Goal: Task Accomplishment & Management: Use online tool/utility

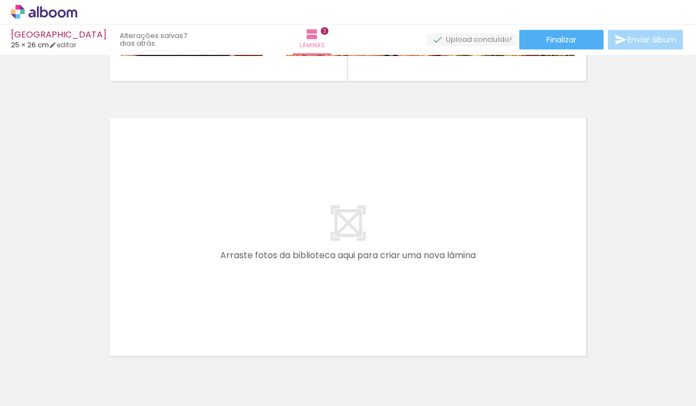
scroll to position [561, 0]
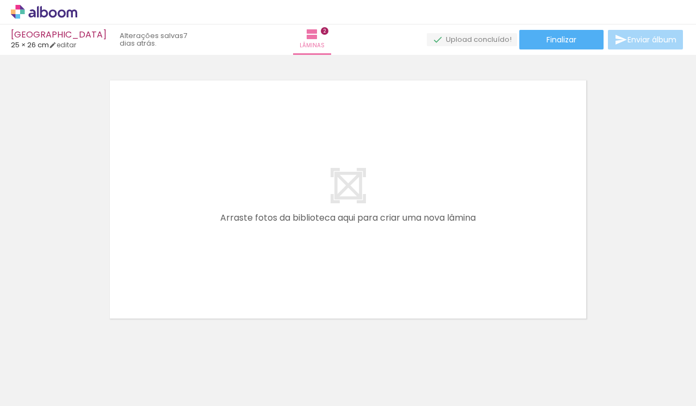
click at [32, 388] on span "Adicionar Fotos" at bounding box center [38, 391] width 33 height 12
click at [0, 0] on input "file" at bounding box center [0, 0] width 0 height 0
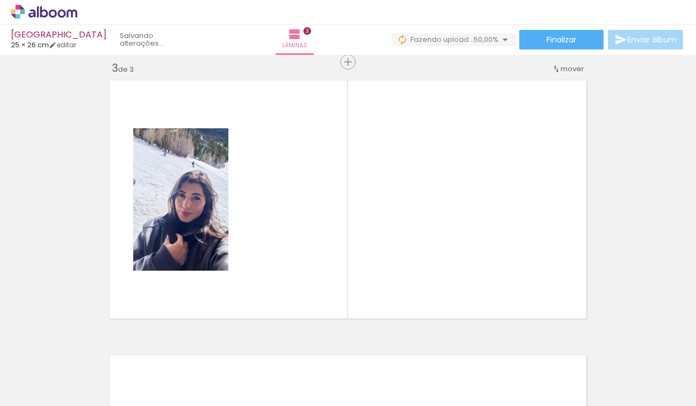
drag, startPoint x: 397, startPoint y: 377, endPoint x: 378, endPoint y: 271, distance: 108.3
click at [378, 271] on quentale-workspace at bounding box center [348, 203] width 696 height 406
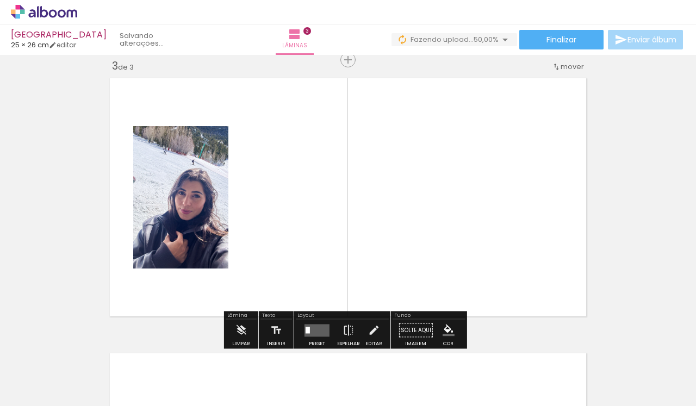
scroll to position [564, 0]
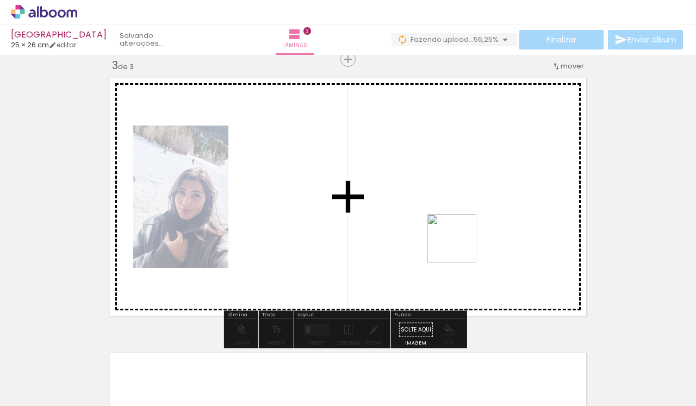
drag, startPoint x: 459, startPoint y: 386, endPoint x: 461, endPoint y: 226, distance: 159.8
click at [461, 226] on quentale-workspace at bounding box center [348, 203] width 696 height 406
click at [518, 236] on quentale-workspace at bounding box center [348, 203] width 696 height 406
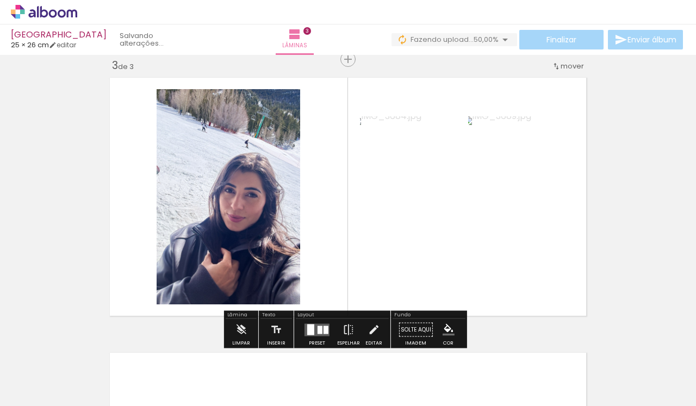
drag, startPoint x: 581, startPoint y: 378, endPoint x: 542, endPoint y: 292, distance: 94.9
click at [542, 292] on quentale-workspace at bounding box center [348, 203] width 696 height 406
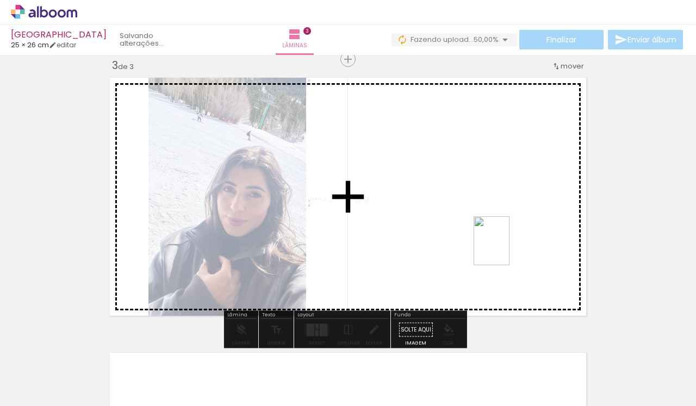
drag, startPoint x: 640, startPoint y: 383, endPoint x: 503, endPoint y: 247, distance: 192.6
click at [503, 247] on quentale-workspace at bounding box center [348, 203] width 696 height 406
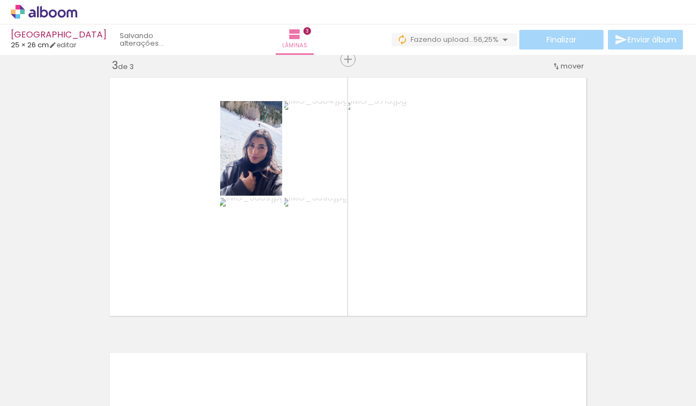
scroll to position [0, 321]
drag, startPoint x: 574, startPoint y: 390, endPoint x: 499, endPoint y: 246, distance: 162.4
click at [499, 246] on quentale-workspace at bounding box center [348, 203] width 696 height 406
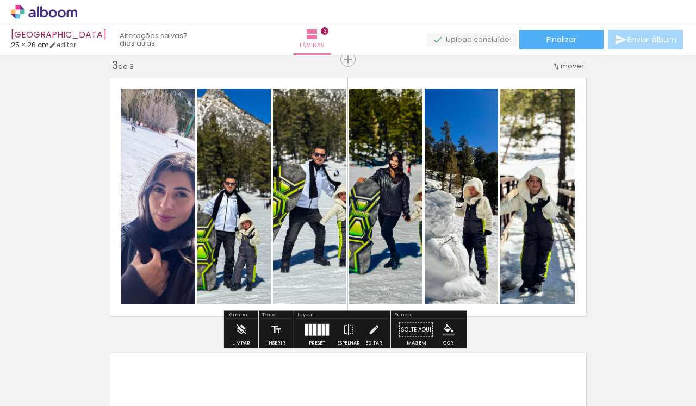
scroll to position [0, 360]
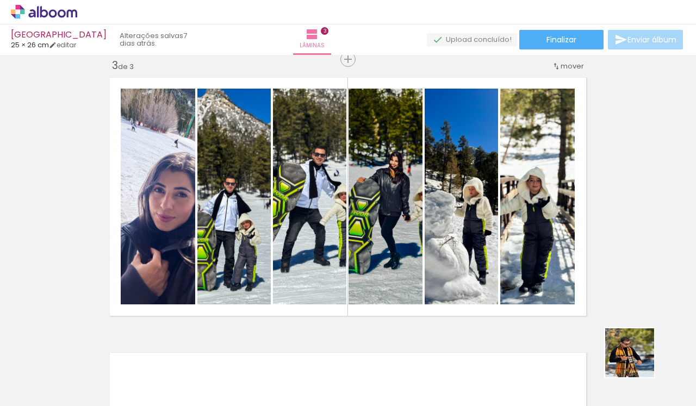
drag, startPoint x: 676, startPoint y: 378, endPoint x: 534, endPoint y: 278, distance: 174.1
click at [534, 278] on quentale-workspace at bounding box center [348, 203] width 696 height 406
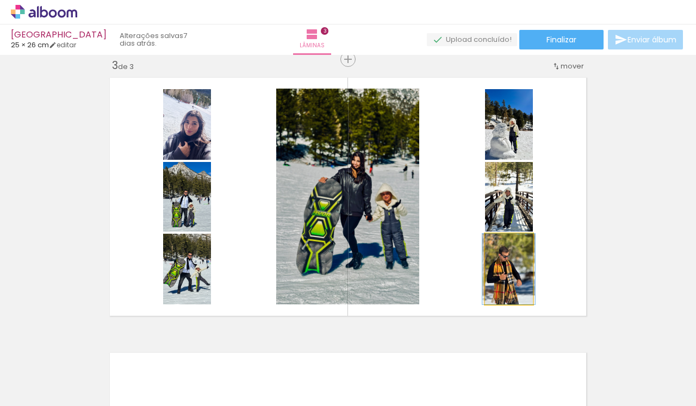
click at [501, 274] on quentale-photo at bounding box center [509, 269] width 48 height 71
click at [492, 281] on quentale-photo at bounding box center [509, 269] width 48 height 71
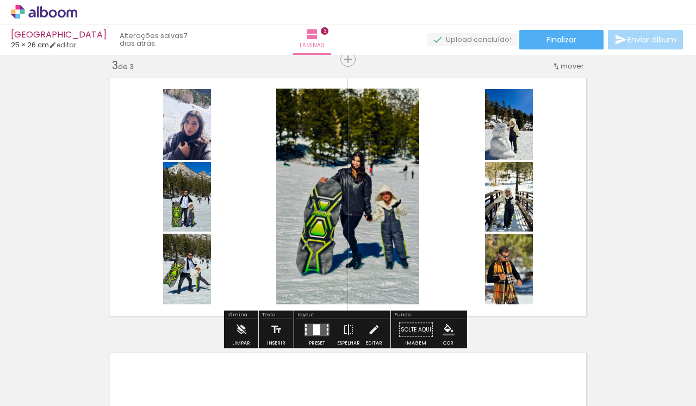
click at [492, 281] on quentale-photo at bounding box center [509, 269] width 48 height 71
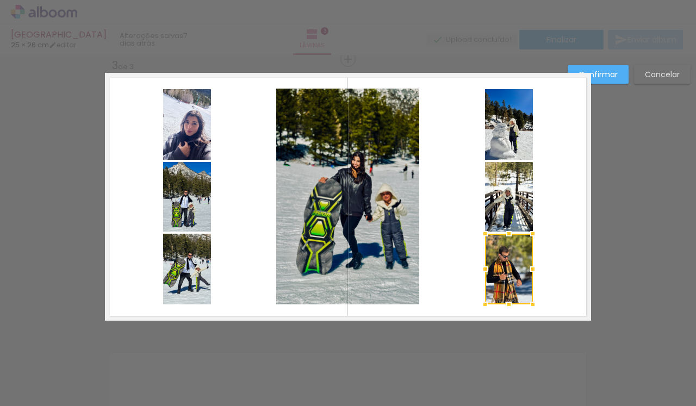
click at [492, 281] on div at bounding box center [509, 269] width 48 height 71
click at [463, 265] on quentale-layouter at bounding box center [348, 197] width 486 height 248
click at [495, 265] on quentale-photo at bounding box center [509, 269] width 48 height 71
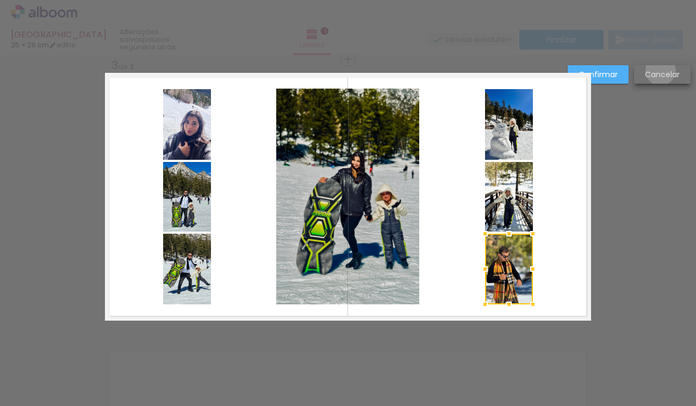
click at [0, 0] on slot "Cancelar" at bounding box center [0, 0] width 0 height 0
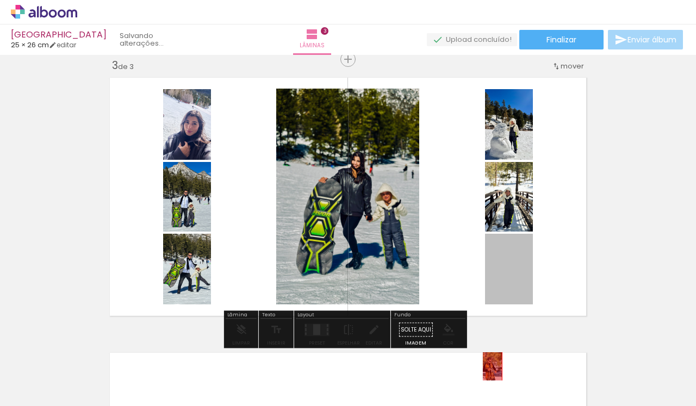
drag, startPoint x: 515, startPoint y: 269, endPoint x: 487, endPoint y: 366, distance: 100.7
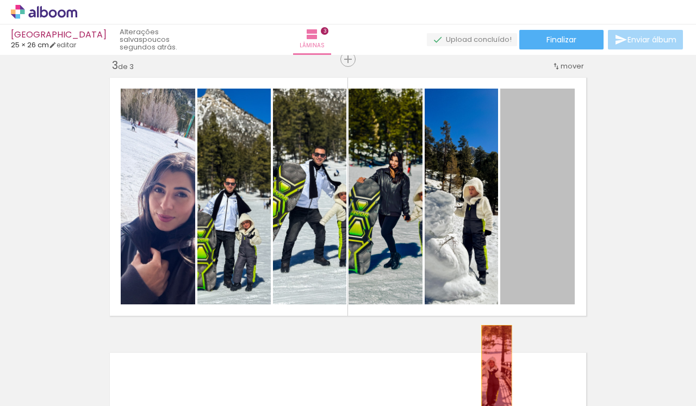
drag, startPoint x: 520, startPoint y: 207, endPoint x: 491, endPoint y: 368, distance: 163.9
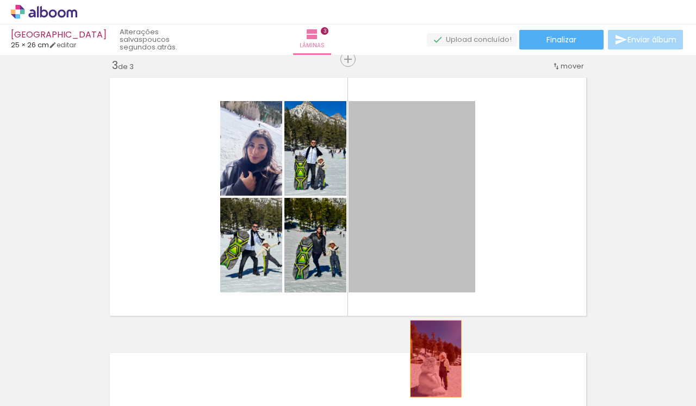
drag, startPoint x: 425, startPoint y: 183, endPoint x: 430, endPoint y: 359, distance: 176.2
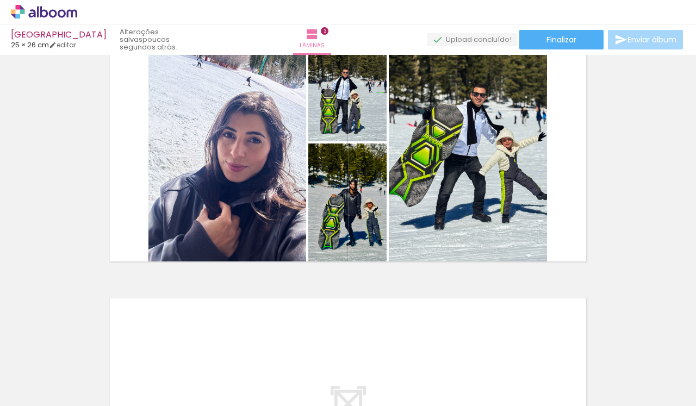
scroll to position [625, 0]
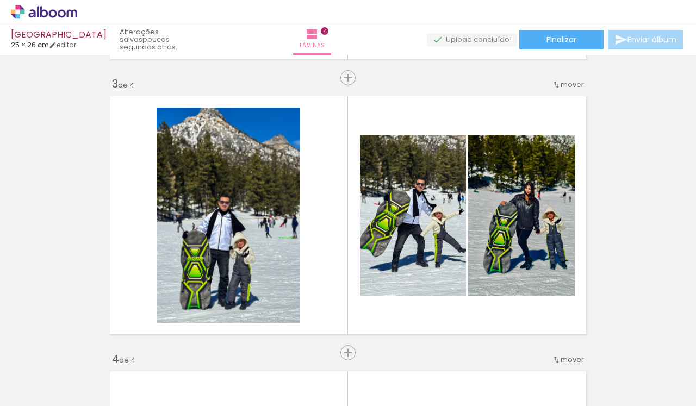
scroll to position [564, 0]
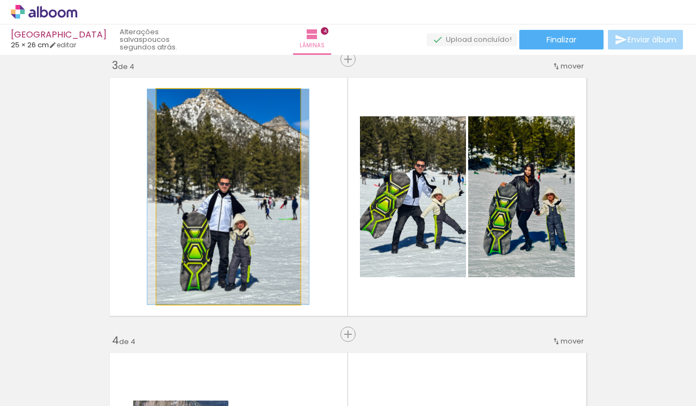
click at [246, 183] on quentale-photo at bounding box center [229, 196] width 144 height 215
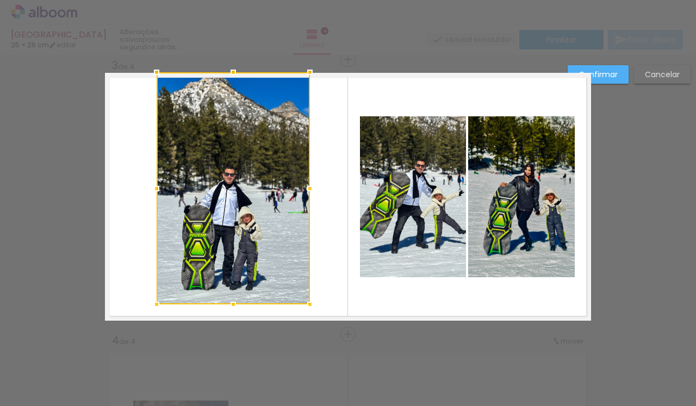
drag, startPoint x: 296, startPoint y: 90, endPoint x: 306, endPoint y: 71, distance: 21.4
click at [306, 71] on div at bounding box center [310, 72] width 22 height 22
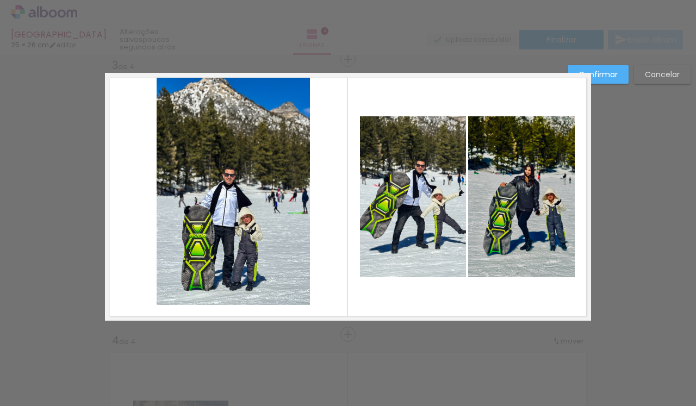
click at [159, 296] on quentale-photo at bounding box center [233, 189] width 153 height 232
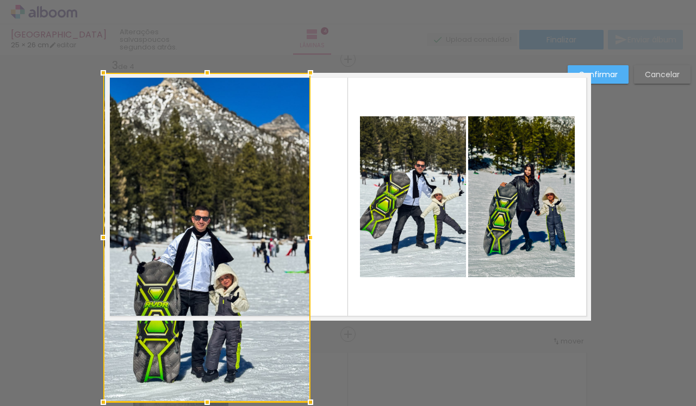
drag, startPoint x: 154, startPoint y: 303, endPoint x: 79, endPoint y: 363, distance: 96.0
click at [79, 363] on div "Inserir lâmina 1 de 4 Inserir lâmina 2 de 4 Inserir lâmina 3 de 4 Inserir lâmin…" at bounding box center [348, 192] width 696 height 1402
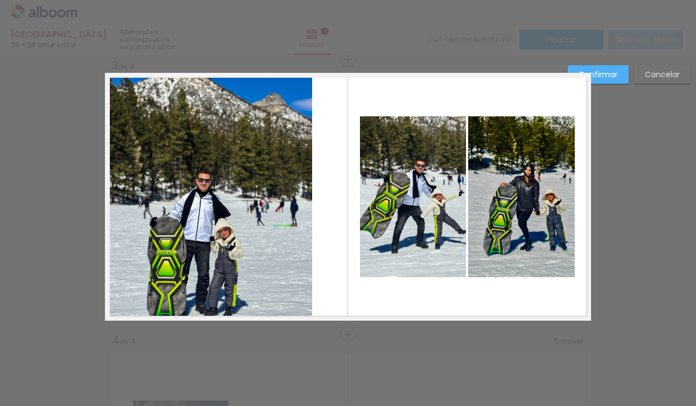
click at [192, 269] on quentale-photo at bounding box center [208, 197] width 207 height 248
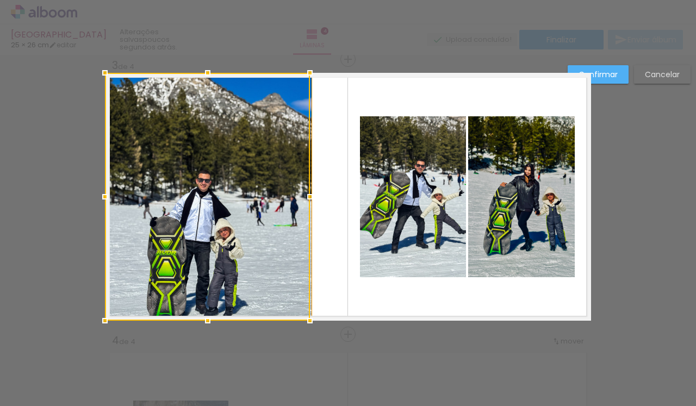
click at [192, 269] on div at bounding box center [207, 197] width 205 height 248
drag, startPoint x: 192, startPoint y: 269, endPoint x: 165, endPoint y: 260, distance: 28.4
click at [165, 260] on div at bounding box center [207, 197] width 205 height 248
click at [195, 240] on div at bounding box center [207, 197] width 205 height 248
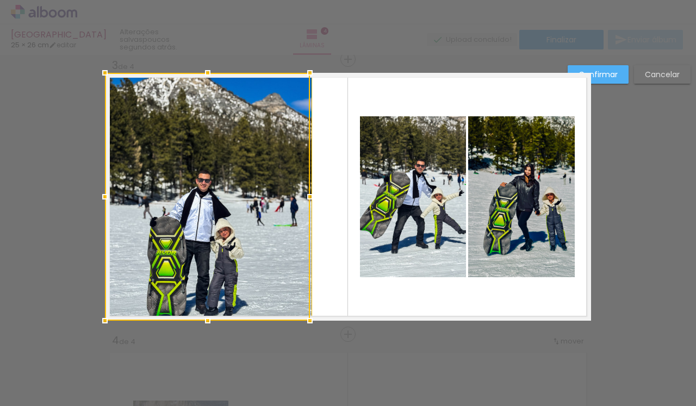
click at [195, 240] on div at bounding box center [207, 197] width 205 height 248
click at [245, 213] on div at bounding box center [207, 197] width 205 height 248
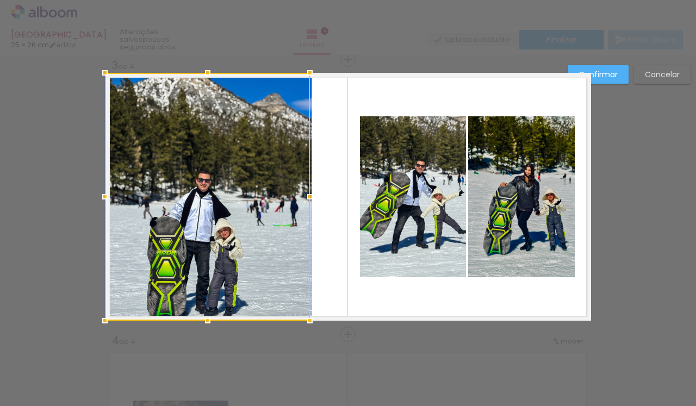
drag, startPoint x: 245, startPoint y: 213, endPoint x: 245, endPoint y: 195, distance: 18.5
click at [245, 195] on div at bounding box center [207, 197] width 205 height 248
drag, startPoint x: 212, startPoint y: 195, endPoint x: 165, endPoint y: 202, distance: 47.9
click at [165, 202] on div at bounding box center [207, 197] width 205 height 248
click at [250, 150] on div at bounding box center [207, 197] width 205 height 248
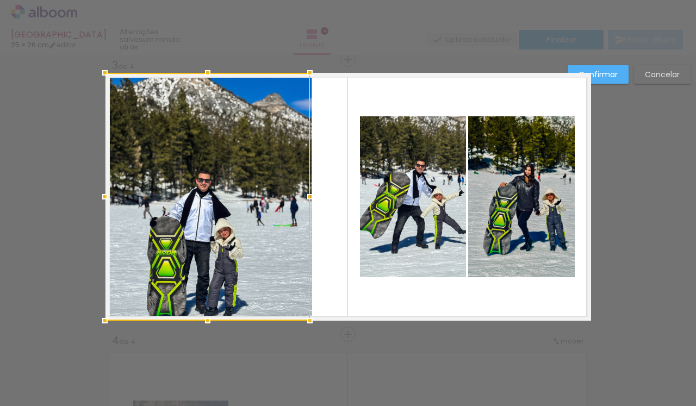
click at [250, 150] on div at bounding box center [207, 197] width 205 height 248
click at [288, 133] on div at bounding box center [207, 197] width 205 height 248
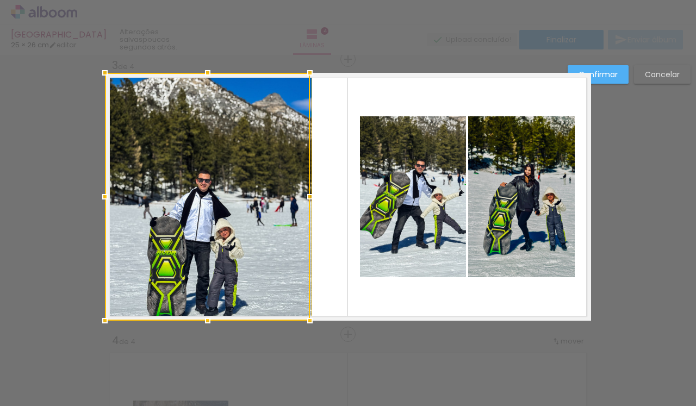
click at [328, 136] on quentale-layouter at bounding box center [348, 197] width 486 height 248
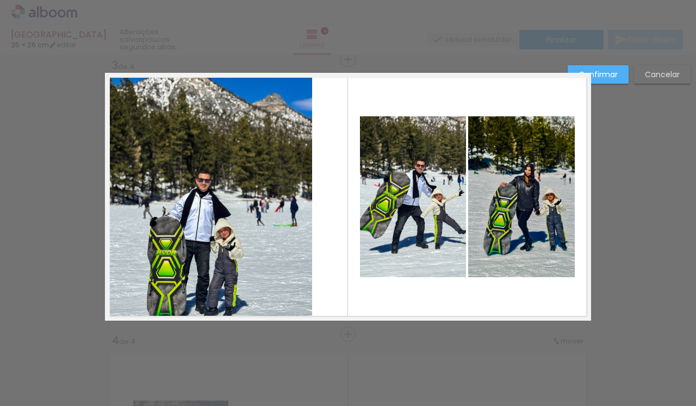
click at [328, 136] on quentale-layouter at bounding box center [348, 197] width 486 height 248
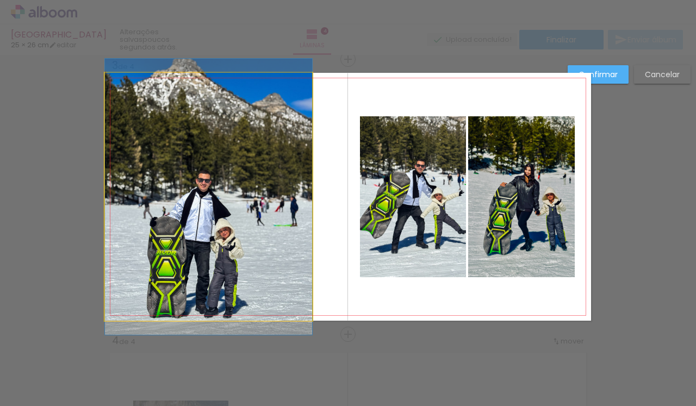
click at [247, 144] on quentale-photo at bounding box center [208, 197] width 207 height 248
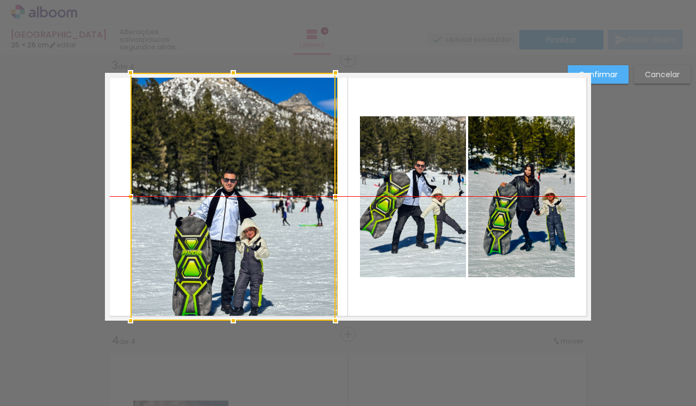
drag, startPoint x: 247, startPoint y: 144, endPoint x: 272, endPoint y: 144, distance: 25.0
click at [272, 144] on div at bounding box center [232, 197] width 205 height 248
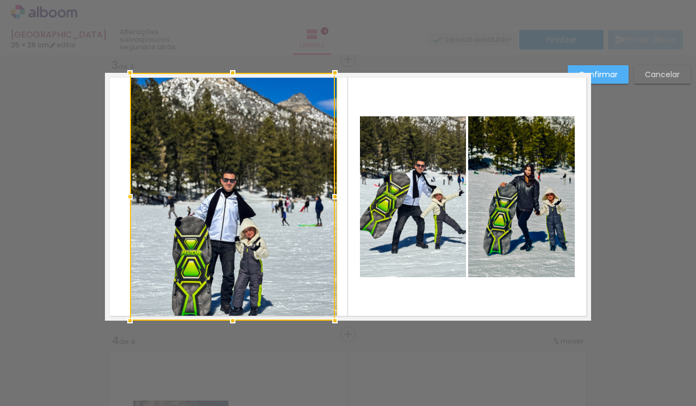
click at [272, 144] on div at bounding box center [232, 197] width 205 height 248
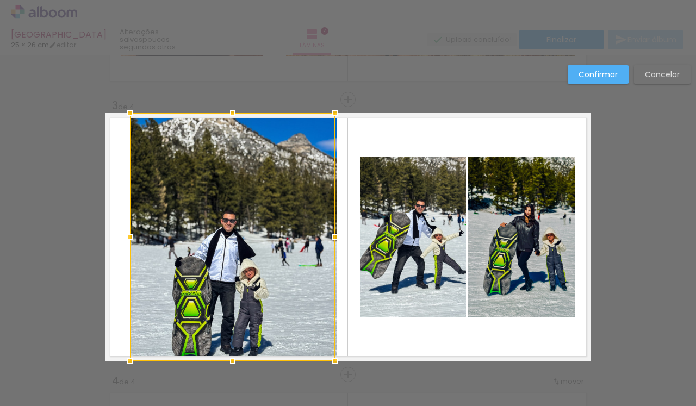
scroll to position [519, 0]
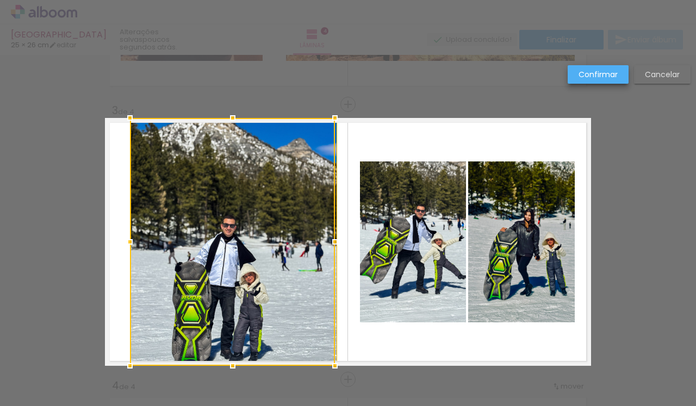
click at [0, 0] on slot "Confirmar" at bounding box center [0, 0] width 0 height 0
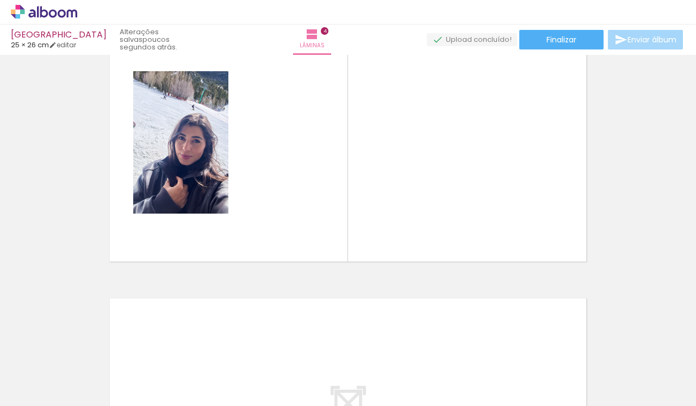
scroll to position [898, 0]
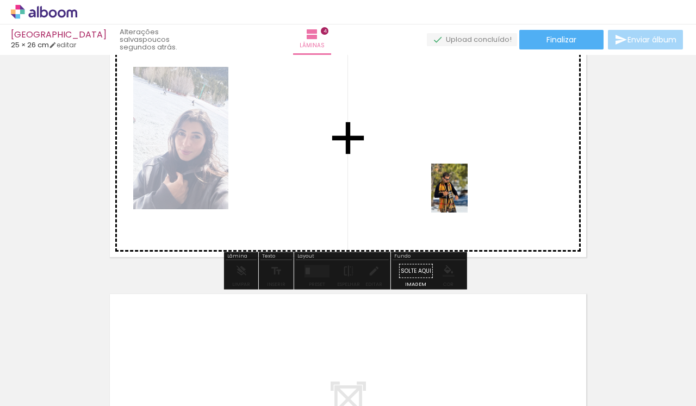
drag, startPoint x: 662, startPoint y: 366, endPoint x: 459, endPoint y: 191, distance: 267.8
click at [459, 191] on quentale-workspace at bounding box center [348, 203] width 696 height 406
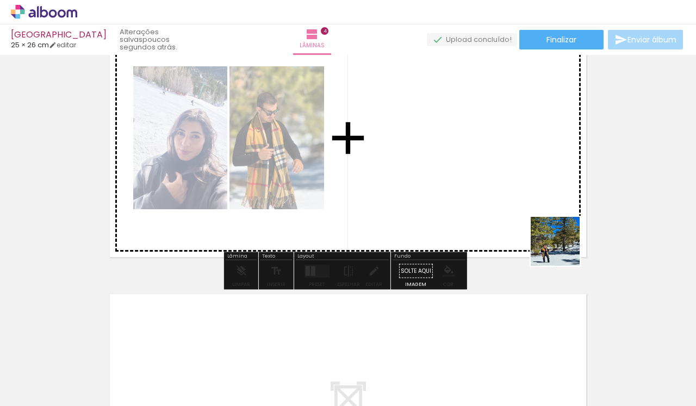
drag, startPoint x: 607, startPoint y: 393, endPoint x: 528, endPoint y: 185, distance: 221.9
click at [528, 185] on quentale-workspace at bounding box center [348, 203] width 696 height 406
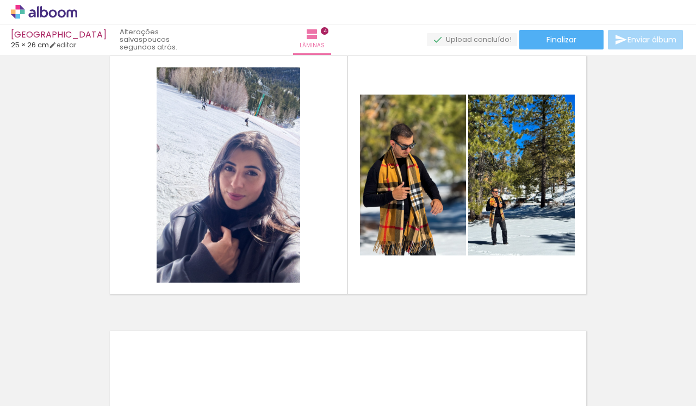
scroll to position [863, 0]
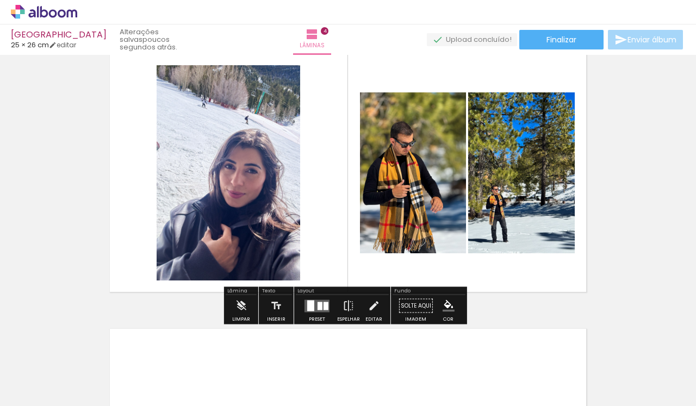
click at [248, 189] on quentale-photo at bounding box center [229, 172] width 144 height 215
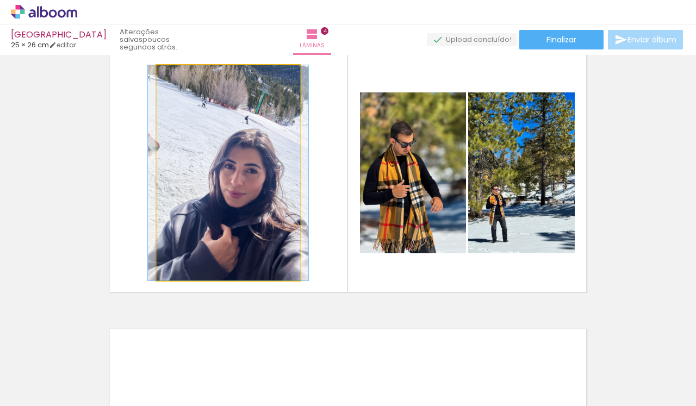
click at [248, 189] on quentale-photo at bounding box center [229, 172] width 144 height 215
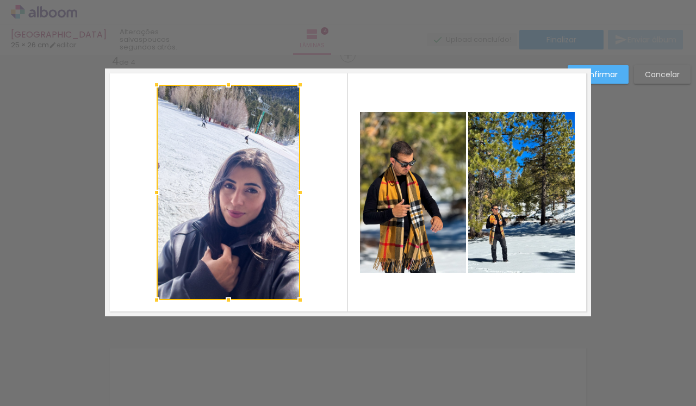
scroll to position [839, 0]
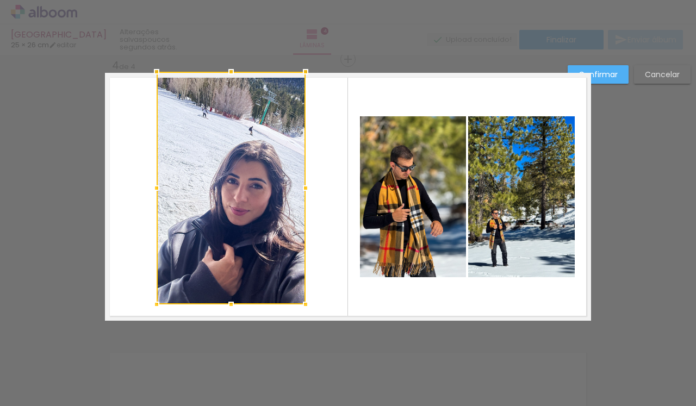
drag, startPoint x: 295, startPoint y: 90, endPoint x: 308, endPoint y: 44, distance: 47.5
click at [308, 0] on div "Las Vegas 25 × 26 cm editar poucos segundos atrás. Lâminas 4 Finalizar Enviar á…" at bounding box center [348, 0] width 696 height 0
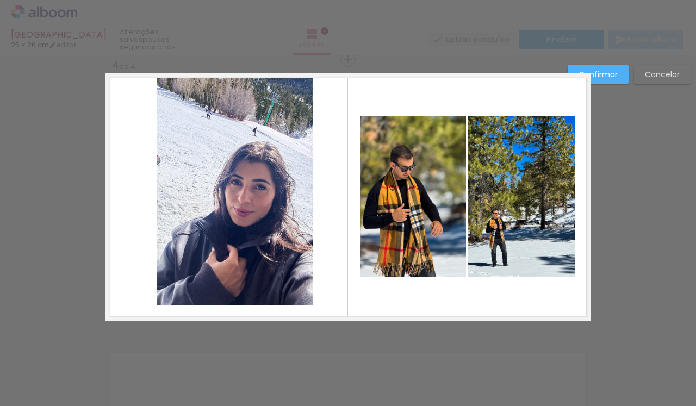
click at [157, 306] on quentale-photo at bounding box center [235, 189] width 157 height 233
click at [157, 300] on quentale-photo at bounding box center [235, 189] width 157 height 233
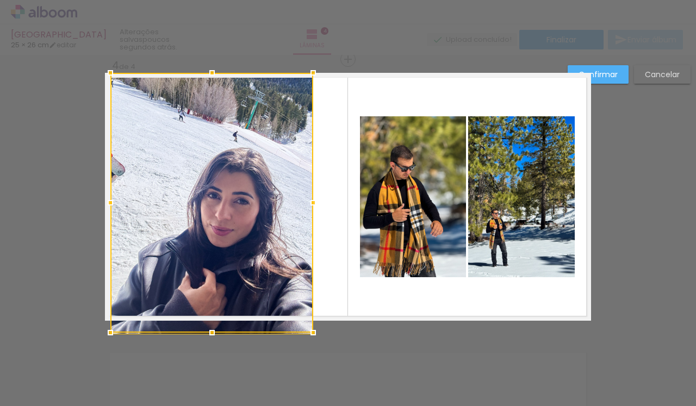
drag, startPoint x: 153, startPoint y: 302, endPoint x: 107, endPoint y: 406, distance: 113.7
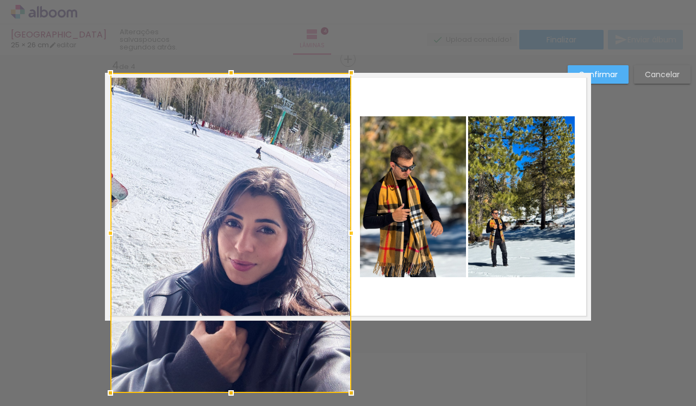
drag, startPoint x: 307, startPoint y: 333, endPoint x: 345, endPoint y: 350, distance: 41.6
click at [345, 350] on div at bounding box center [230, 233] width 241 height 320
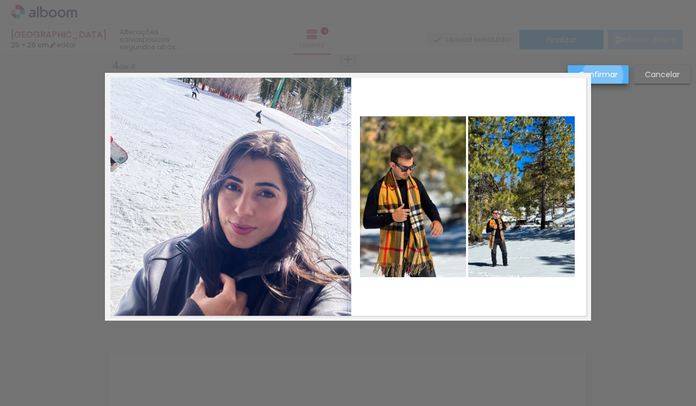
click at [0, 0] on slot "Confirmar" at bounding box center [0, 0] width 0 height 0
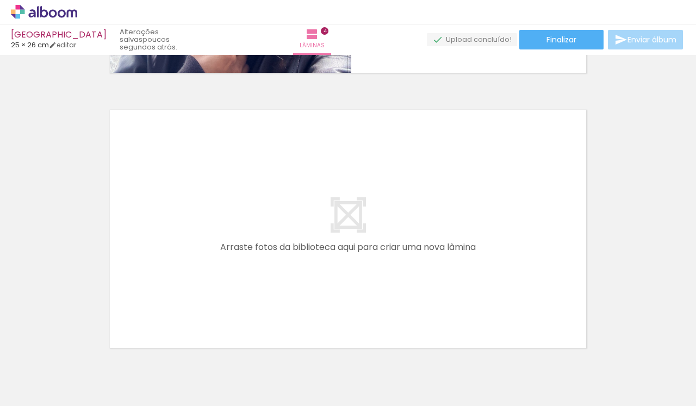
scroll to position [1079, 0]
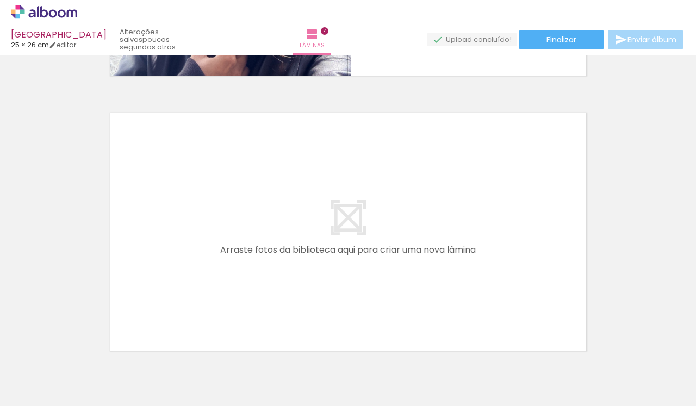
click at [45, 399] on paper-button "Adicionar Fotos" at bounding box center [33, 391] width 53 height 17
click at [0, 0] on input "file" at bounding box center [0, 0] width 0 height 0
click at [550, 375] on div at bounding box center [541, 370] width 38 height 54
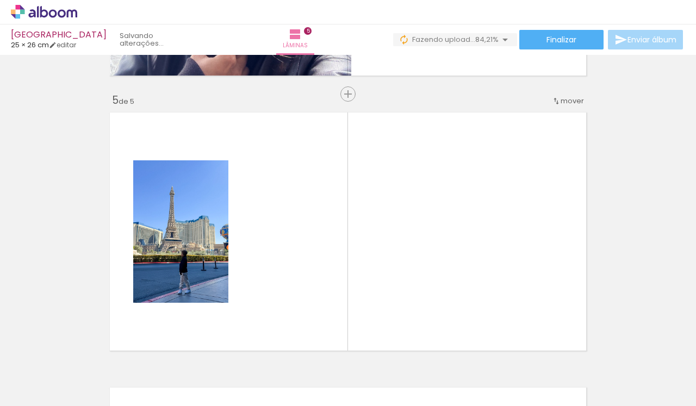
drag, startPoint x: 558, startPoint y: 379, endPoint x: 536, endPoint y: 259, distance: 121.6
click at [536, 259] on quentale-workspace at bounding box center [348, 203] width 696 height 406
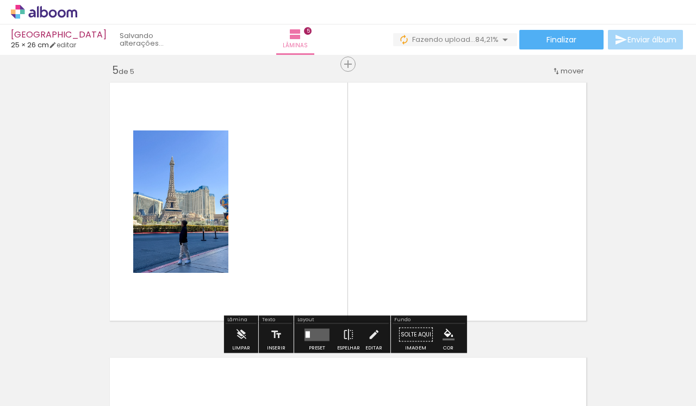
scroll to position [1114, 0]
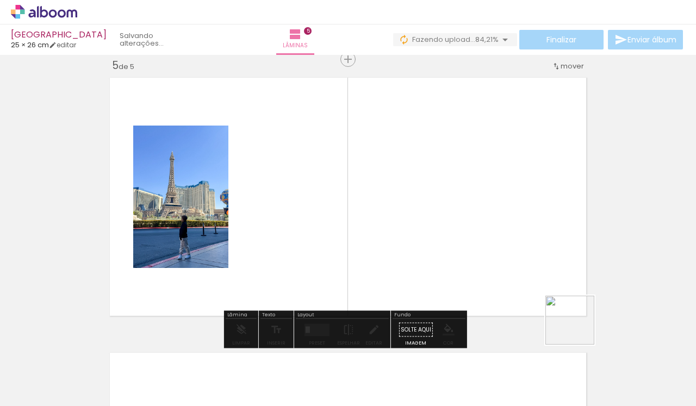
drag, startPoint x: 602, startPoint y: 375, endPoint x: 526, endPoint y: 232, distance: 161.2
click at [526, 232] on quentale-workspace at bounding box center [348, 203] width 696 height 406
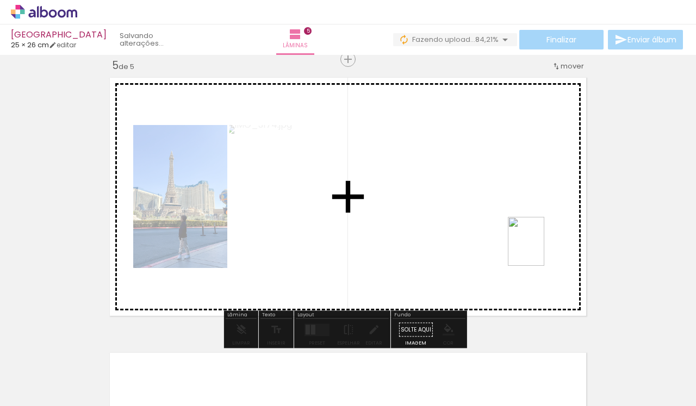
drag, startPoint x: 673, startPoint y: 378, endPoint x: 540, endPoint y: 250, distance: 184.2
click at [540, 250] on quentale-workspace at bounding box center [348, 203] width 696 height 406
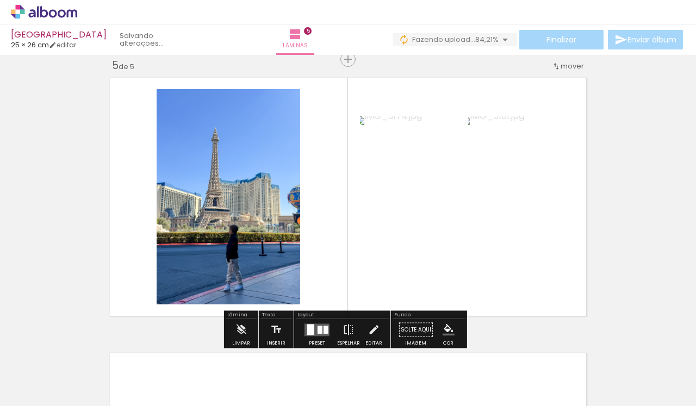
click at [227, 235] on quentale-photo at bounding box center [229, 196] width 144 height 215
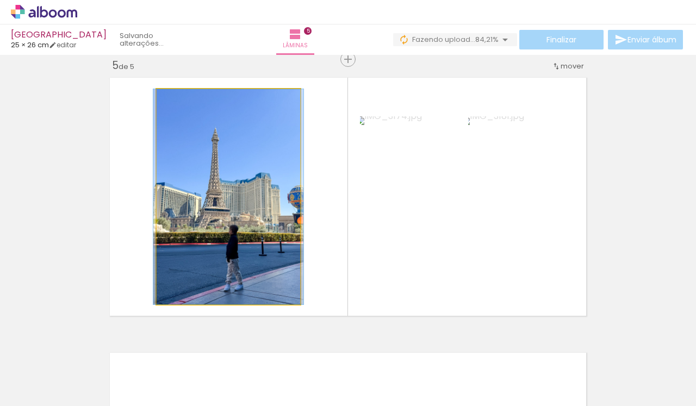
click at [227, 235] on quentale-photo at bounding box center [229, 196] width 144 height 215
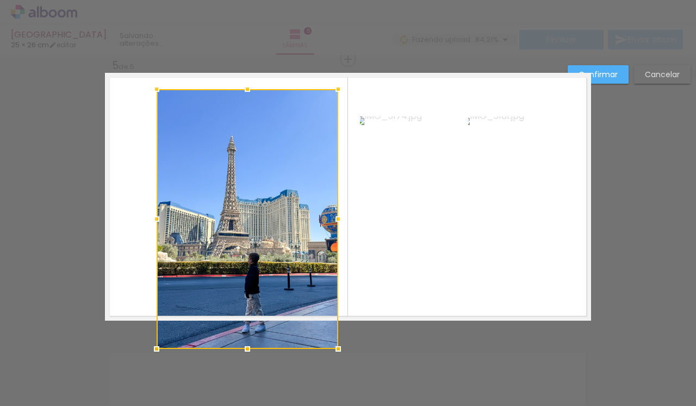
drag, startPoint x: 297, startPoint y: 306, endPoint x: 336, endPoint y: 348, distance: 58.1
click at [337, 348] on div at bounding box center [338, 349] width 22 height 22
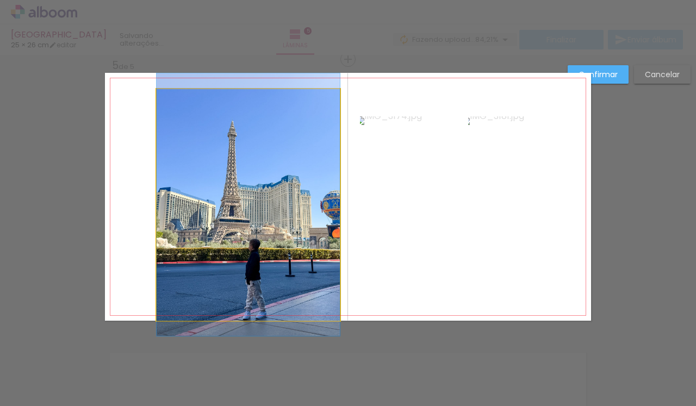
click at [189, 122] on quentale-photo at bounding box center [248, 205] width 183 height 232
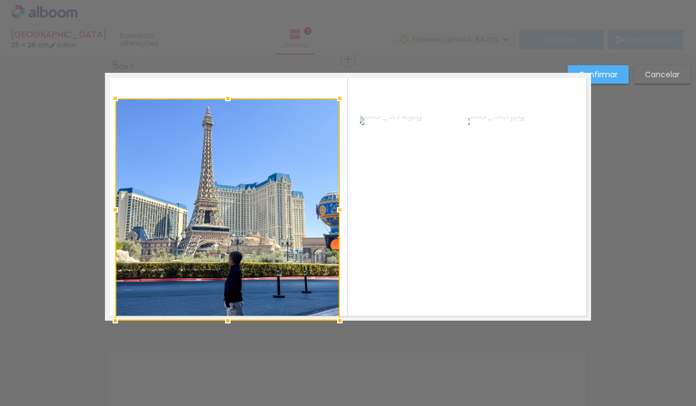
drag, startPoint x: 151, startPoint y: 91, endPoint x: 110, endPoint y: 72, distance: 45.7
click at [110, 73] on album-spread "5 de 5" at bounding box center [348, 197] width 486 height 248
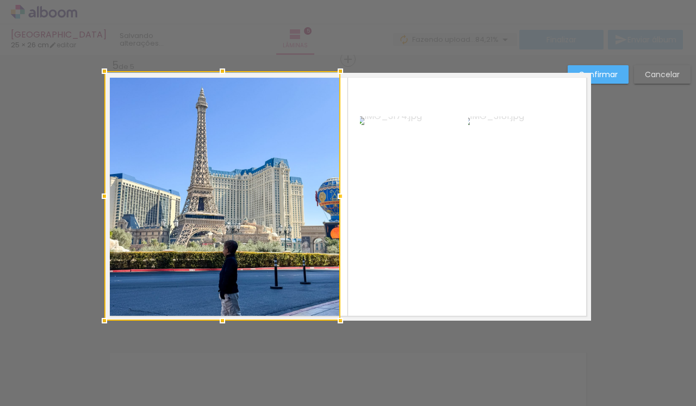
drag, startPoint x: 112, startPoint y: 96, endPoint x: 86, endPoint y: 34, distance: 67.5
click at [86, 0] on div "Las Vegas 25 × 26 cm editar Lâminas 5 Finalizar Enviar álbum Inserir lâmina 1 d…" at bounding box center [348, 0] width 696 height 0
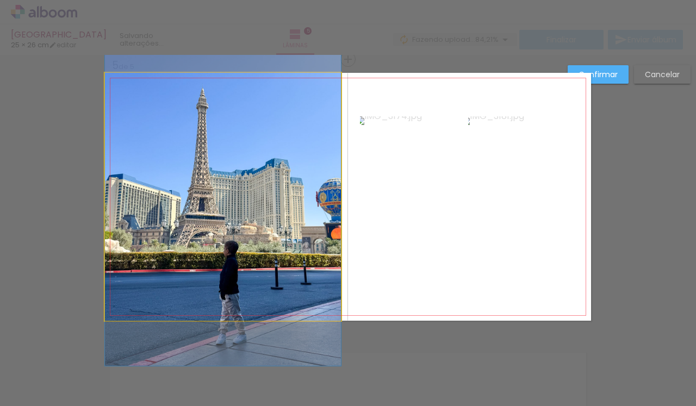
click at [180, 182] on quentale-photo at bounding box center [223, 197] width 236 height 248
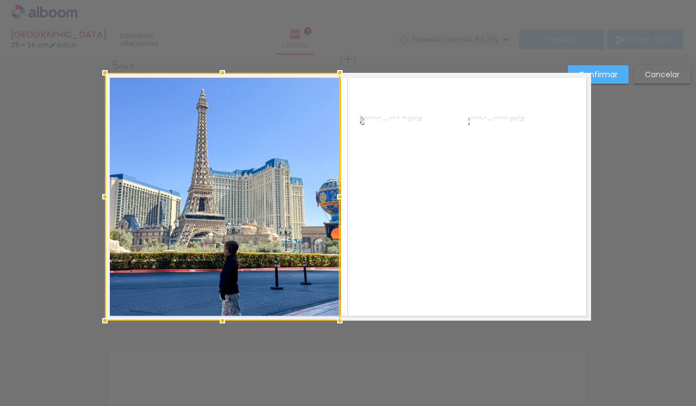
click at [604, 82] on paper-button "Confirmar" at bounding box center [598, 74] width 61 height 18
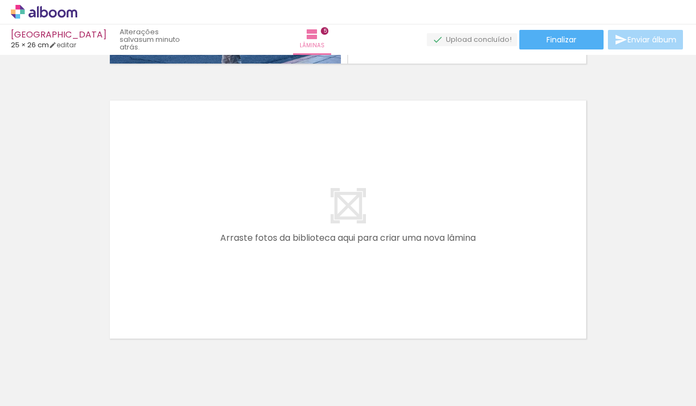
scroll to position [1388, 0]
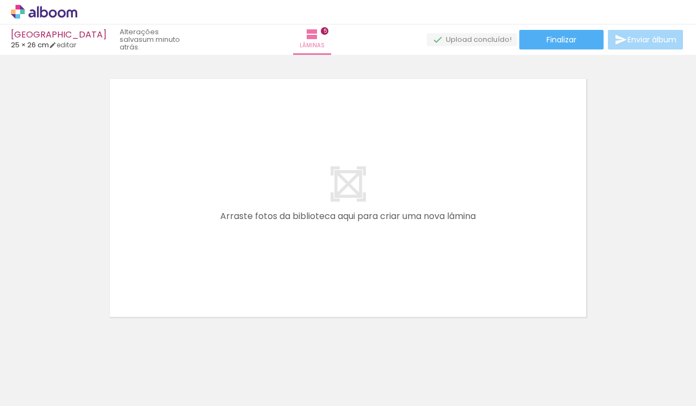
click at [40, 391] on span "Adicionar Fotos" at bounding box center [38, 391] width 33 height 12
click at [0, 0] on input "file" at bounding box center [0, 0] width 0 height 0
drag, startPoint x: 472, startPoint y: 403, endPoint x: 607, endPoint y: 401, distance: 134.3
click at [89, 401] on iron-horizontal-list at bounding box center [78, 372] width 22 height 68
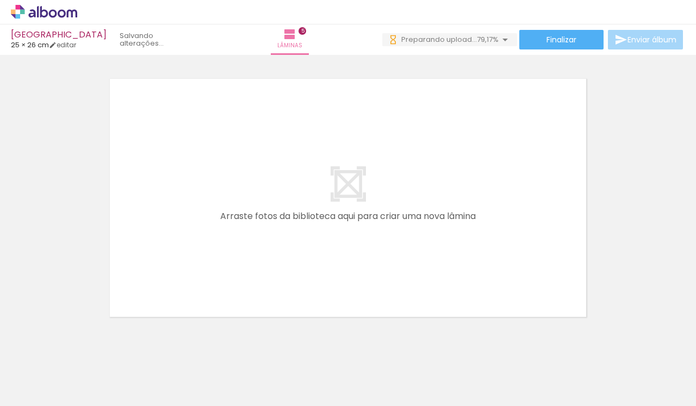
scroll to position [0, 857]
click at [513, 378] on div at bounding box center [530, 369] width 35 height 49
click at [382, 384] on quentale-thumb at bounding box center [408, 369] width 61 height 63
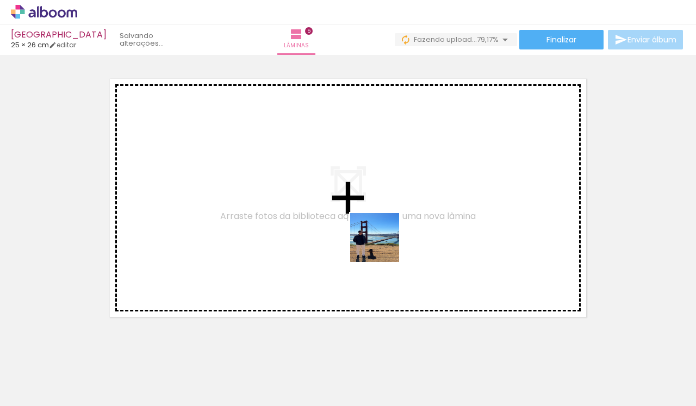
drag, startPoint x: 414, startPoint y: 379, endPoint x: 382, endPoint y: 242, distance: 140.7
click at [382, 242] on quentale-workspace at bounding box center [348, 203] width 696 height 406
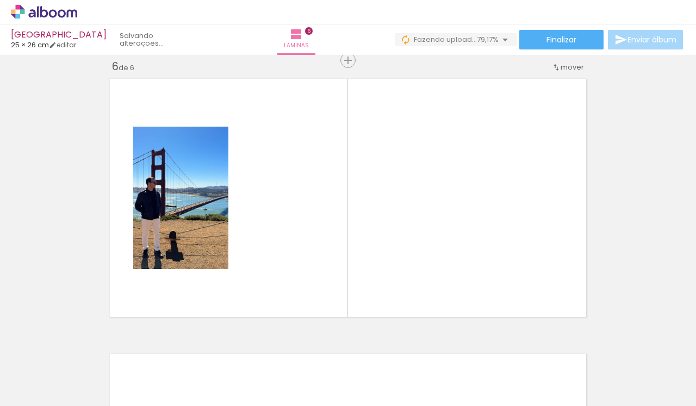
scroll to position [1389, 0]
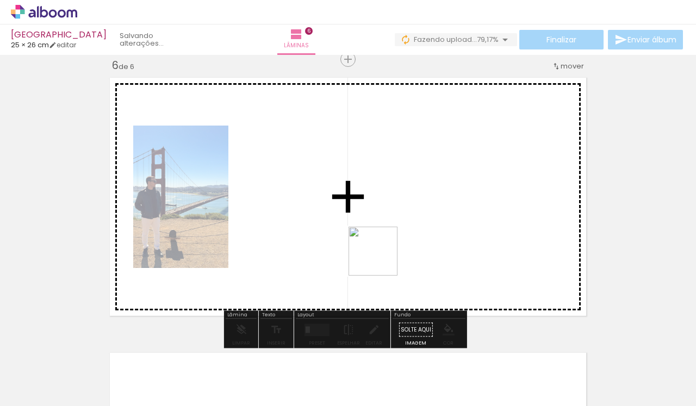
drag, startPoint x: 481, startPoint y: 386, endPoint x: 363, endPoint y: 221, distance: 203.1
click at [363, 221] on quentale-workspace at bounding box center [348, 203] width 696 height 406
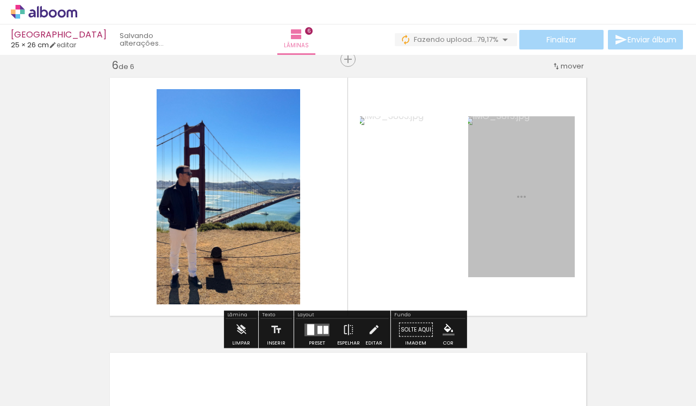
drag, startPoint x: 526, startPoint y: 382, endPoint x: 486, endPoint y: 219, distance: 168.4
click at [486, 219] on quentale-workspace at bounding box center [348, 203] width 696 height 406
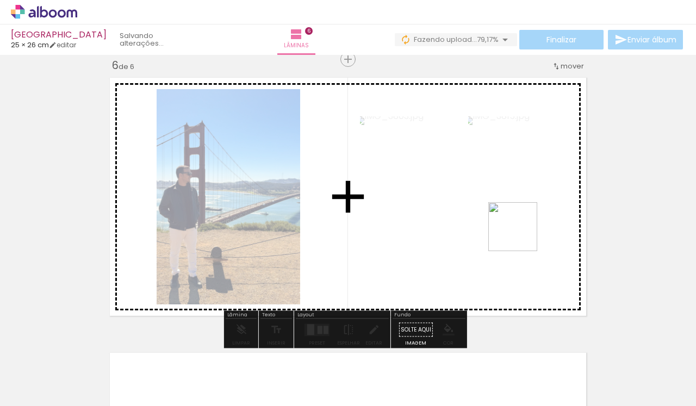
drag, startPoint x: 593, startPoint y: 378, endPoint x: 520, endPoint y: 227, distance: 168.0
click at [520, 227] on quentale-workspace at bounding box center [348, 203] width 696 height 406
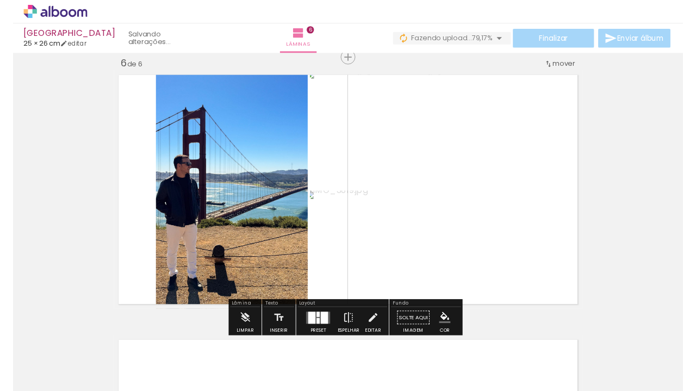
scroll to position [0, 908]
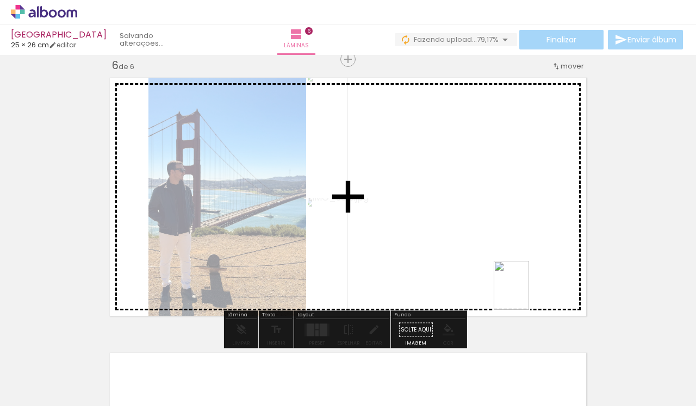
drag, startPoint x: 663, startPoint y: 373, endPoint x: 505, endPoint y: 279, distance: 184.1
click at [505, 279] on quentale-workspace at bounding box center [348, 203] width 696 height 406
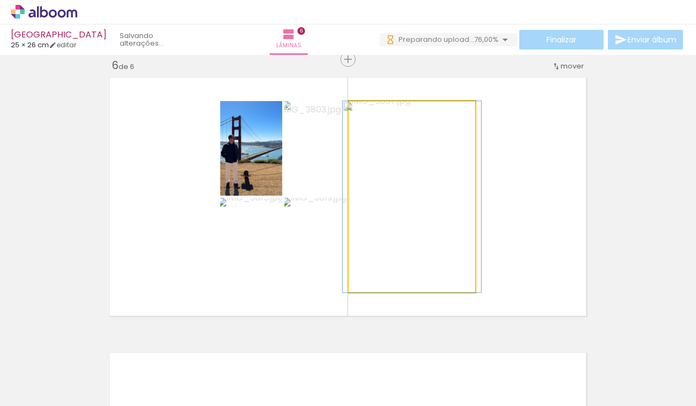
click at [441, 178] on quentale-photo at bounding box center [411, 196] width 127 height 191
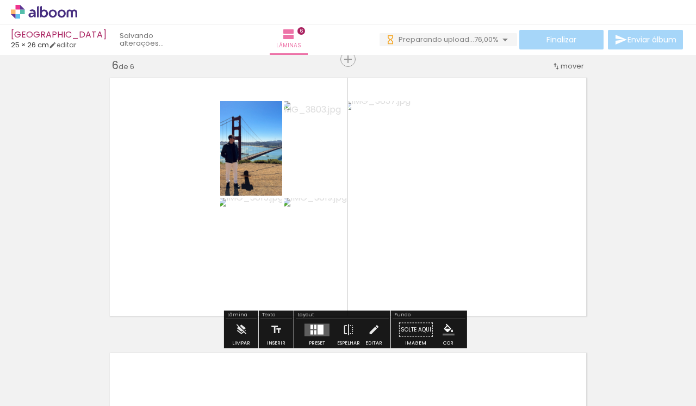
click at [441, 178] on quentale-photo at bounding box center [411, 196] width 127 height 191
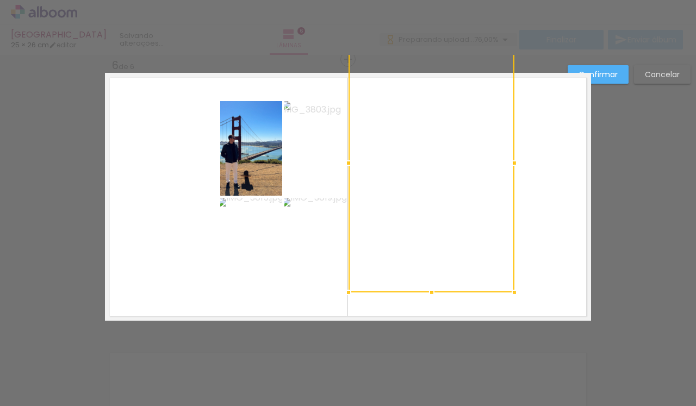
drag, startPoint x: 469, startPoint y: 101, endPoint x: 546, endPoint y: 34, distance: 101.7
click at [546, 0] on div "Las Vegas 25 × 26 cm editar Lâminas 6 Finalizar Enviar álbum Inserir lâmina 1 d…" at bounding box center [348, 0] width 696 height 0
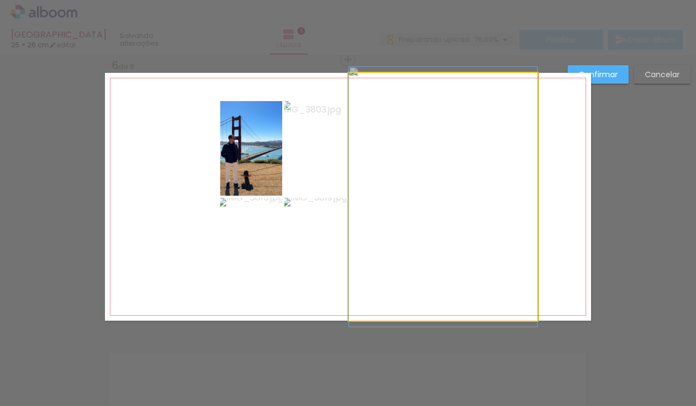
click at [521, 217] on quentale-photo at bounding box center [442, 197] width 189 height 248
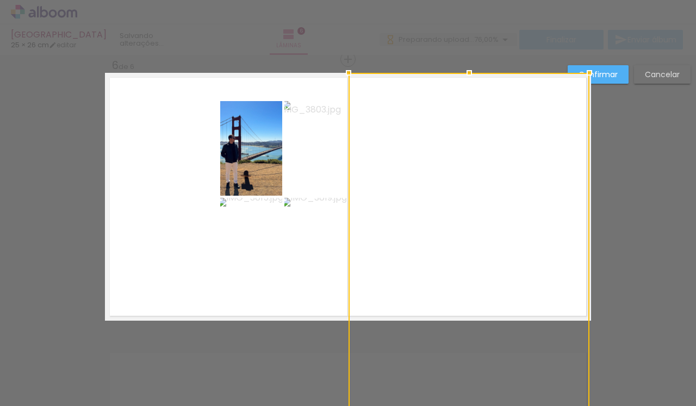
drag, startPoint x: 535, startPoint y: 292, endPoint x: 587, endPoint y: 340, distance: 70.4
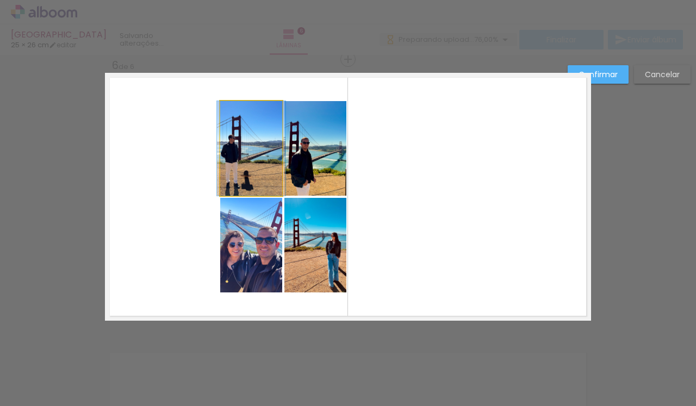
click at [241, 161] on quentale-photo at bounding box center [251, 148] width 62 height 95
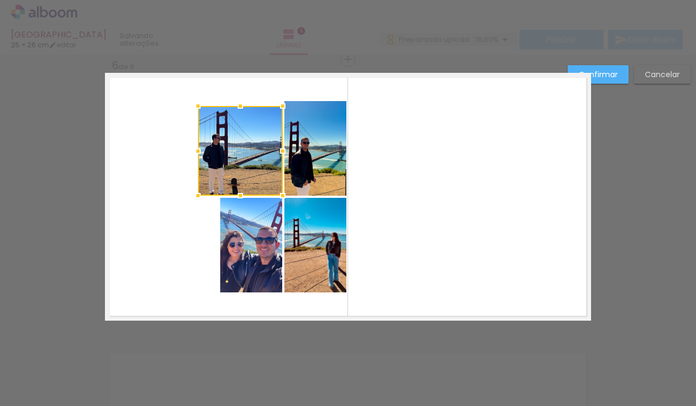
drag, startPoint x: 214, startPoint y: 101, endPoint x: 188, endPoint y: 86, distance: 30.7
click at [188, 86] on album-spread "6 de 6" at bounding box center [348, 197] width 486 height 248
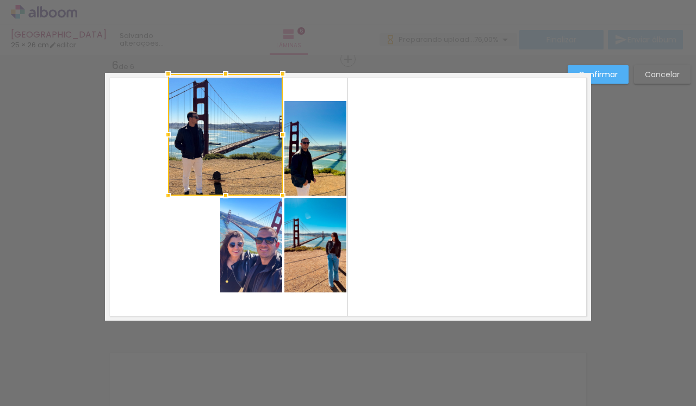
drag, startPoint x: 190, startPoint y: 104, endPoint x: 164, endPoint y: 58, distance: 52.3
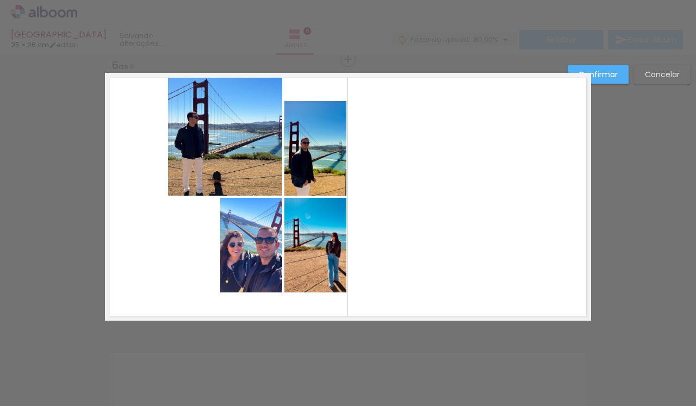
click at [311, 144] on quentale-photo at bounding box center [315, 148] width 62 height 95
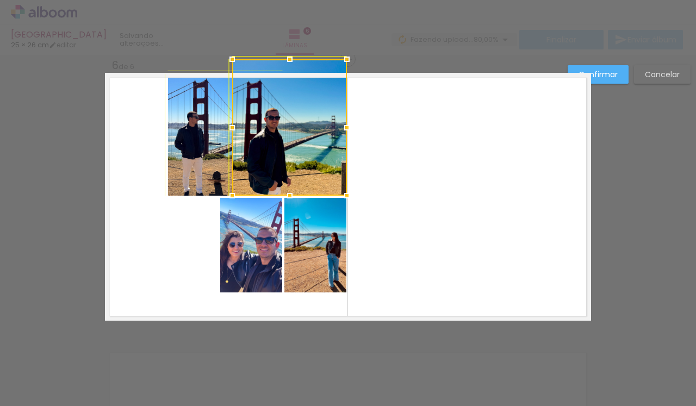
drag, startPoint x: 281, startPoint y: 102, endPoint x: 229, endPoint y: 77, distance: 56.9
click at [232, 76] on div at bounding box center [289, 127] width 115 height 136
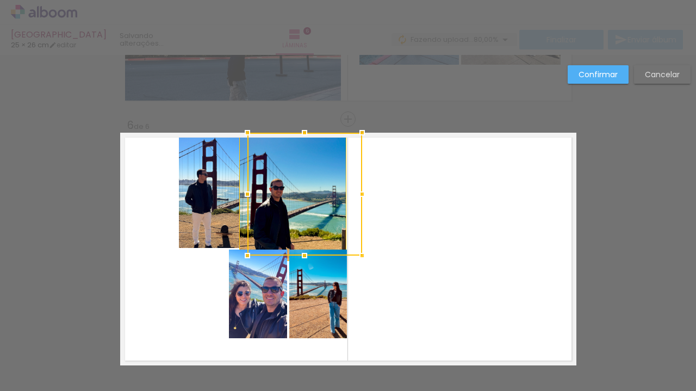
scroll to position [1222, 0]
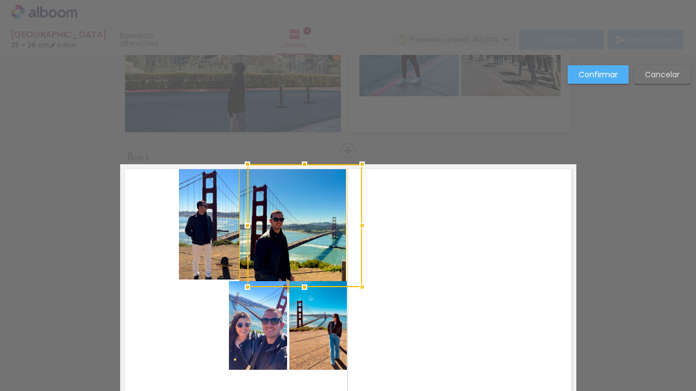
click at [0, 0] on slot "Cancelar" at bounding box center [0, 0] width 0 height 0
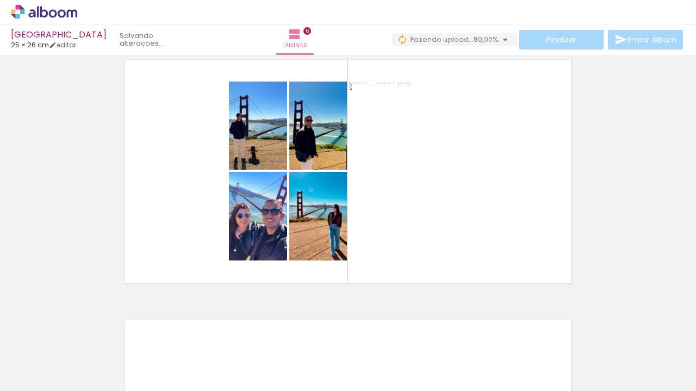
scroll to position [1281, 0]
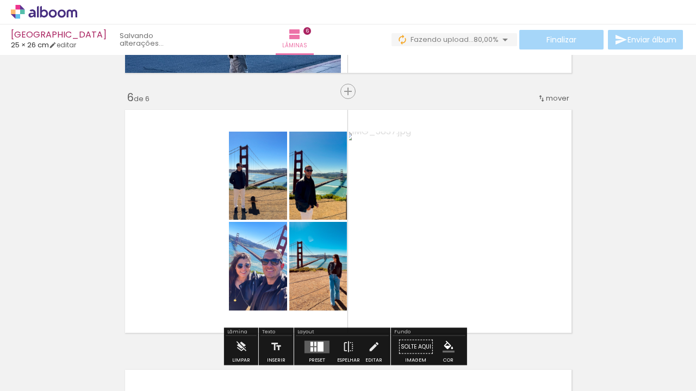
click at [264, 182] on quentale-photo at bounding box center [258, 176] width 58 height 88
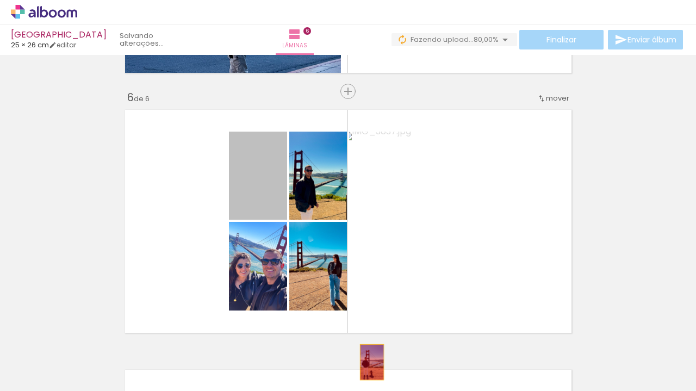
drag, startPoint x: 250, startPoint y: 174, endPoint x: 368, endPoint y: 362, distance: 221.8
click at [368, 362] on quentale-workspace at bounding box center [348, 195] width 696 height 391
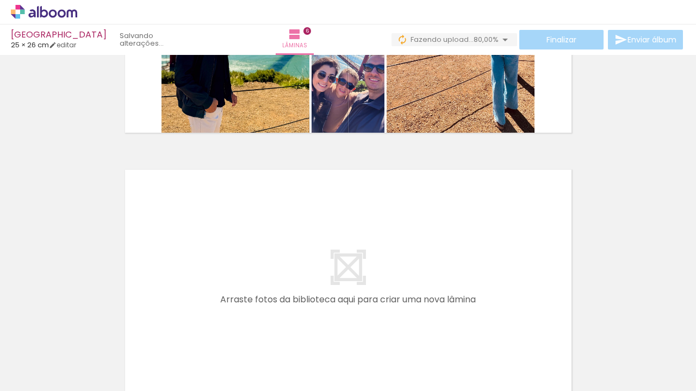
scroll to position [1493, 0]
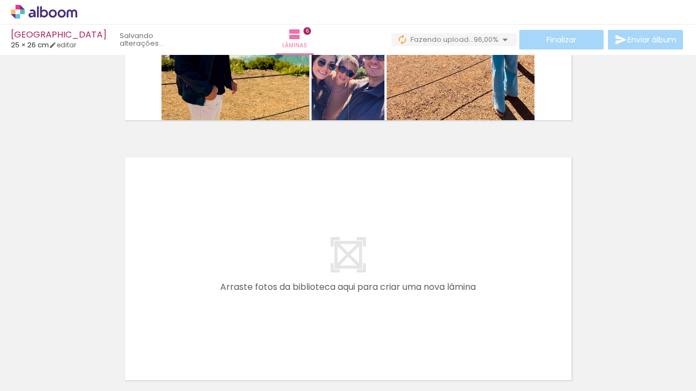
click at [29, 378] on span "Adicionar Fotos" at bounding box center [38, 376] width 33 height 12
click at [0, 0] on input "file" at bounding box center [0, 0] width 0 height 0
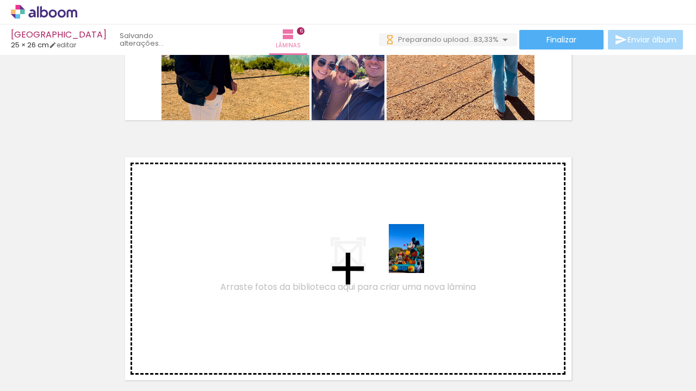
drag, startPoint x: 431, startPoint y: 361, endPoint x: 421, endPoint y: 257, distance: 104.8
click at [421, 257] on quentale-workspace at bounding box center [348, 195] width 696 height 391
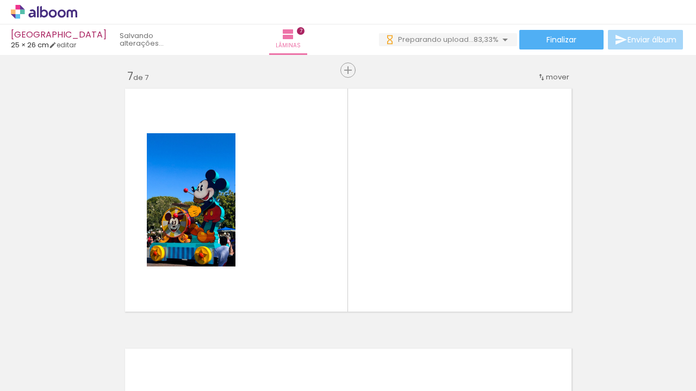
scroll to position [1573, 0]
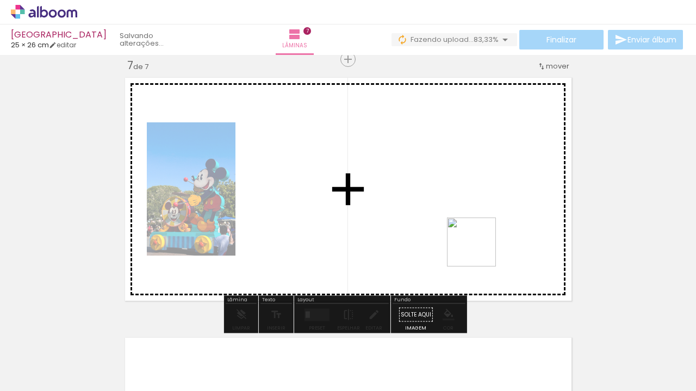
drag, startPoint x: 487, startPoint y: 359, endPoint x: 479, endPoint y: 248, distance: 110.7
click at [479, 248] on quentale-workspace at bounding box center [348, 195] width 696 height 391
drag, startPoint x: 550, startPoint y: 359, endPoint x: 465, endPoint y: 219, distance: 163.2
click at [465, 219] on quentale-workspace at bounding box center [348, 195] width 696 height 391
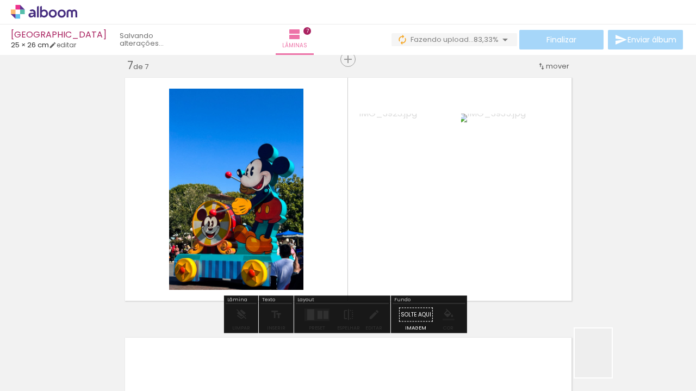
drag, startPoint x: 607, startPoint y: 364, endPoint x: 554, endPoint y: 271, distance: 107.6
click at [554, 271] on quentale-workspace at bounding box center [348, 195] width 696 height 391
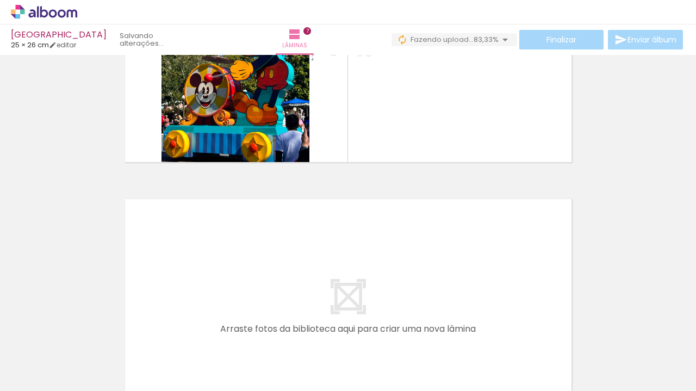
scroll to position [1729, 0]
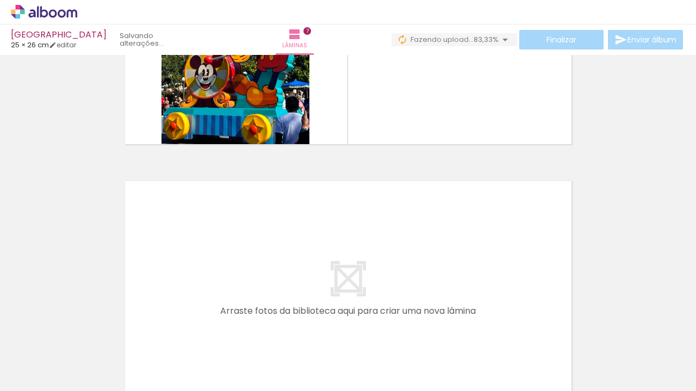
click at [557, 337] on div at bounding box center [541, 354] width 34 height 49
drag, startPoint x: 675, startPoint y: 359, endPoint x: 686, endPoint y: 367, distance: 13.3
click at [682, 367] on div at bounding box center [662, 354] width 40 height 54
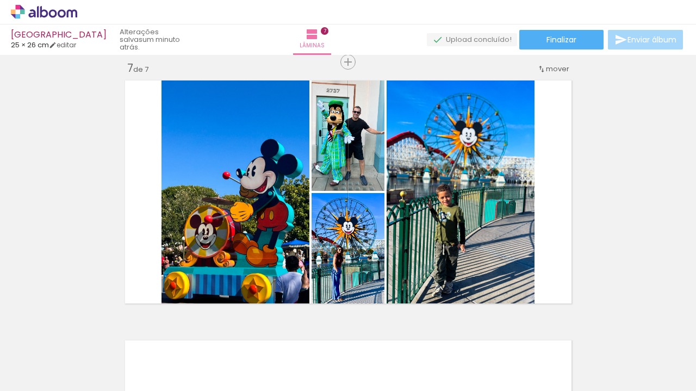
scroll to position [1573, 0]
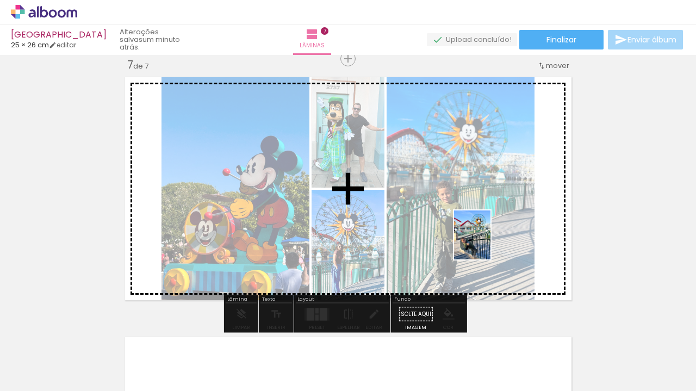
drag, startPoint x: 673, startPoint y: 350, endPoint x: 486, endPoint y: 242, distance: 215.8
click at [486, 242] on quentale-workspace at bounding box center [348, 195] width 696 height 391
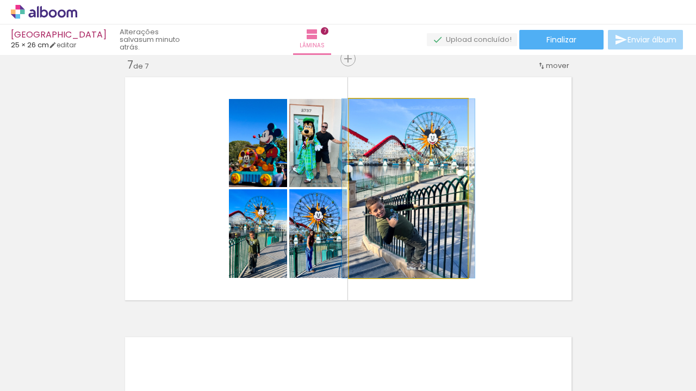
click at [390, 223] on quentale-photo at bounding box center [408, 188] width 119 height 179
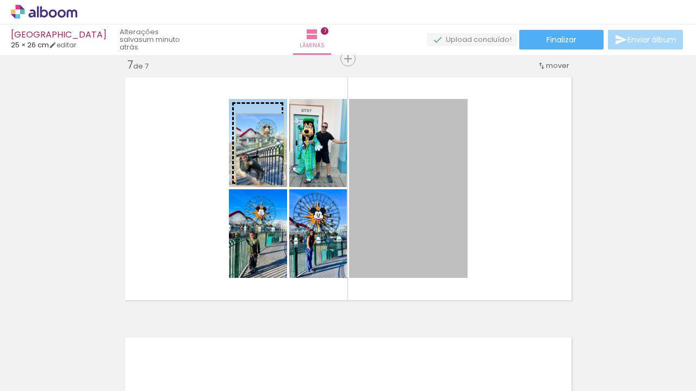
drag, startPoint x: 444, startPoint y: 215, endPoint x: 255, endPoint y: 150, distance: 199.8
click at [0, 0] on slot at bounding box center [0, 0] width 0 height 0
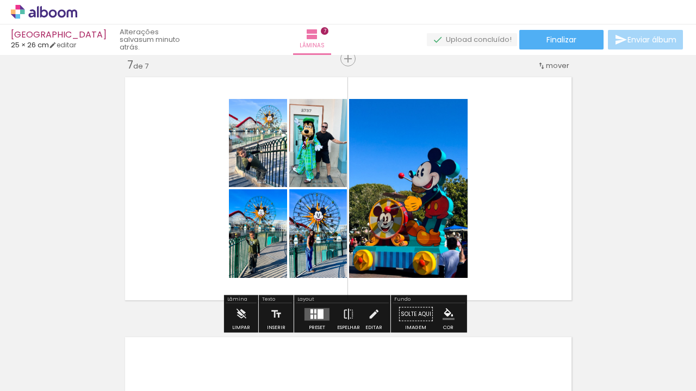
click at [416, 217] on quentale-photo at bounding box center [408, 188] width 119 height 179
click at [442, 160] on quentale-photo at bounding box center [408, 188] width 119 height 179
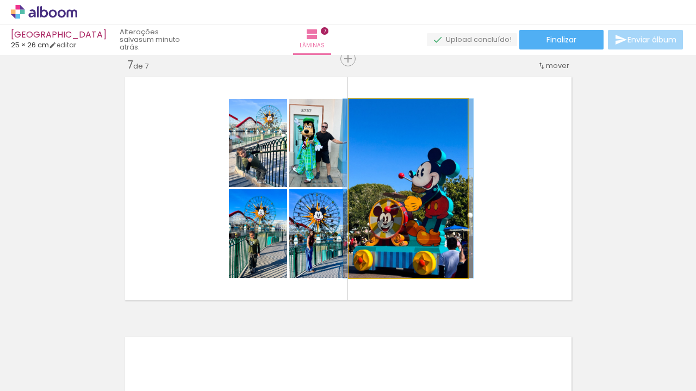
click at [442, 160] on quentale-photo at bounding box center [408, 188] width 119 height 179
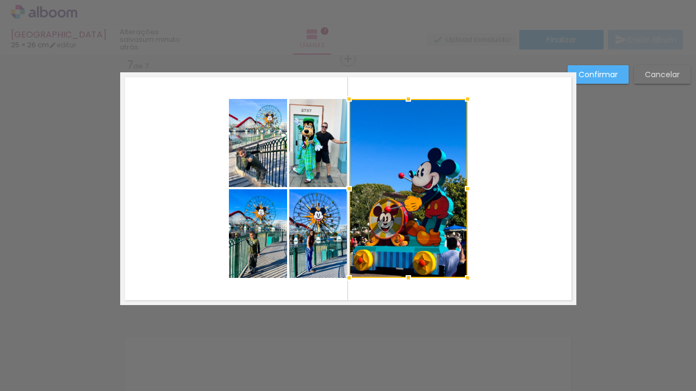
scroll to position [1573, 0]
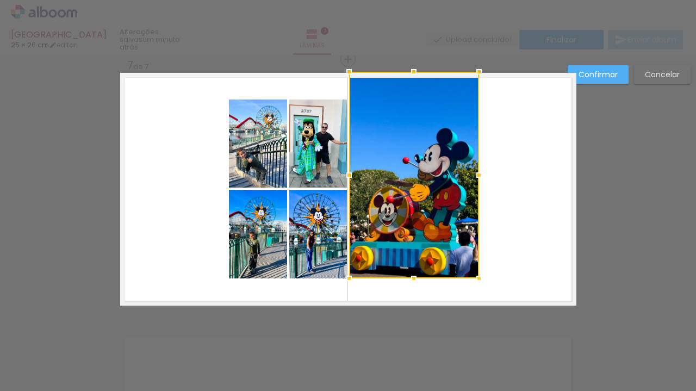
drag, startPoint x: 463, startPoint y: 102, endPoint x: 505, endPoint y: 47, distance: 68.7
click at [505, 0] on div "Las Vegas 25 × 26 cm editar um minuto atrás. Lâminas 7 Finalizar Enviar álbum I…" at bounding box center [348, 0] width 696 height 0
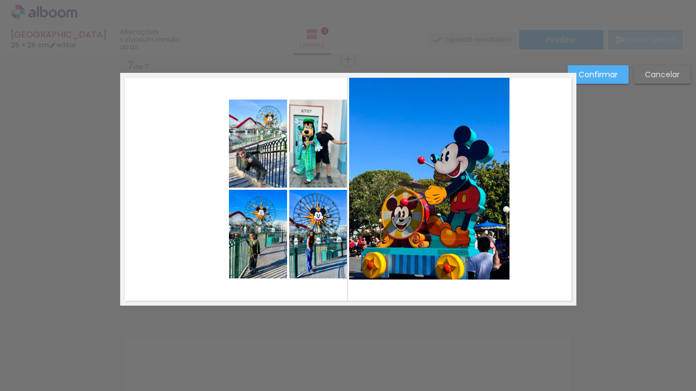
click at [466, 221] on quentale-photo at bounding box center [429, 176] width 161 height 207
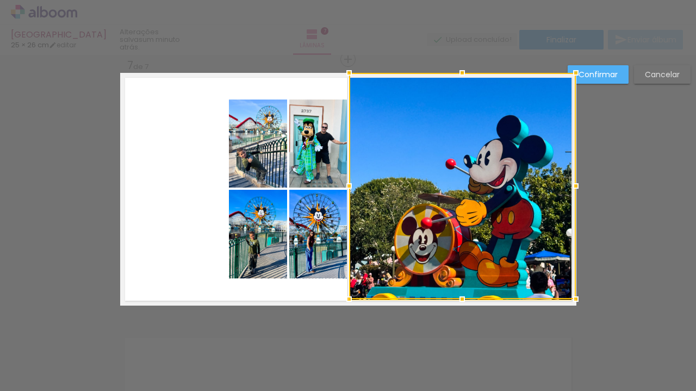
drag, startPoint x: 506, startPoint y: 278, endPoint x: 600, endPoint y: 383, distance: 140.1
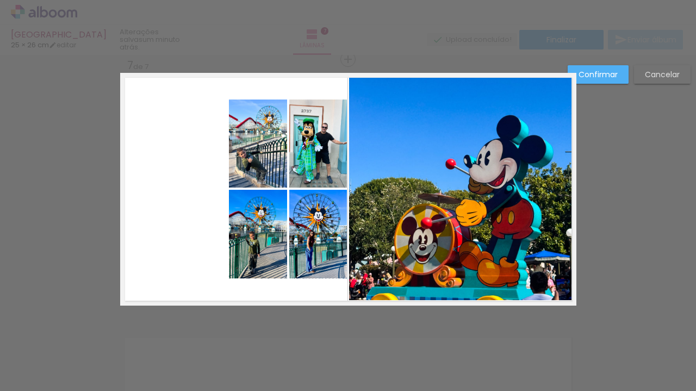
click at [246, 155] on quentale-photo at bounding box center [258, 143] width 58 height 88
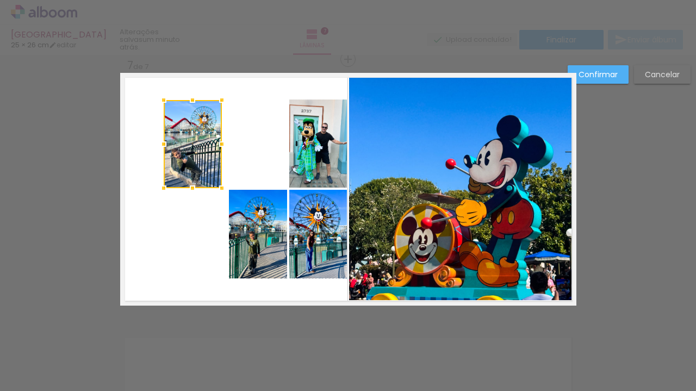
drag, startPoint x: 267, startPoint y: 158, endPoint x: 202, endPoint y: 160, distance: 65.3
click at [202, 160] on div at bounding box center [193, 144] width 58 height 88
click at [300, 144] on quentale-photo at bounding box center [318, 143] width 58 height 88
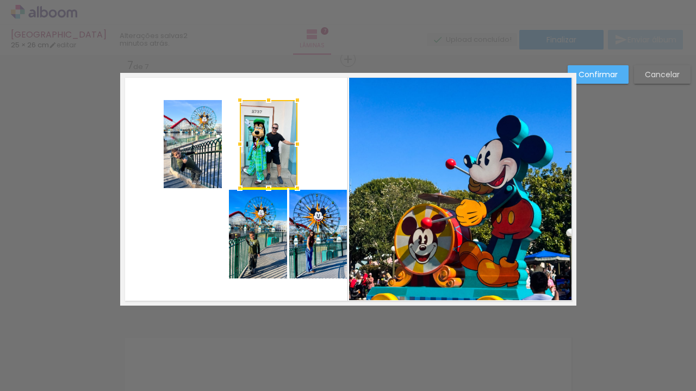
drag, startPoint x: 317, startPoint y: 144, endPoint x: 268, endPoint y: 143, distance: 49.5
click at [268, 143] on div at bounding box center [269, 144] width 58 height 88
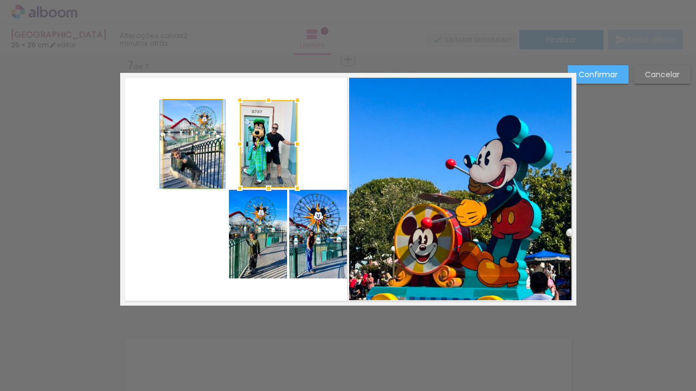
click at [198, 147] on quentale-photo at bounding box center [193, 144] width 58 height 88
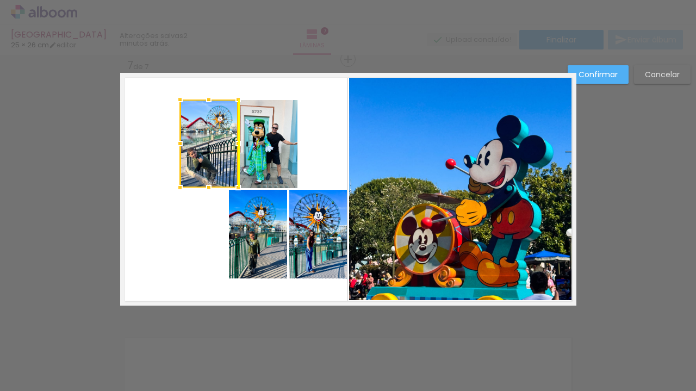
drag, startPoint x: 198, startPoint y: 147, endPoint x: 211, endPoint y: 145, distance: 13.1
click at [211, 145] on div at bounding box center [209, 143] width 58 height 88
click at [242, 204] on quentale-photo at bounding box center [258, 234] width 58 height 89
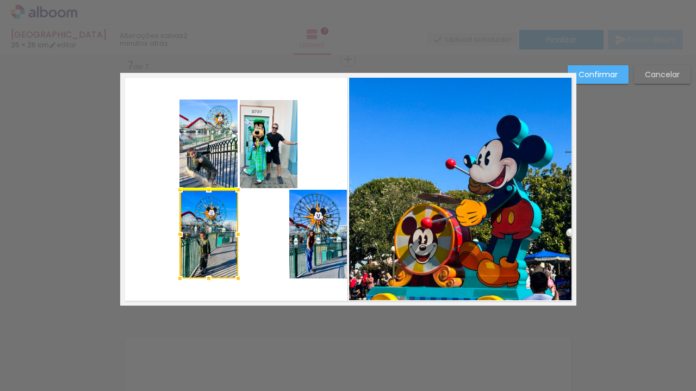
drag, startPoint x: 242, startPoint y: 204, endPoint x: 180, endPoint y: 219, distance: 64.1
click at [180, 219] on div at bounding box center [209, 234] width 58 height 89
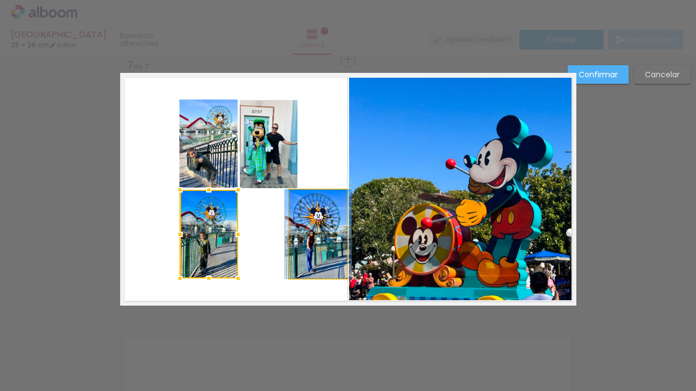
click at [289, 214] on quentale-photo at bounding box center [318, 234] width 58 height 89
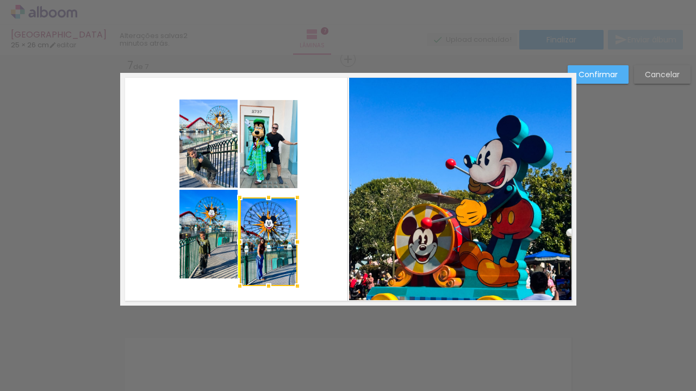
drag, startPoint x: 331, startPoint y: 223, endPoint x: 283, endPoint y: 231, distance: 47.9
click at [283, 231] on div at bounding box center [269, 241] width 58 height 89
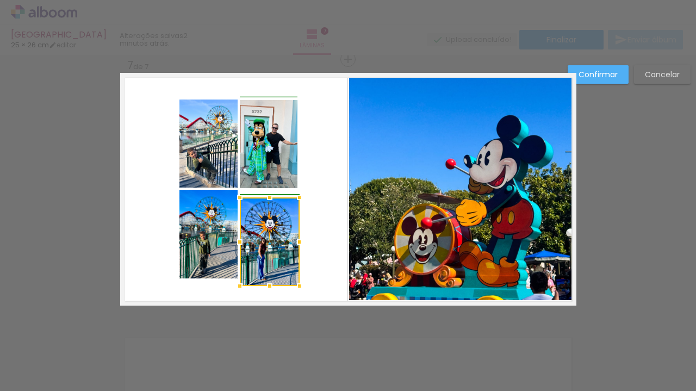
drag, startPoint x: 283, startPoint y: 231, endPoint x: 281, endPoint y: 215, distance: 16.5
click at [281, 215] on div at bounding box center [270, 241] width 60 height 89
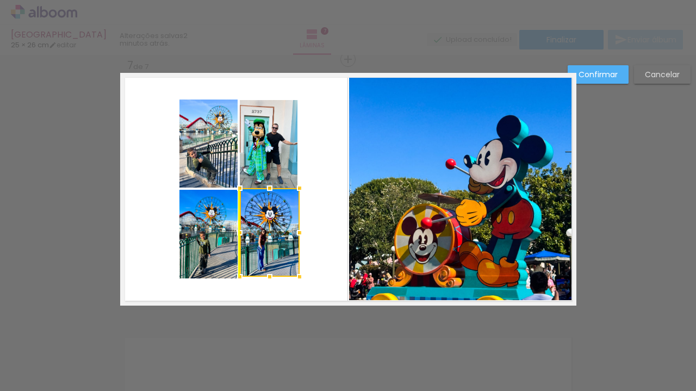
drag, startPoint x: 281, startPoint y: 215, endPoint x: 281, endPoint y: 206, distance: 9.2
click at [281, 206] on div at bounding box center [270, 232] width 60 height 89
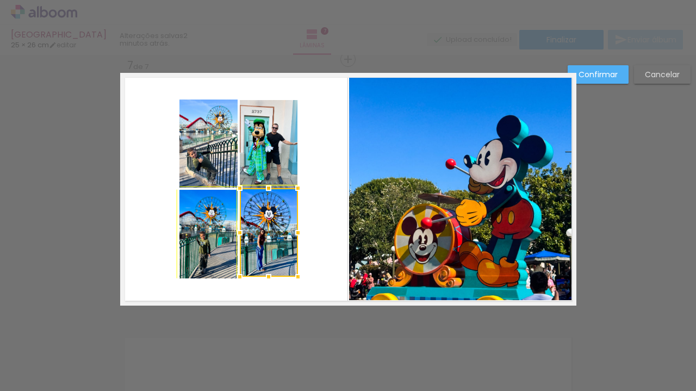
click at [297, 277] on div at bounding box center [298, 277] width 22 height 22
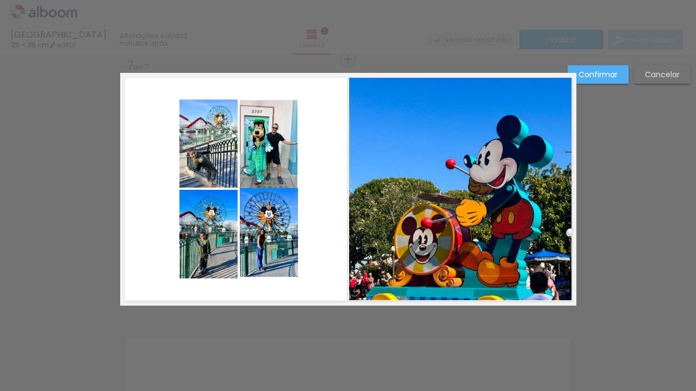
click at [309, 250] on quentale-layouter at bounding box center [348, 189] width 456 height 233
click at [267, 219] on quentale-photo at bounding box center [269, 232] width 58 height 89
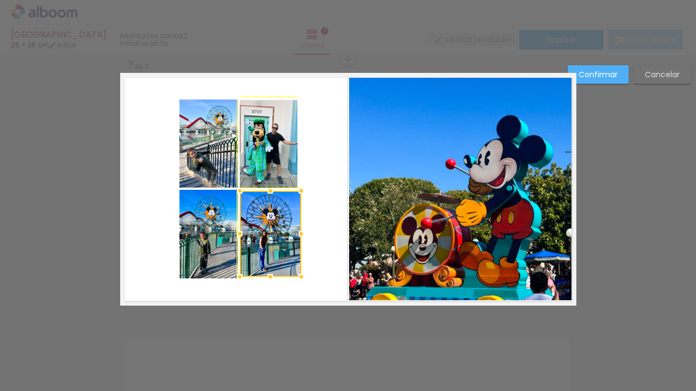
click at [290, 185] on div at bounding box center [301, 191] width 22 height 22
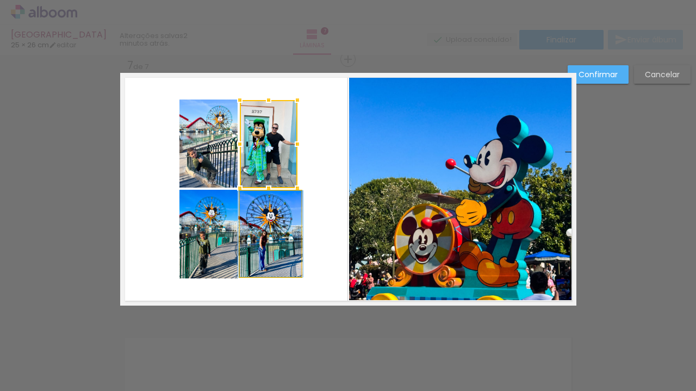
click at [292, 204] on quentale-photo at bounding box center [270, 234] width 61 height 86
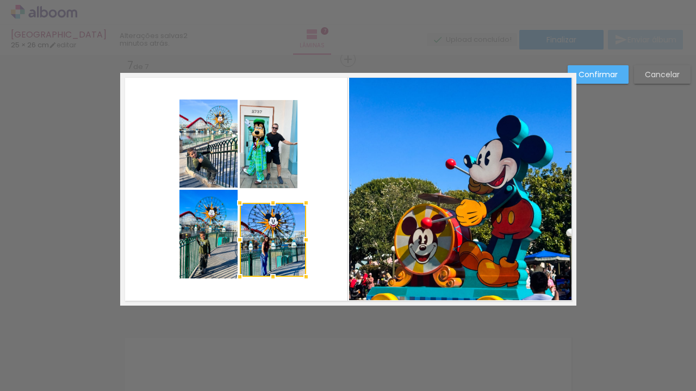
drag, startPoint x: 294, startPoint y: 190, endPoint x: 303, endPoint y: 206, distance: 17.5
click at [303, 206] on div at bounding box center [306, 203] width 22 height 22
click at [303, 206] on quentale-layouter at bounding box center [348, 189] width 456 height 233
click at [292, 206] on quentale-photo at bounding box center [273, 239] width 66 height 73
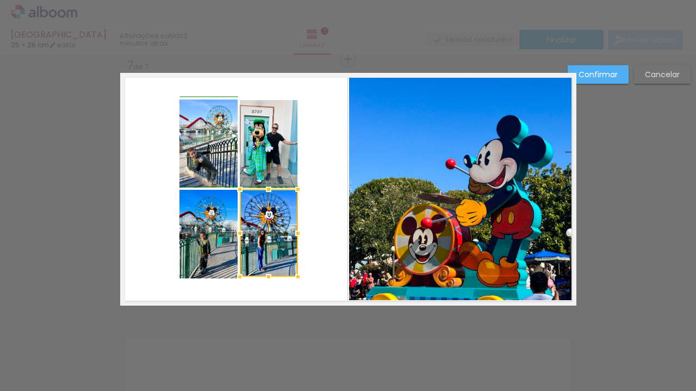
drag, startPoint x: 299, startPoint y: 202, endPoint x: 291, endPoint y: 188, distance: 16.3
click at [291, 188] on div at bounding box center [298, 189] width 22 height 22
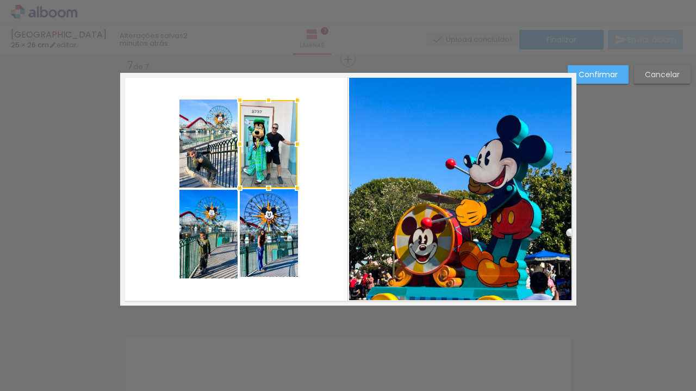
click at [316, 176] on quentale-layouter at bounding box center [348, 189] width 456 height 233
click at [220, 170] on quentale-photo at bounding box center [208, 143] width 58 height 88
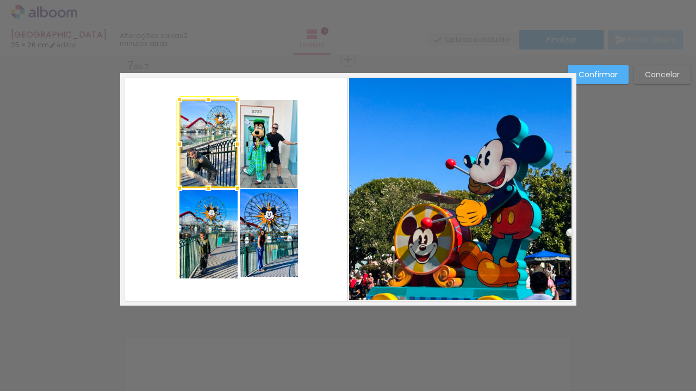
drag, startPoint x: 173, startPoint y: 97, endPoint x: 162, endPoint y: 88, distance: 15.0
click at [169, 89] on div at bounding box center [180, 100] width 22 height 22
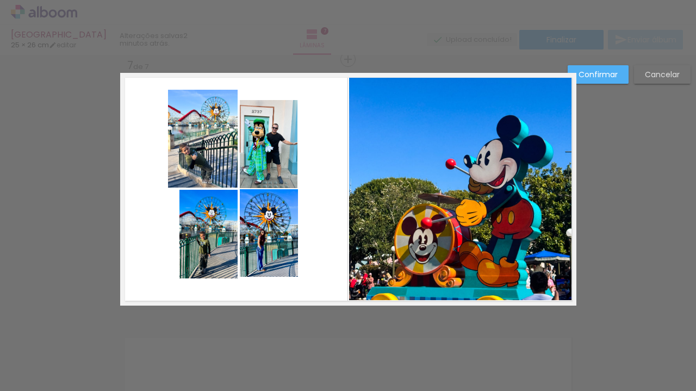
click at [262, 121] on quentale-photo at bounding box center [269, 144] width 58 height 88
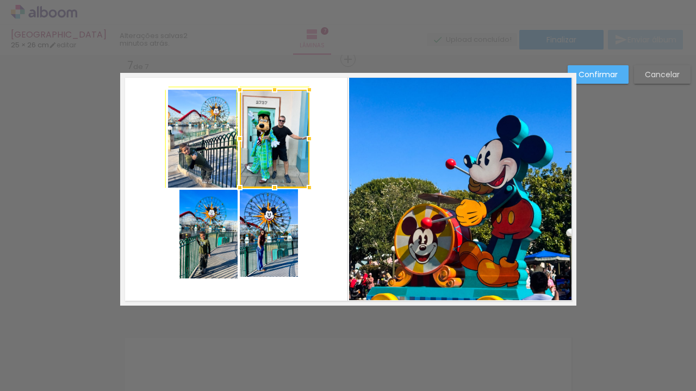
drag, startPoint x: 294, startPoint y: 99, endPoint x: 307, endPoint y: 89, distance: 16.6
click at [307, 89] on div at bounding box center [309, 90] width 22 height 22
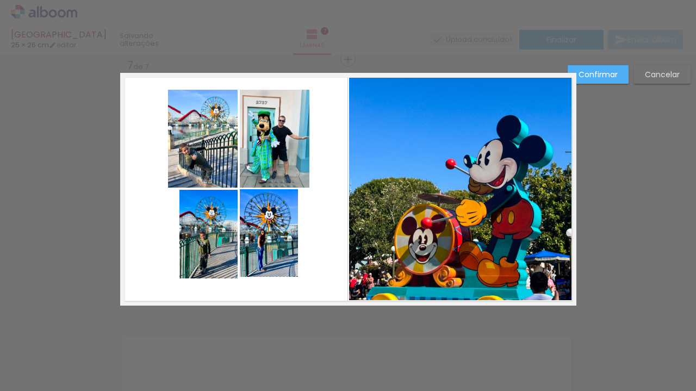
click at [206, 239] on quentale-photo at bounding box center [208, 234] width 58 height 89
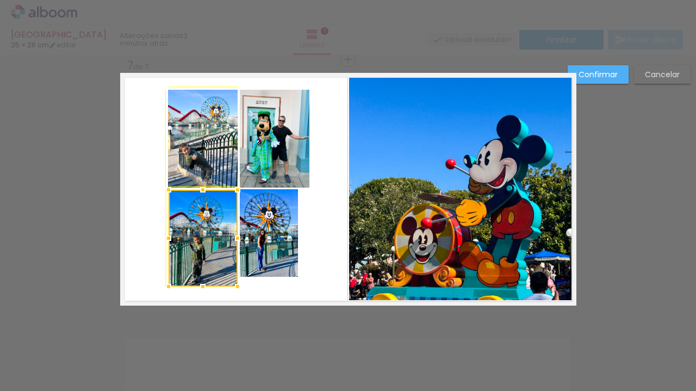
drag, startPoint x: 175, startPoint y: 280, endPoint x: 167, endPoint y: 288, distance: 11.2
click at [167, 288] on div at bounding box center [169, 287] width 22 height 22
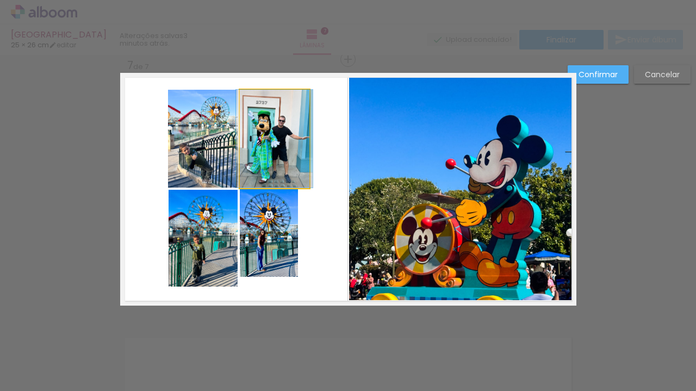
click at [273, 180] on quentale-photo at bounding box center [275, 139] width 70 height 98
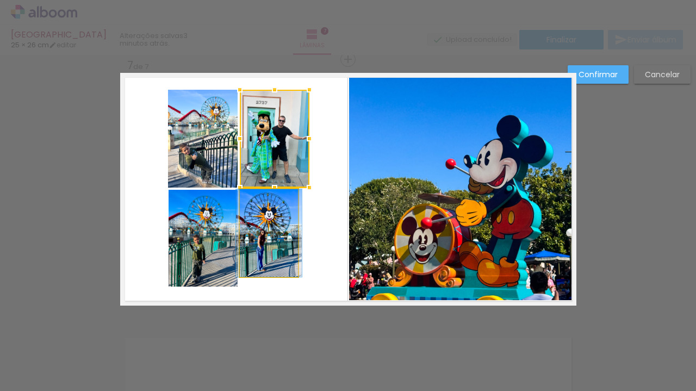
click at [274, 209] on quentale-photo at bounding box center [269, 233] width 58 height 88
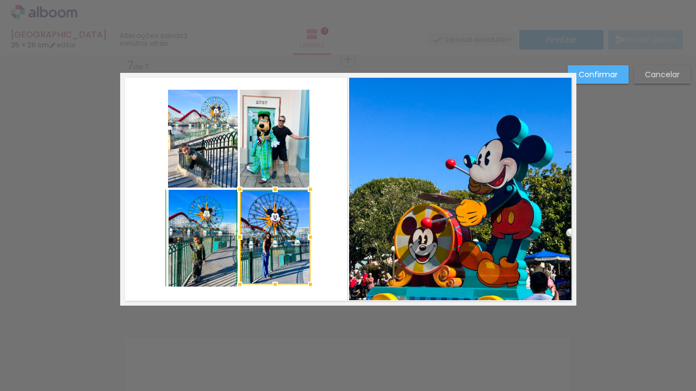
drag, startPoint x: 294, startPoint y: 274, endPoint x: 303, endPoint y: 283, distance: 13.1
click at [303, 283] on div at bounding box center [311, 284] width 22 height 22
click at [304, 284] on div at bounding box center [311, 286] width 22 height 22
click at [329, 228] on quentale-layouter at bounding box center [348, 189] width 456 height 233
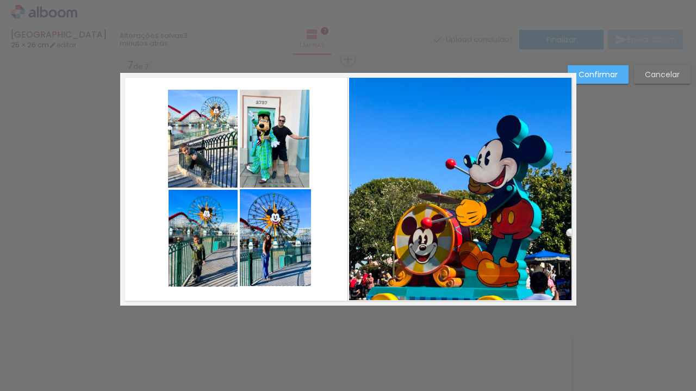
click at [0, 0] on slot "Confirmar" at bounding box center [0, 0] width 0 height 0
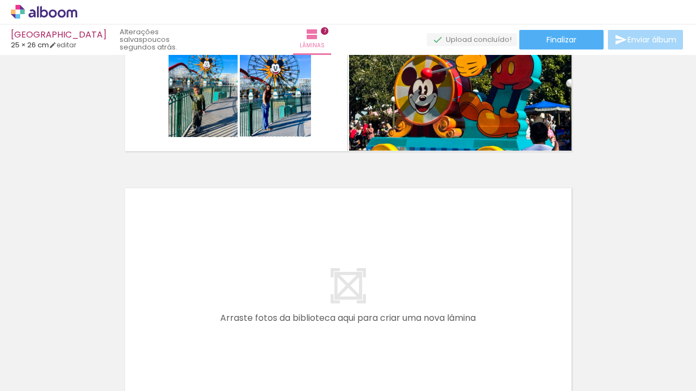
scroll to position [1747, 0]
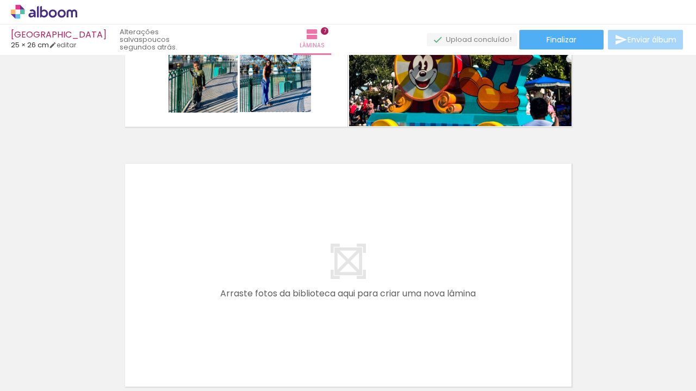
click at [39, 373] on span "Adicionar Fotos" at bounding box center [38, 376] width 33 height 12
click at [0, 0] on input "file" at bounding box center [0, 0] width 0 height 0
click at [651, 354] on div at bounding box center [663, 354] width 54 height 35
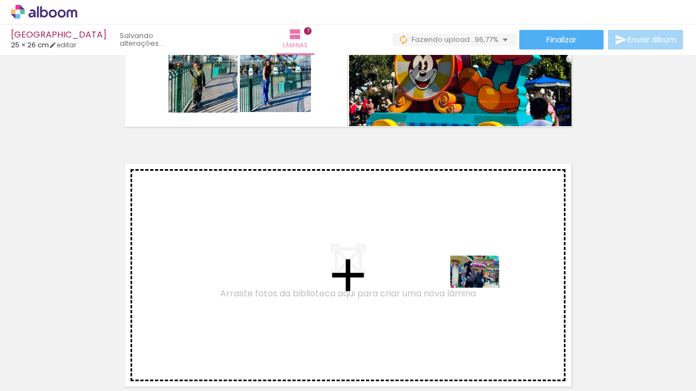
drag, startPoint x: 674, startPoint y: 355, endPoint x: 483, endPoint y: 288, distance: 202.7
click at [483, 288] on quentale-workspace at bounding box center [348, 195] width 696 height 391
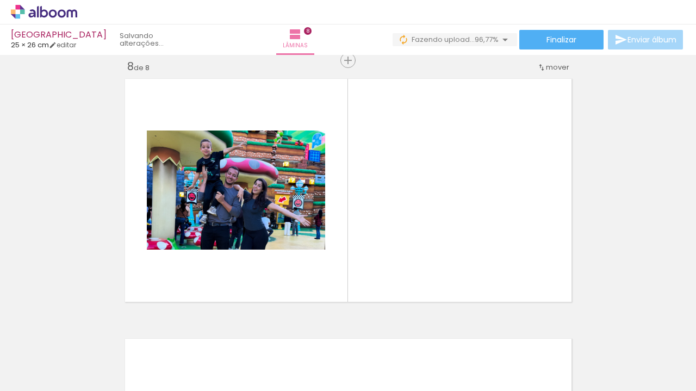
scroll to position [1833, 0]
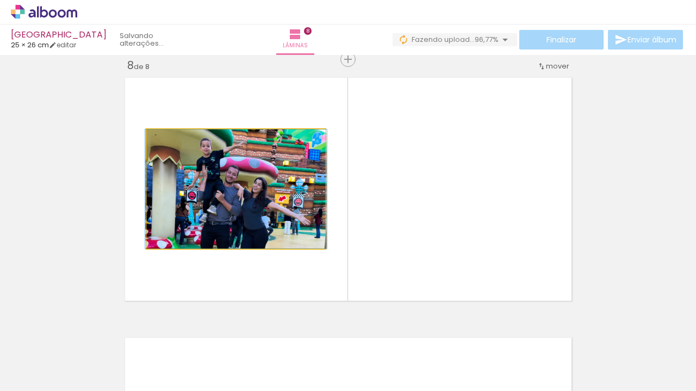
click at [273, 204] on quentale-photo at bounding box center [236, 188] width 178 height 119
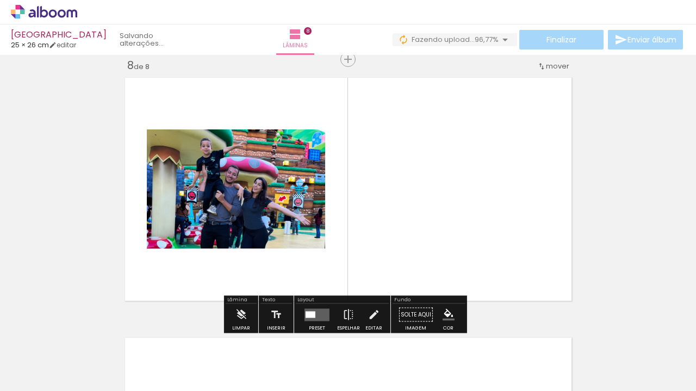
click at [289, 191] on quentale-photo at bounding box center [236, 188] width 178 height 119
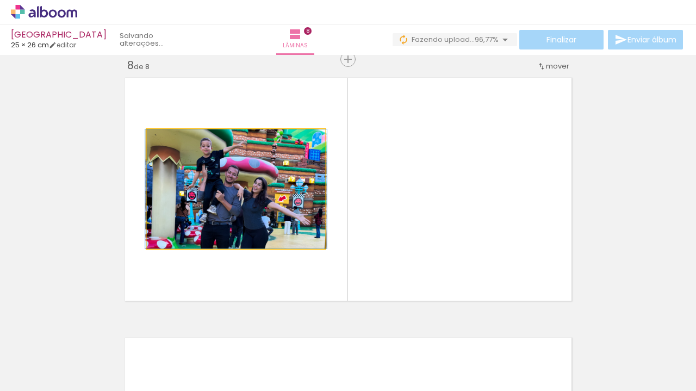
click at [289, 191] on quentale-photo at bounding box center [236, 188] width 178 height 119
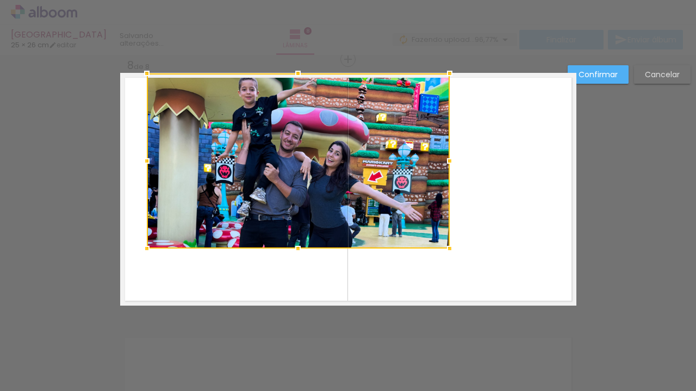
drag, startPoint x: 320, startPoint y: 128, endPoint x: 449, endPoint y: 3, distance: 179.2
click at [449, 0] on div "Las Vegas 25 × 26 cm editar Lâminas 8 Finalizar Enviar álbum Inserir lâmina 1 d…" at bounding box center [348, 0] width 696 height 0
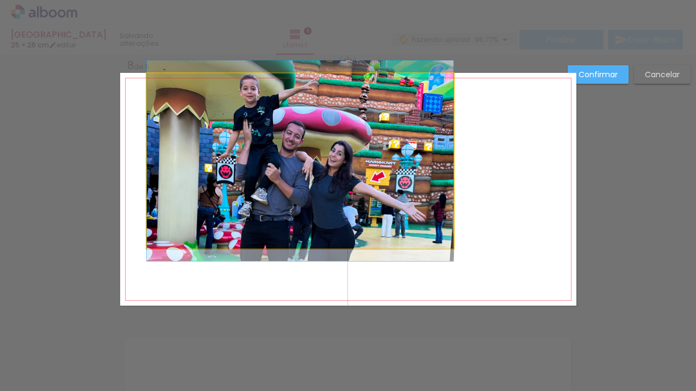
click at [445, 231] on quentale-photo at bounding box center [300, 160] width 307 height 175
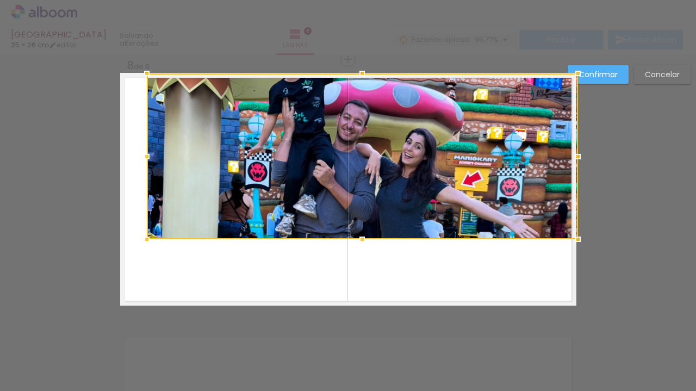
drag, startPoint x: 448, startPoint y: 245, endPoint x: 572, endPoint y: 332, distance: 151.1
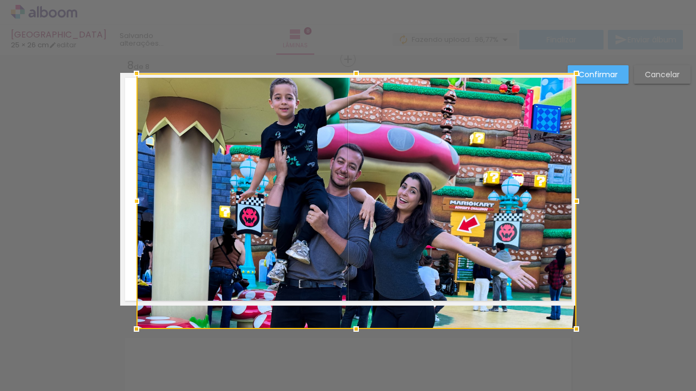
drag, startPoint x: 142, startPoint y: 242, endPoint x: 131, endPoint y: 385, distance: 143.4
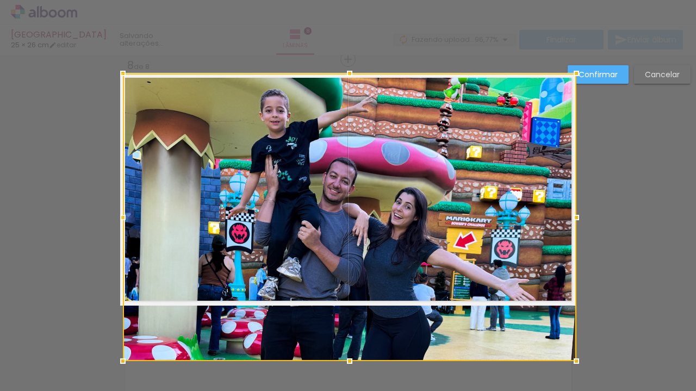
drag, startPoint x: 129, startPoint y: 329, endPoint x: 93, endPoint y: 360, distance: 47.4
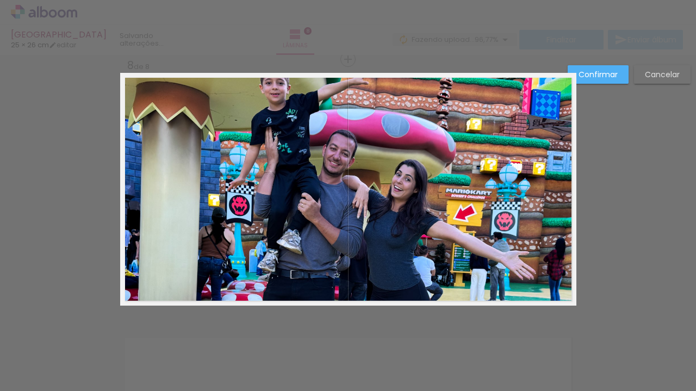
click at [257, 165] on quentale-photo at bounding box center [349, 189] width 453 height 232
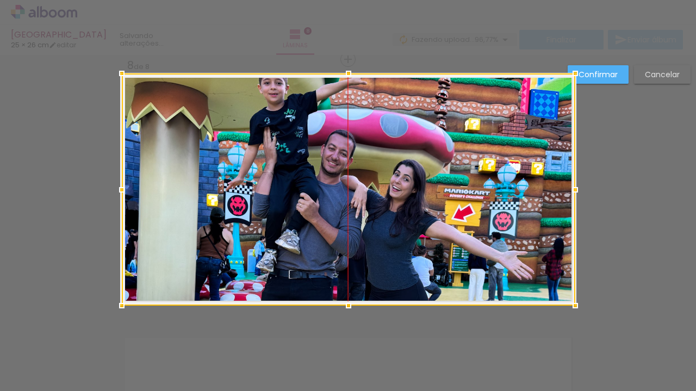
drag, startPoint x: 257, startPoint y: 165, endPoint x: 255, endPoint y: 217, distance: 52.8
click at [255, 217] on div at bounding box center [348, 189] width 453 height 232
drag, startPoint x: 276, startPoint y: 170, endPoint x: 280, endPoint y: 223, distance: 53.4
click at [281, 223] on div at bounding box center [347, 189] width 453 height 232
click at [295, 177] on div at bounding box center [347, 189] width 453 height 232
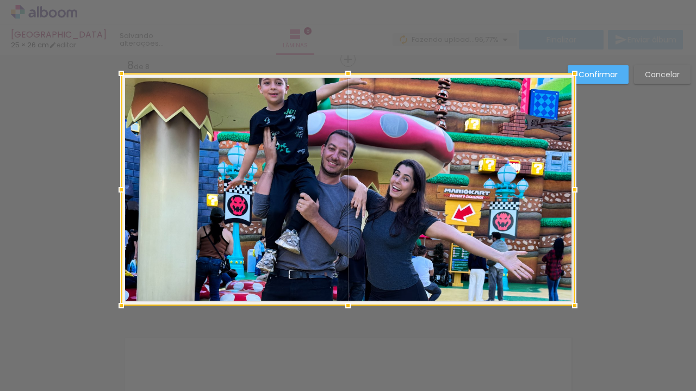
click at [295, 177] on div at bounding box center [347, 189] width 453 height 232
drag, startPoint x: 302, startPoint y: 128, endPoint x: 303, endPoint y: 200, distance: 71.8
click at [304, 201] on div at bounding box center [348, 189] width 453 height 232
click at [0, 0] on slot "Confirmar" at bounding box center [0, 0] width 0 height 0
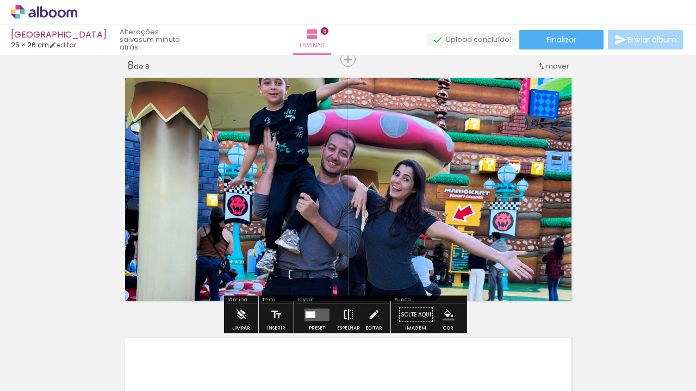
click at [452, 183] on quentale-photo at bounding box center [347, 189] width 453 height 232
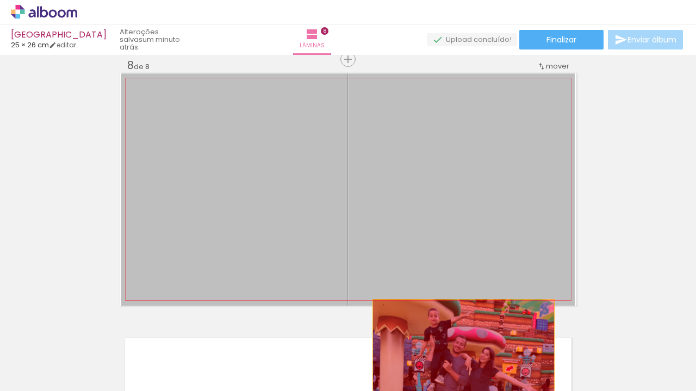
drag, startPoint x: 376, startPoint y: 157, endPoint x: 459, endPoint y: 346, distance: 206.2
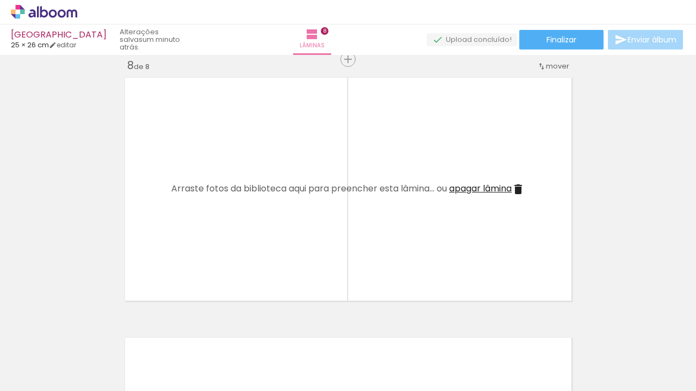
click at [31, 375] on span "Adicionar Fotos" at bounding box center [38, 376] width 33 height 12
click at [0, 0] on input "file" at bounding box center [0, 0] width 0 height 0
drag, startPoint x: 435, startPoint y: 388, endPoint x: 545, endPoint y: 381, distance: 109.5
click at [89, 381] on iron-horizontal-list at bounding box center [78, 357] width 22 height 68
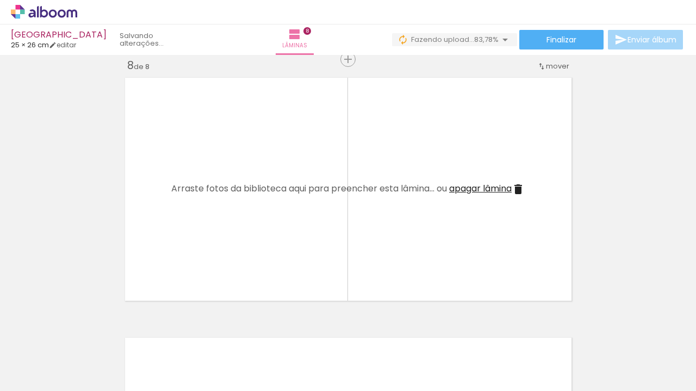
scroll to position [0, 1639]
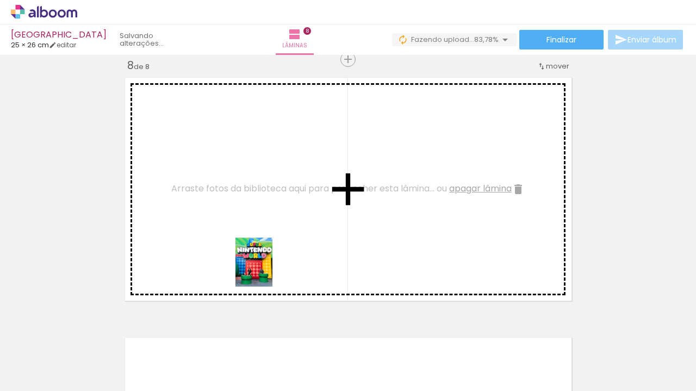
drag, startPoint x: 376, startPoint y: 367, endPoint x: 268, endPoint y: 270, distance: 144.7
click at [268, 270] on quentale-workspace at bounding box center [348, 195] width 696 height 391
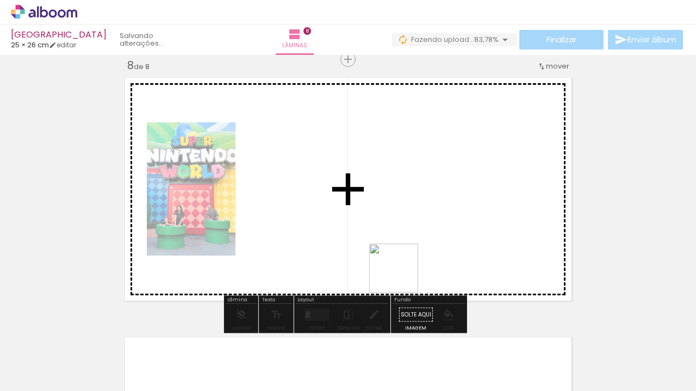
drag, startPoint x: 434, startPoint y: 370, endPoint x: 391, endPoint y: 228, distance: 148.3
click at [391, 228] on quentale-workspace at bounding box center [348, 195] width 696 height 391
click at [463, 232] on quentale-workspace at bounding box center [348, 195] width 696 height 391
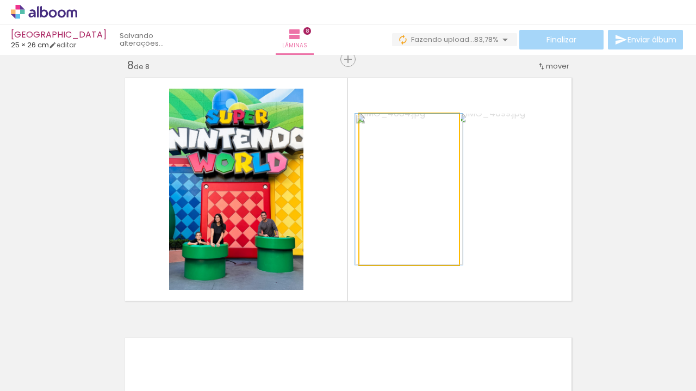
click at [414, 199] on quentale-photo at bounding box center [408, 189] width 99 height 151
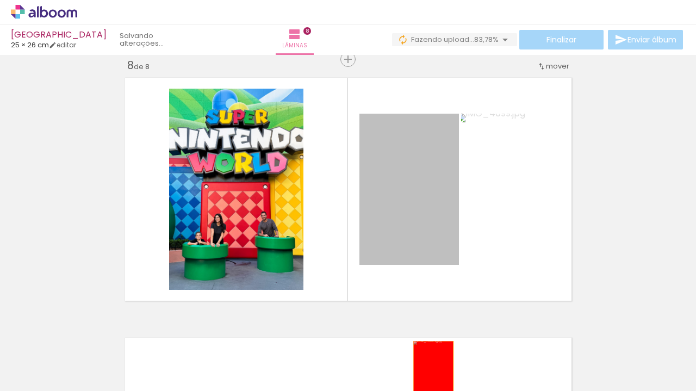
drag, startPoint x: 414, startPoint y: 198, endPoint x: 428, endPoint y: 370, distance: 172.3
click at [428, 371] on quentale-workspace at bounding box center [348, 195] width 696 height 391
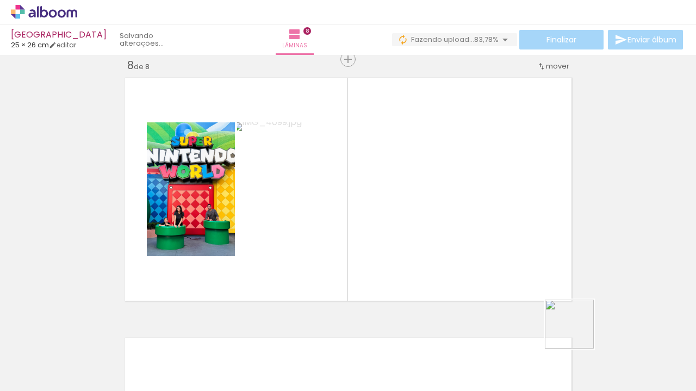
drag, startPoint x: 602, startPoint y: 370, endPoint x: 516, endPoint y: 224, distance: 169.9
click at [516, 224] on quentale-workspace at bounding box center [348, 195] width 696 height 391
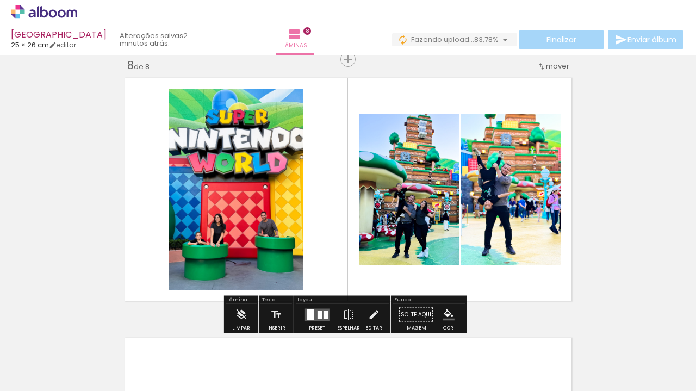
click at [285, 203] on quentale-photo at bounding box center [236, 189] width 134 height 201
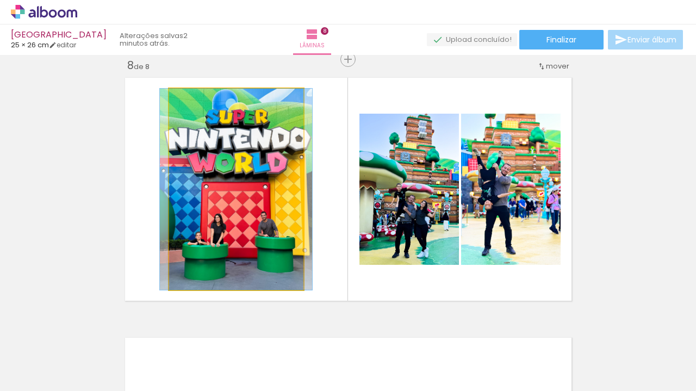
click at [285, 203] on quentale-photo at bounding box center [236, 189] width 134 height 201
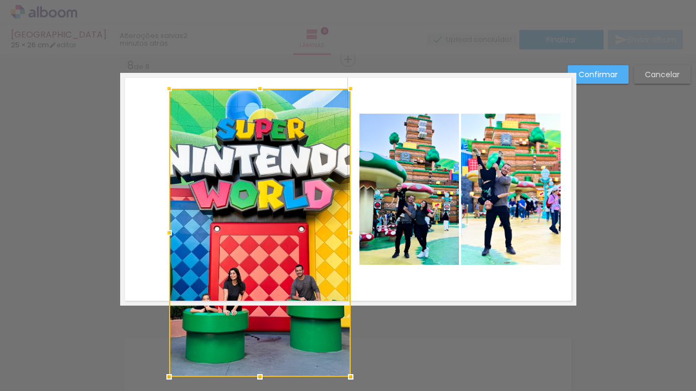
drag, startPoint x: 298, startPoint y: 291, endPoint x: 343, endPoint y: 338, distance: 65.0
click at [343, 339] on div at bounding box center [260, 233] width 182 height 288
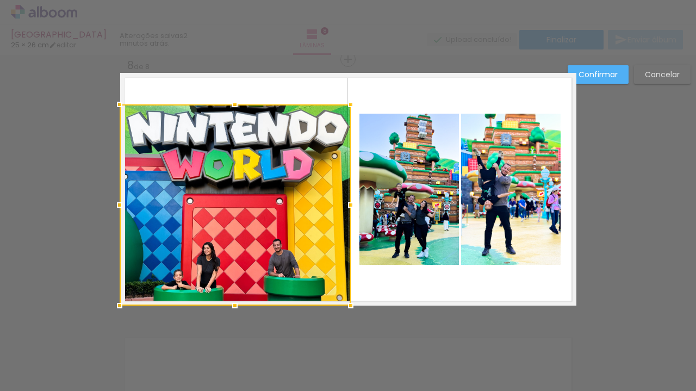
drag, startPoint x: 165, startPoint y: 90, endPoint x: 110, endPoint y: 44, distance: 71.8
click at [110, 0] on div "Las Vegas 25 × 26 cm editar 2 minutos atrás. Lâminas 8 Finalizar Enviar álbum I…" at bounding box center [348, 0] width 696 height 0
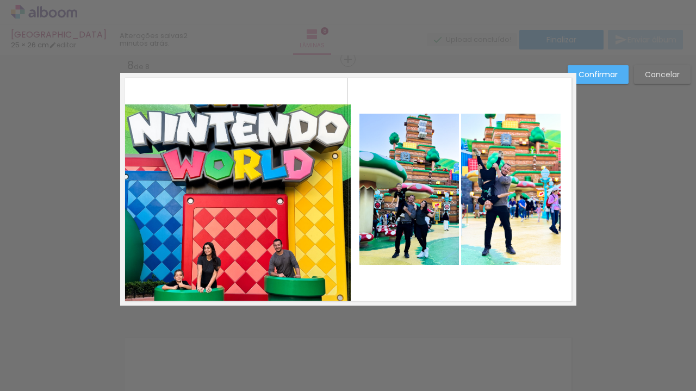
click at [179, 163] on quentale-photo at bounding box center [235, 204] width 231 height 201
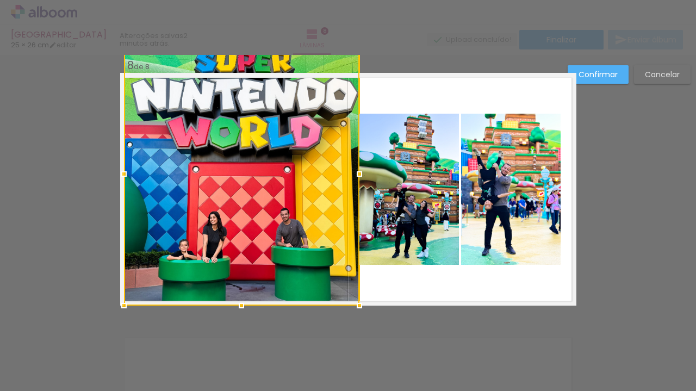
drag, startPoint x: 116, startPoint y: 107, endPoint x: 125, endPoint y: 65, distance: 42.9
click at [125, 73] on album-spread "8 de 8" at bounding box center [348, 189] width 456 height 233
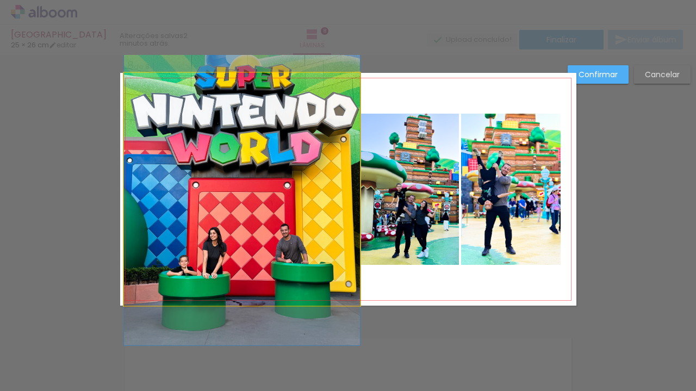
click at [250, 137] on quentale-photo at bounding box center [242, 189] width 236 height 233
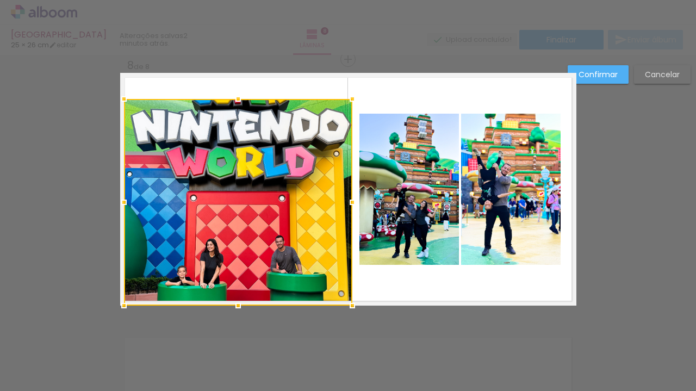
drag, startPoint x: 356, startPoint y: 69, endPoint x: 347, endPoint y: 102, distance: 33.8
click at [347, 102] on div at bounding box center [352, 99] width 22 height 22
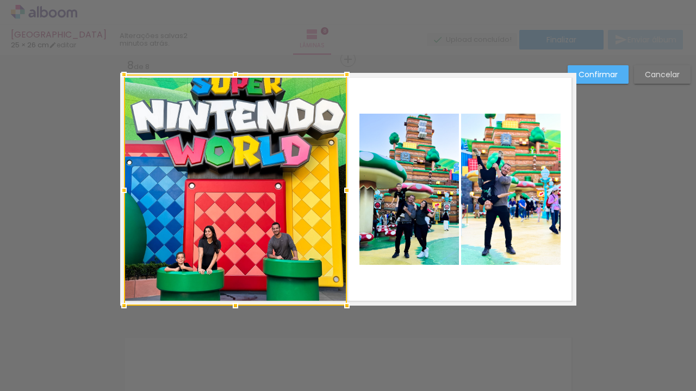
drag, startPoint x: 346, startPoint y: 95, endPoint x: 342, endPoint y: 61, distance: 34.5
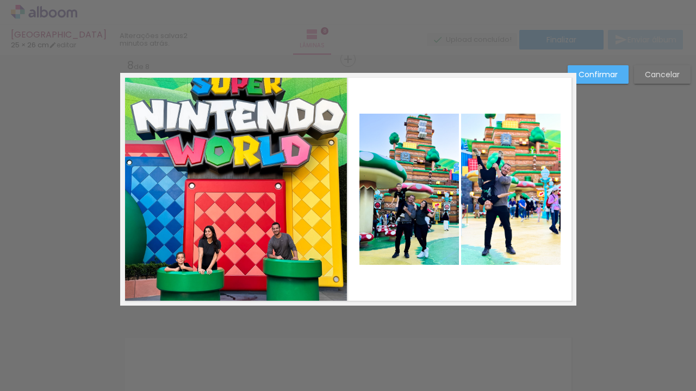
click at [322, 109] on quentale-photo at bounding box center [235, 189] width 223 height 231
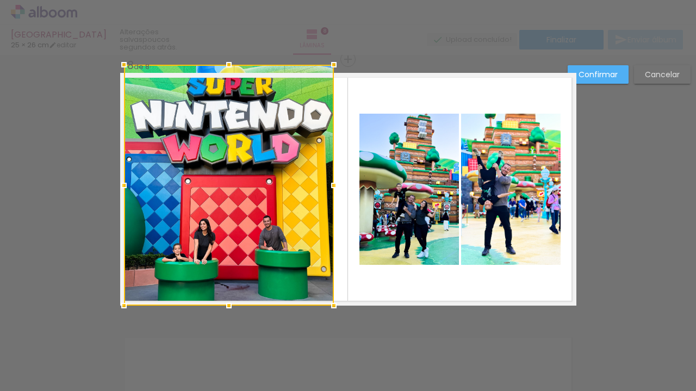
drag, startPoint x: 338, startPoint y: 71, endPoint x: 323, endPoint y: 67, distance: 14.6
click at [324, 67] on div at bounding box center [334, 65] width 22 height 22
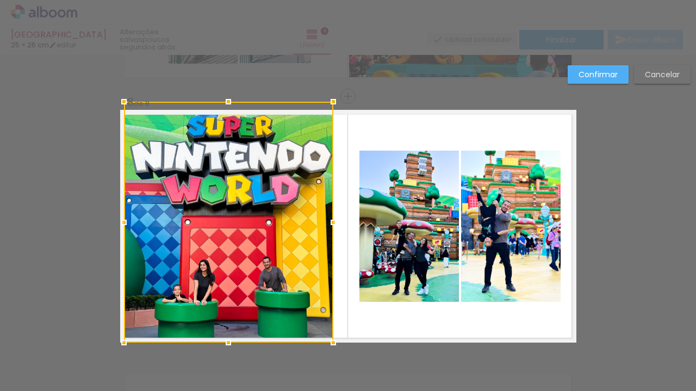
scroll to position [1793, 0]
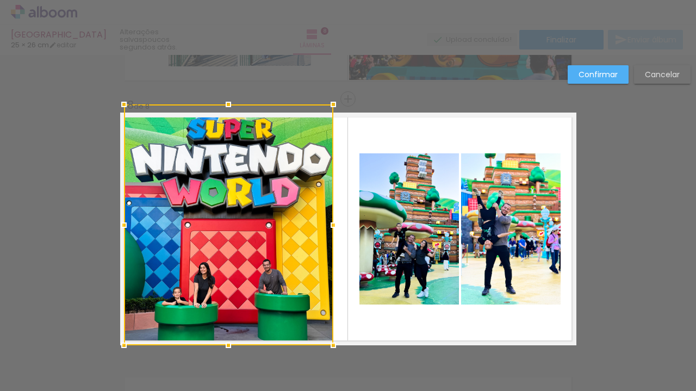
click at [380, 135] on quentale-layouter at bounding box center [348, 229] width 456 height 233
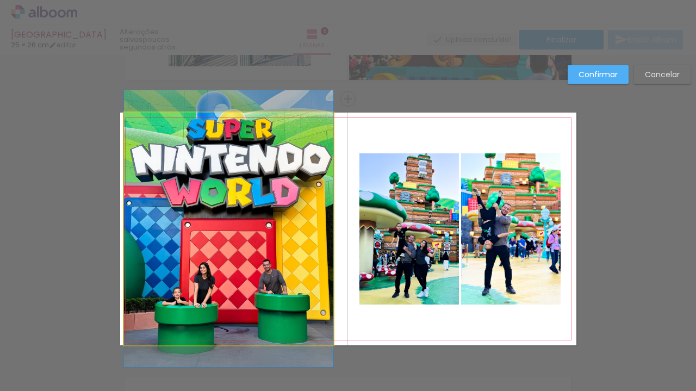
click at [302, 185] on quentale-photo at bounding box center [228, 229] width 209 height 233
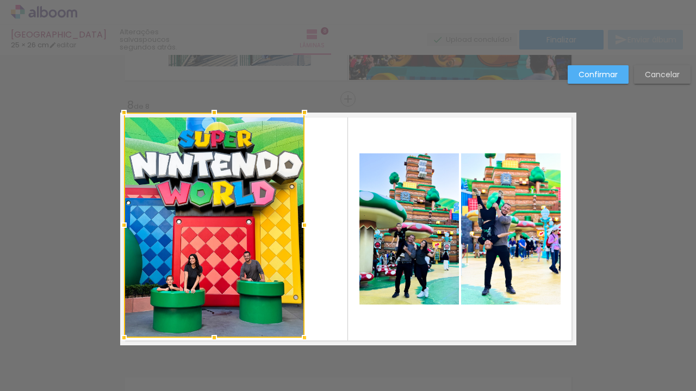
drag, startPoint x: 330, startPoint y: 347, endPoint x: 301, endPoint y: 381, distance: 44.8
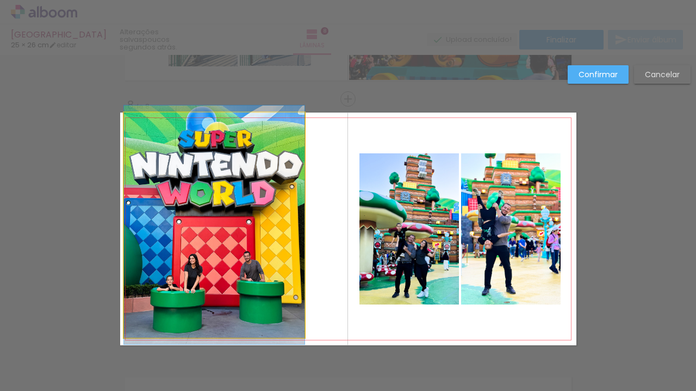
click at [270, 235] on quentale-photo at bounding box center [214, 225] width 180 height 225
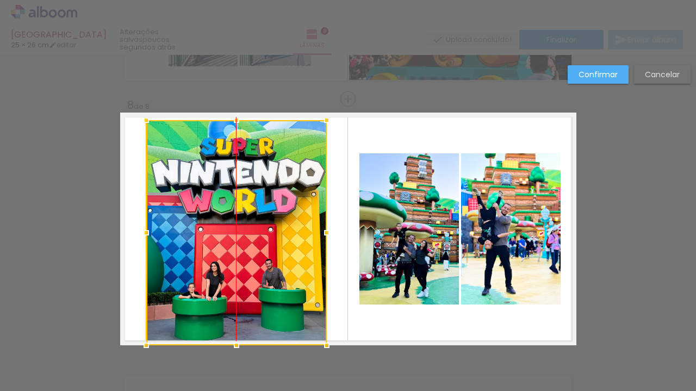
drag, startPoint x: 270, startPoint y: 235, endPoint x: 291, endPoint y: 247, distance: 24.6
click at [292, 247] on div at bounding box center [236, 232] width 180 height 225
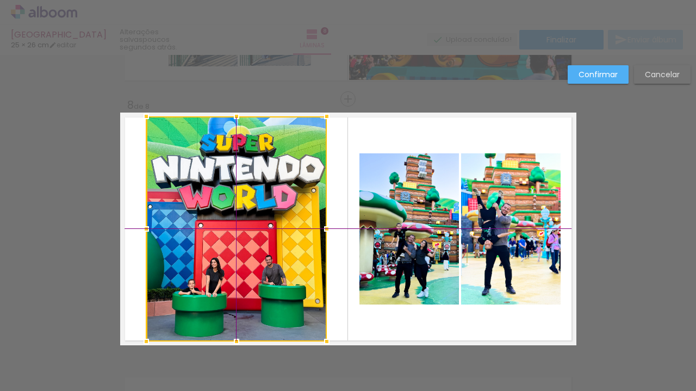
click at [289, 247] on div at bounding box center [236, 228] width 180 height 225
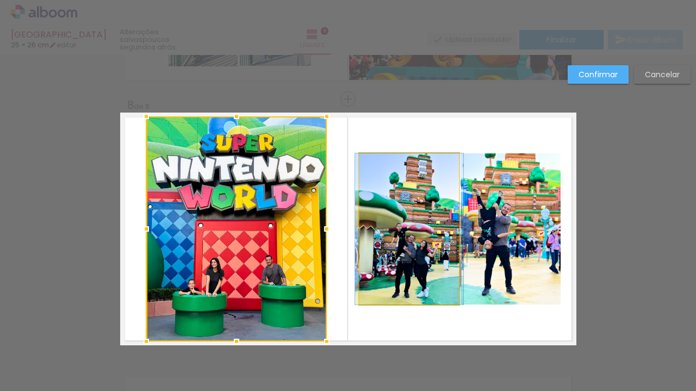
click at [424, 209] on quentale-photo at bounding box center [408, 228] width 99 height 151
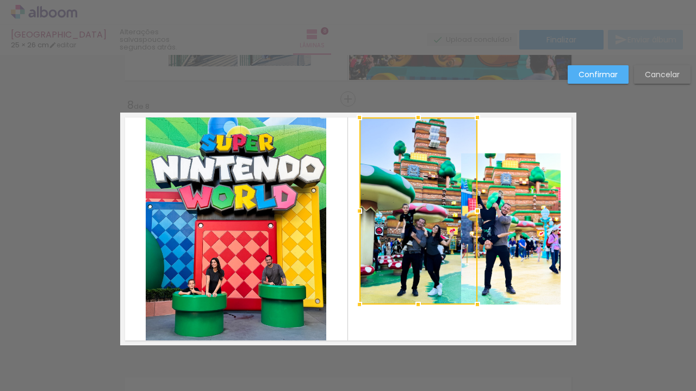
drag, startPoint x: 456, startPoint y: 152, endPoint x: 477, endPoint y: 116, distance: 41.7
click at [477, 116] on div at bounding box center [477, 118] width 22 height 22
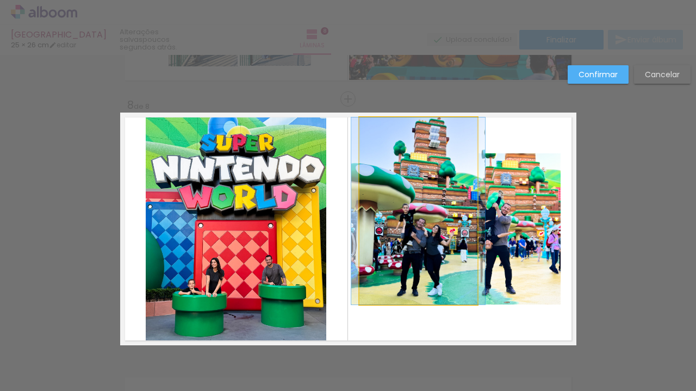
drag, startPoint x: 434, startPoint y: 164, endPoint x: 433, endPoint y: 202, distance: 37.5
click at [434, 202] on album-spread "8 de 8" at bounding box center [348, 229] width 456 height 233
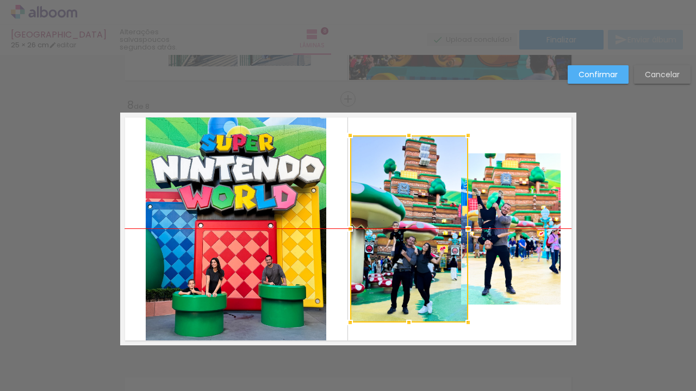
drag, startPoint x: 435, startPoint y: 201, endPoint x: 426, endPoint y: 220, distance: 21.6
click at [426, 220] on div at bounding box center [409, 228] width 118 height 187
click at [478, 213] on quentale-photo at bounding box center [510, 228] width 99 height 151
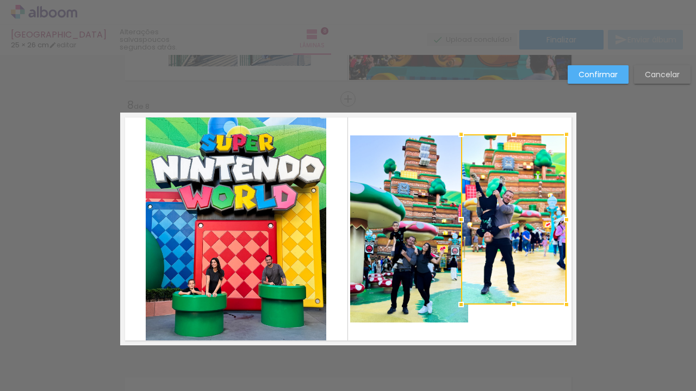
drag, startPoint x: 555, startPoint y: 155, endPoint x: 561, endPoint y: 135, distance: 21.5
click at [561, 135] on div at bounding box center [567, 134] width 22 height 22
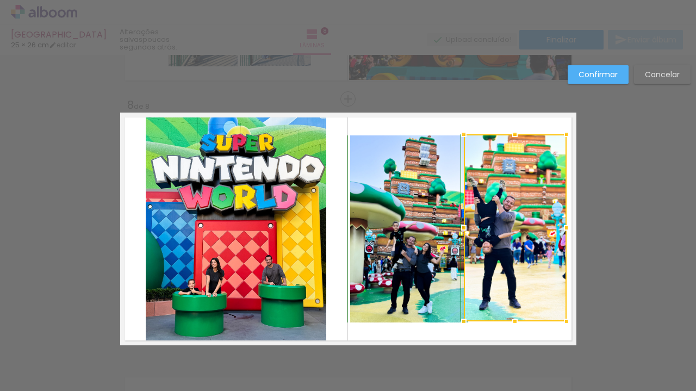
drag, startPoint x: 459, startPoint y: 304, endPoint x: 462, endPoint y: 326, distance: 21.9
click at [462, 326] on div at bounding box center [464, 321] width 22 height 22
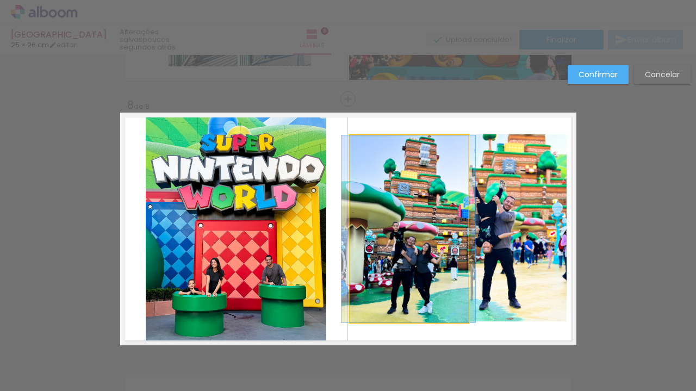
click at [416, 247] on quentale-photo at bounding box center [409, 228] width 118 height 187
click at [464, 247] on div at bounding box center [515, 227] width 103 height 187
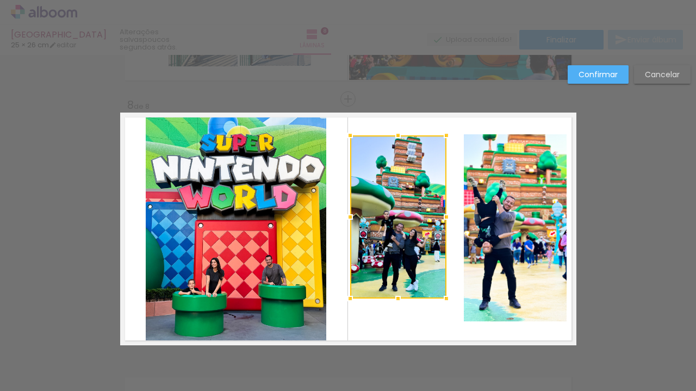
drag, startPoint x: 462, startPoint y: 322, endPoint x: 440, endPoint y: 294, distance: 36.1
click at [440, 294] on div at bounding box center [446, 299] width 22 height 22
click at [0, 0] on slot "Cancelar" at bounding box center [0, 0] width 0 height 0
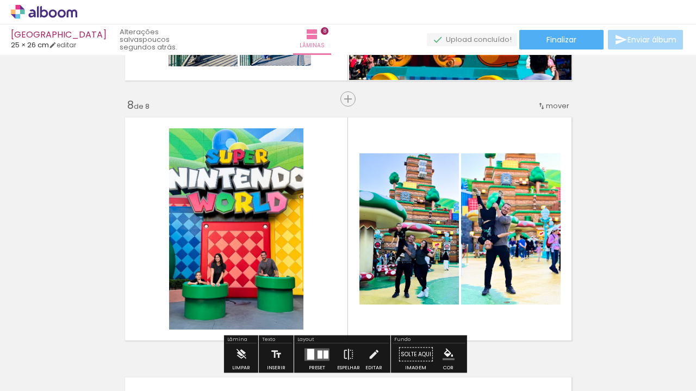
click at [313, 205] on quentale-layouter at bounding box center [348, 229] width 456 height 233
click at [267, 204] on quentale-photo at bounding box center [236, 228] width 134 height 201
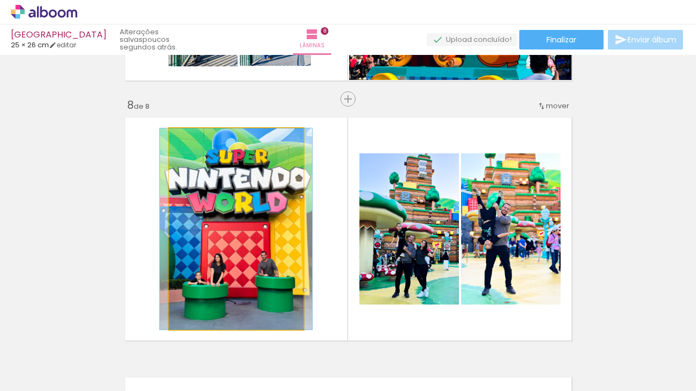
click at [267, 204] on quentale-photo at bounding box center [236, 228] width 134 height 201
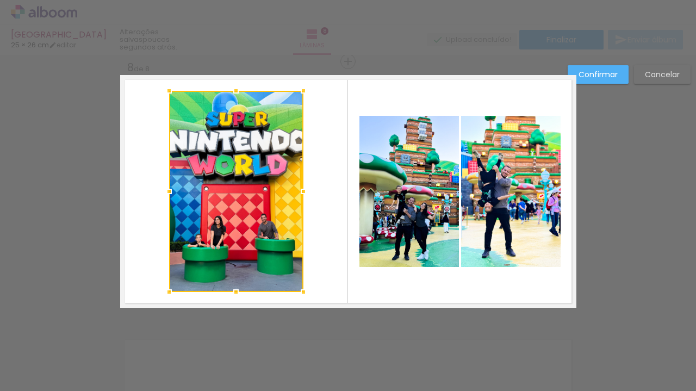
scroll to position [1833, 0]
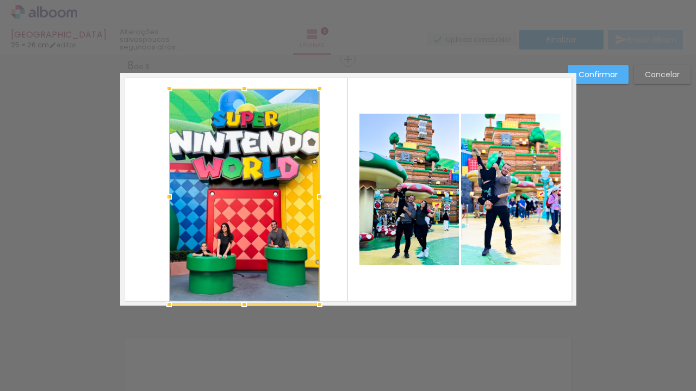
drag, startPoint x: 299, startPoint y: 291, endPoint x: 315, endPoint y: 310, distance: 25.5
click at [315, 310] on div at bounding box center [320, 305] width 22 height 22
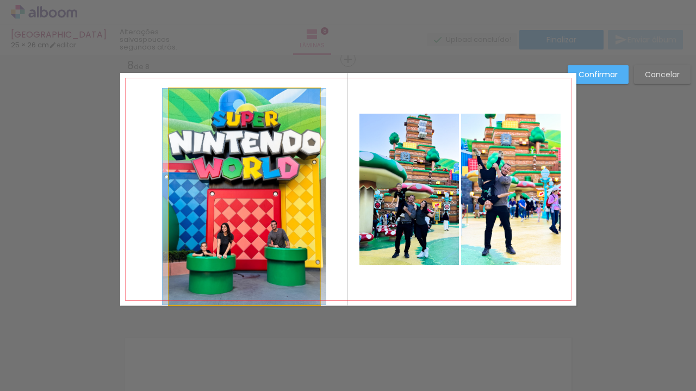
click at [173, 95] on quentale-photo at bounding box center [244, 197] width 151 height 216
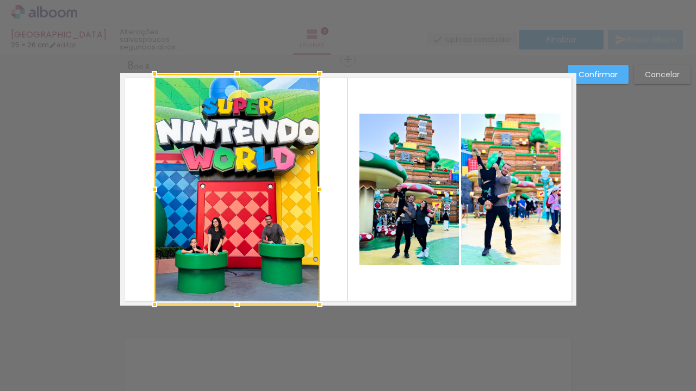
drag, startPoint x: 164, startPoint y: 92, endPoint x: 150, endPoint y: 69, distance: 27.6
click at [150, 69] on div at bounding box center [155, 74] width 22 height 22
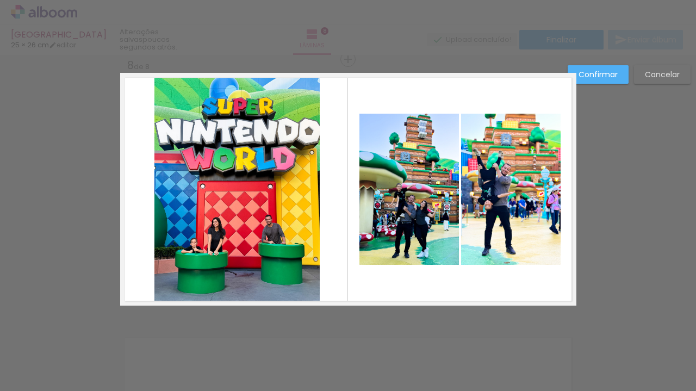
click at [345, 208] on quentale-layouter at bounding box center [348, 189] width 456 height 233
click at [598, 69] on paper-button "Confirmar" at bounding box center [598, 74] width 61 height 18
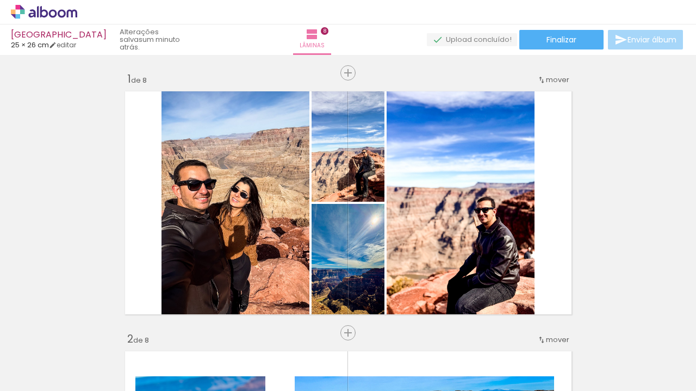
scroll to position [2113, 0]
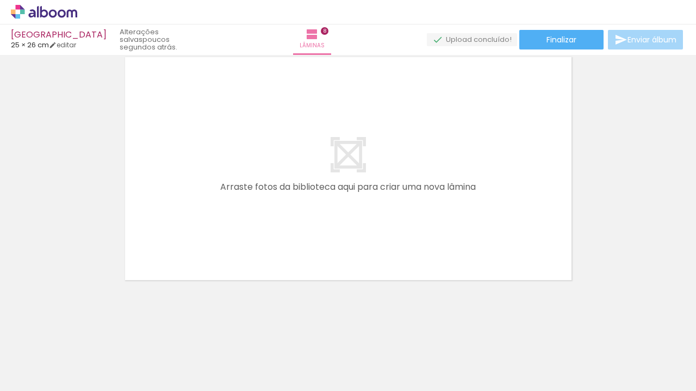
click at [27, 370] on span "Adicionar Fotos" at bounding box center [38, 376] width 33 height 12
click at [0, 0] on input "file" at bounding box center [0, 0] width 0 height 0
drag, startPoint x: 538, startPoint y: 356, endPoint x: 496, endPoint y: 161, distance: 199.6
click at [496, 159] on quentale-workspace at bounding box center [348, 195] width 696 height 391
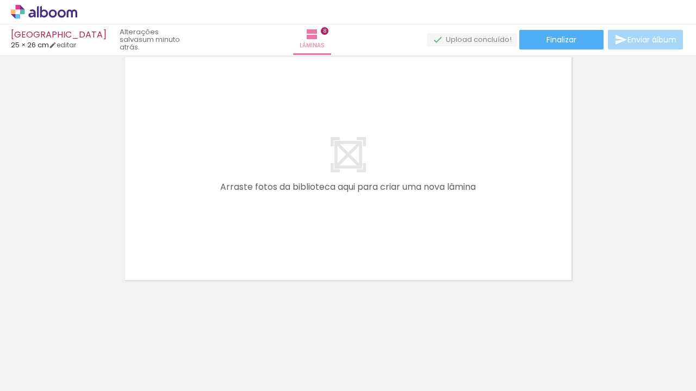
click at [496, 162] on quentale-layouter at bounding box center [348, 168] width 456 height 233
drag, startPoint x: 544, startPoint y: 357, endPoint x: 516, endPoint y: 254, distance: 106.6
click at [516, 254] on quentale-workspace at bounding box center [348, 195] width 696 height 391
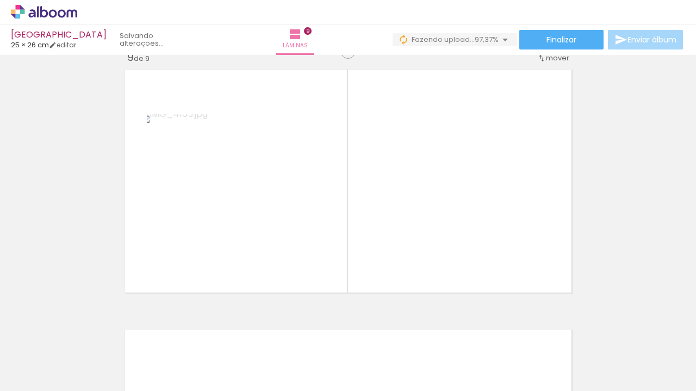
scroll to position [2093, 0]
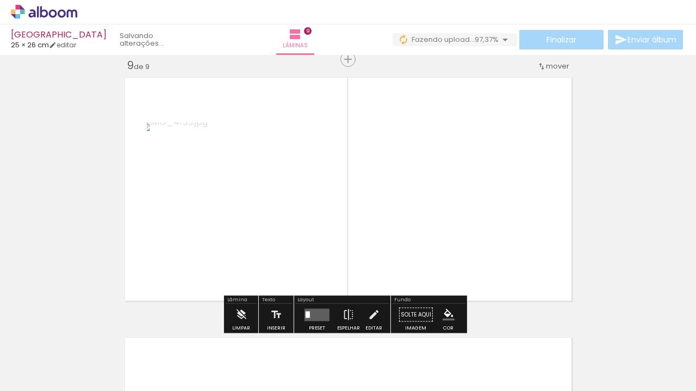
drag, startPoint x: 601, startPoint y: 365, endPoint x: 518, endPoint y: 220, distance: 167.1
click at [518, 220] on quentale-workspace at bounding box center [348, 195] width 696 height 391
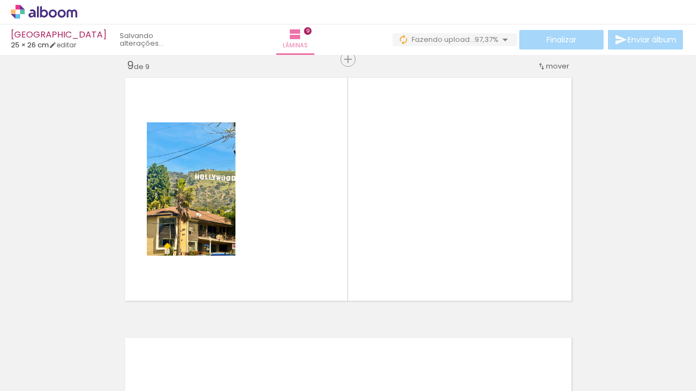
click at [89, 348] on iron-horizontal-list at bounding box center [78, 357] width 22 height 68
click at [89, 359] on iron-horizontal-list at bounding box center [78, 357] width 22 height 68
click at [89, 357] on iron-horizontal-list at bounding box center [78, 357] width 22 height 68
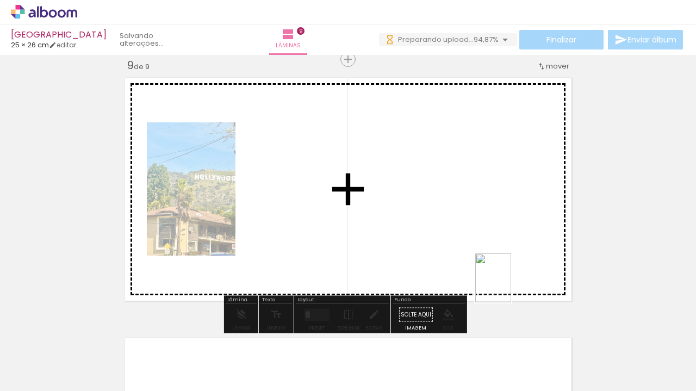
drag, startPoint x: 617, startPoint y: 349, endPoint x: 502, endPoint y: 284, distance: 132.4
click at [502, 284] on quentale-workspace at bounding box center [348, 195] width 696 height 391
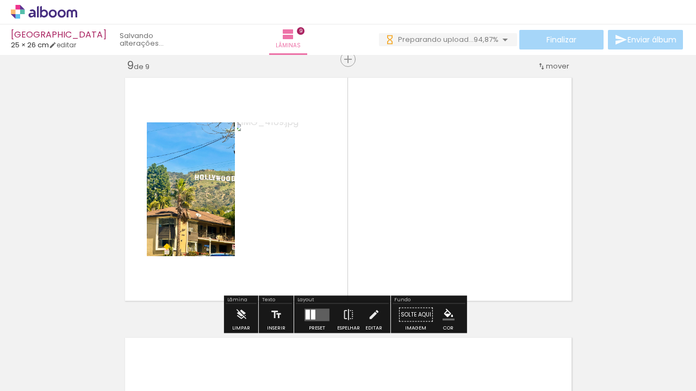
drag, startPoint x: 657, startPoint y: 365, endPoint x: 469, endPoint y: 202, distance: 248.9
click at [469, 200] on quentale-workspace at bounding box center [348, 195] width 696 height 391
click at [184, 207] on quentale-photo at bounding box center [191, 189] width 88 height 134
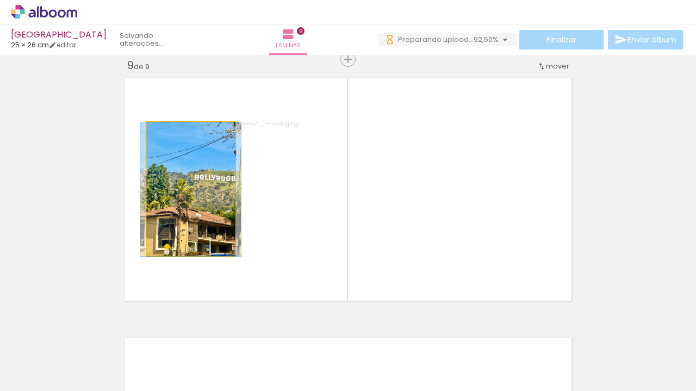
click at [202, 195] on quentale-photo at bounding box center [191, 189] width 88 height 134
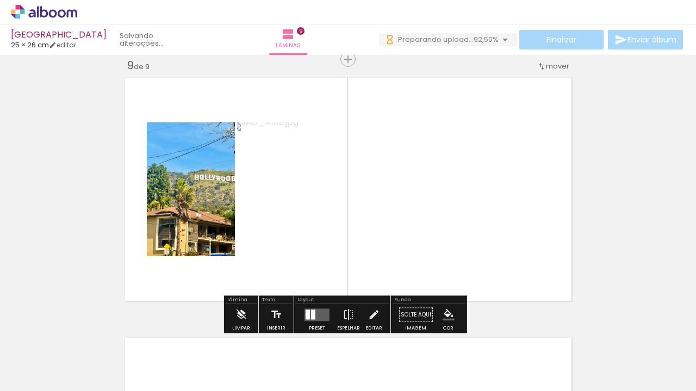
click at [202, 195] on quentale-photo at bounding box center [191, 189] width 88 height 134
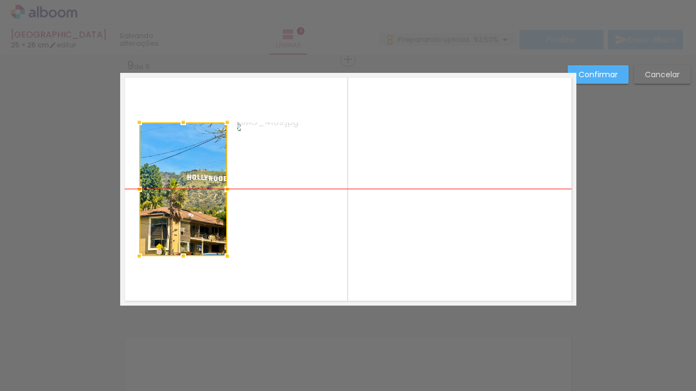
drag, startPoint x: 202, startPoint y: 195, endPoint x: 194, endPoint y: 196, distance: 7.7
click at [194, 196] on div at bounding box center [183, 189] width 88 height 134
click at [227, 187] on div at bounding box center [227, 189] width 22 height 22
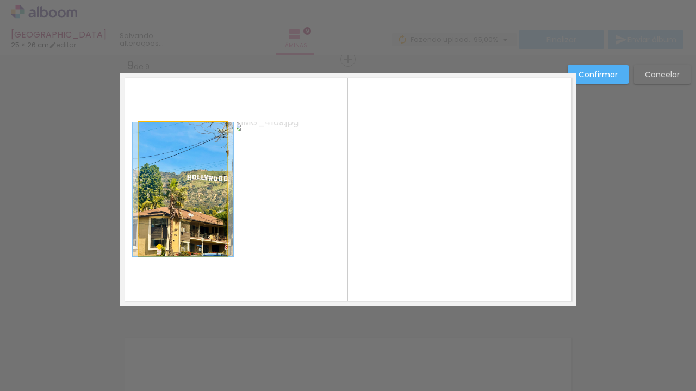
click at [206, 194] on quentale-photo at bounding box center [183, 189] width 88 height 134
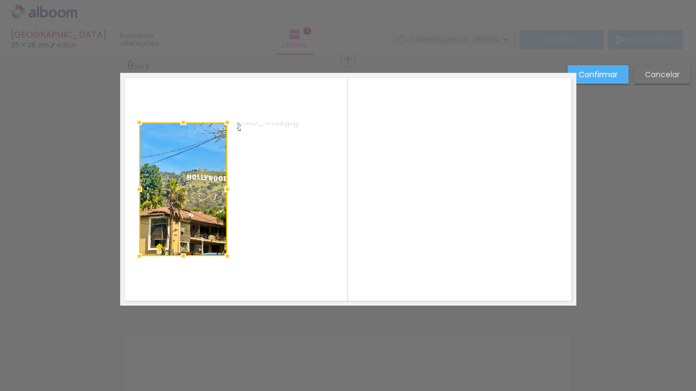
click at [206, 194] on div at bounding box center [183, 189] width 88 height 134
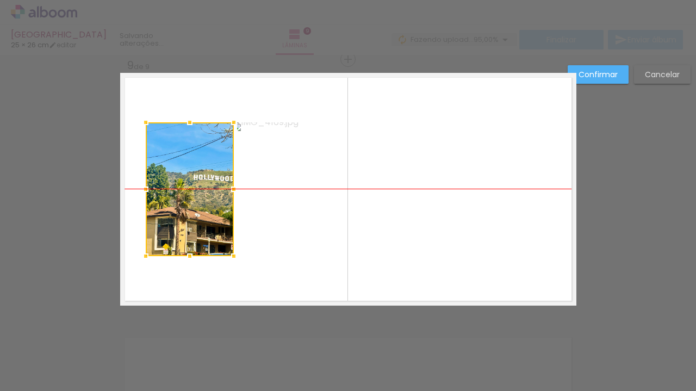
drag, startPoint x: 206, startPoint y: 194, endPoint x: 213, endPoint y: 194, distance: 6.5
click at [213, 194] on div at bounding box center [190, 189] width 88 height 134
click at [0, 0] on slot "Confirmar" at bounding box center [0, 0] width 0 height 0
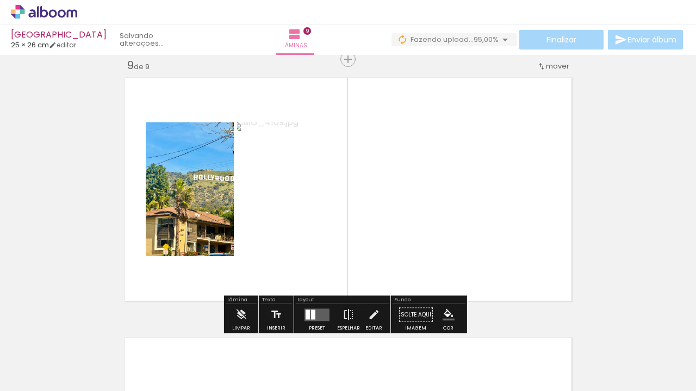
click at [619, 366] on div at bounding box center [601, 354] width 36 height 49
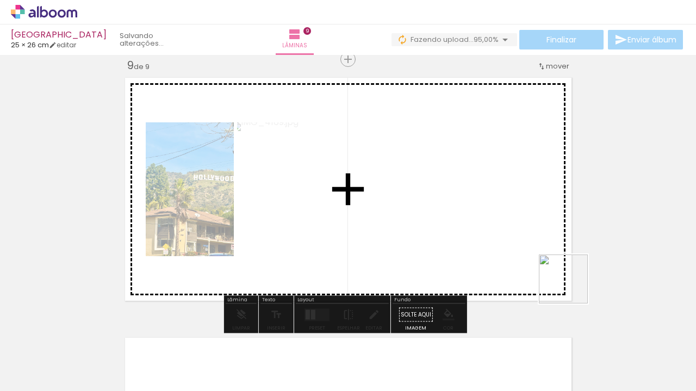
click at [501, 231] on quentale-workspace at bounding box center [348, 195] width 696 height 391
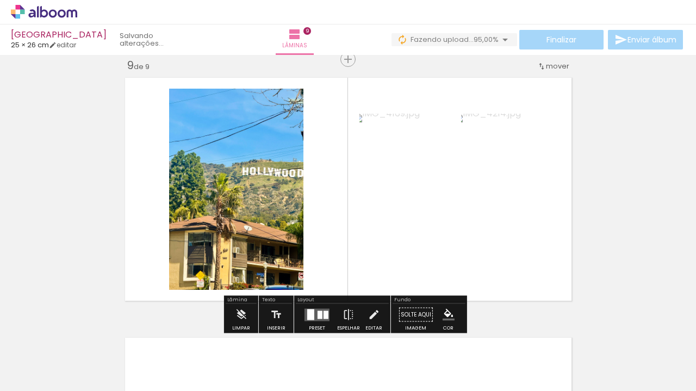
click at [51, 376] on span "Adicionar Fotos" at bounding box center [38, 376] width 33 height 12
click at [0, 0] on input "file" at bounding box center [0, 0] width 0 height 0
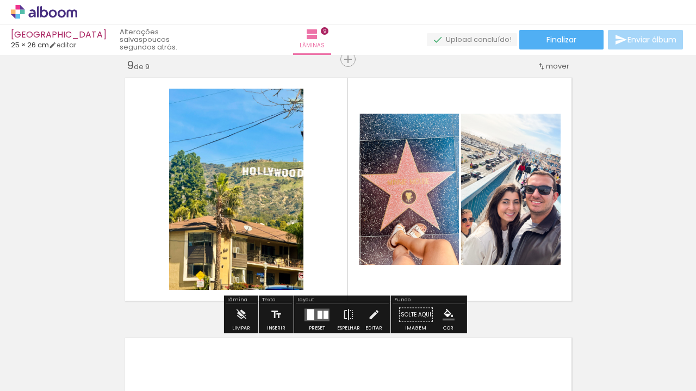
click at [33, 377] on span "Adicionar Fotos" at bounding box center [38, 376] width 33 height 12
click at [0, 0] on input "file" at bounding box center [0, 0] width 0 height 0
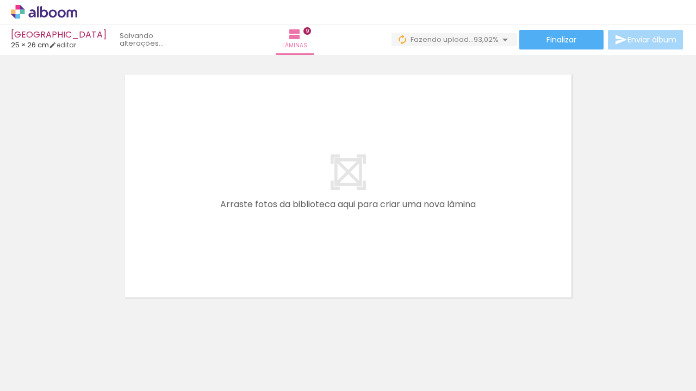
scroll to position [0, 1823]
drag, startPoint x: 639, startPoint y: 387, endPoint x: 695, endPoint y: 390, distance: 56.6
click at [89, 390] on iron-horizontal-list at bounding box center [78, 357] width 22 height 68
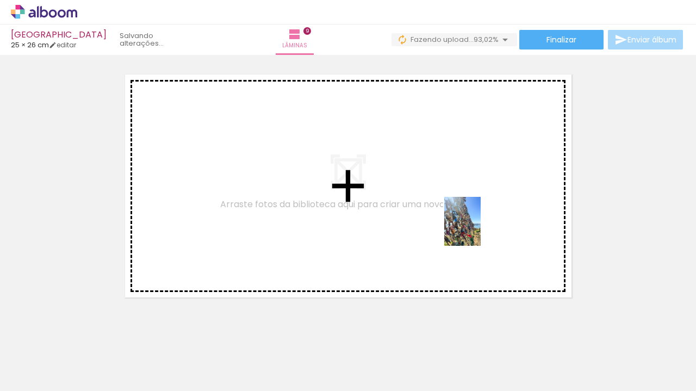
drag, startPoint x: 545, startPoint y: 352, endPoint x: 477, endPoint y: 229, distance: 140.4
click at [477, 229] on quentale-workspace at bounding box center [348, 195] width 696 height 391
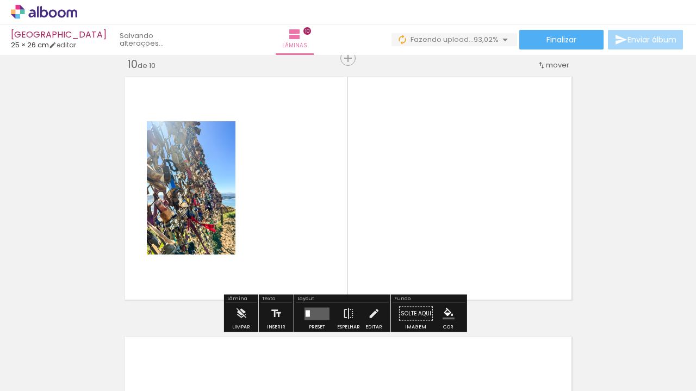
scroll to position [2352, 0]
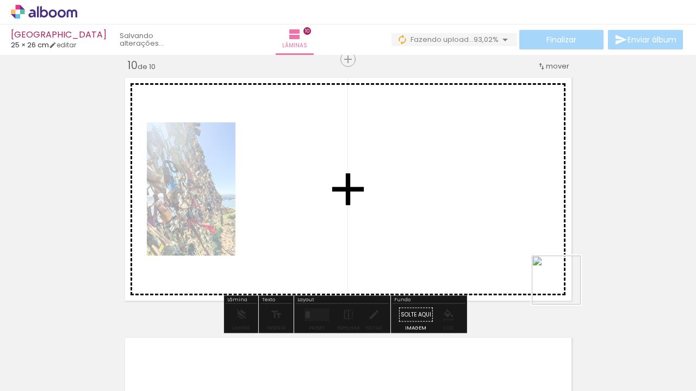
drag, startPoint x: 599, startPoint y: 357, endPoint x: 476, endPoint y: 187, distance: 209.4
click at [476, 187] on quentale-workspace at bounding box center [348, 195] width 696 height 391
click at [516, 207] on quentale-workspace at bounding box center [348, 195] width 696 height 391
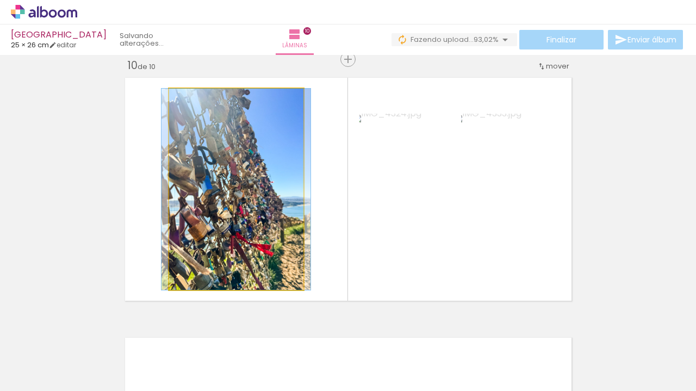
click at [222, 243] on quentale-photo at bounding box center [236, 189] width 134 height 201
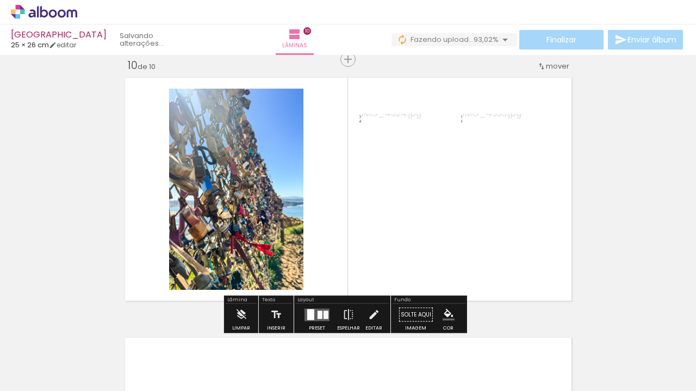
click at [222, 243] on quentale-photo at bounding box center [236, 189] width 134 height 201
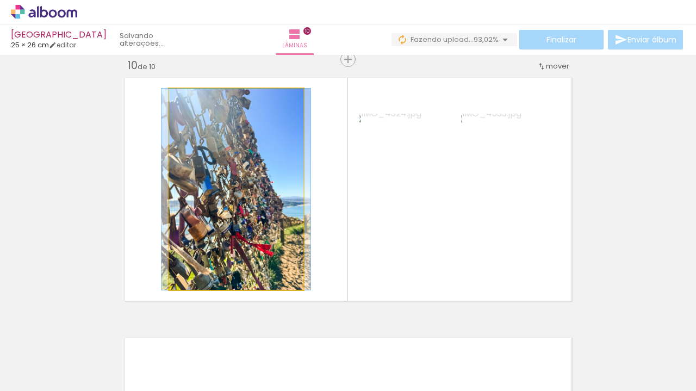
click at [222, 243] on quentale-photo at bounding box center [236, 189] width 134 height 201
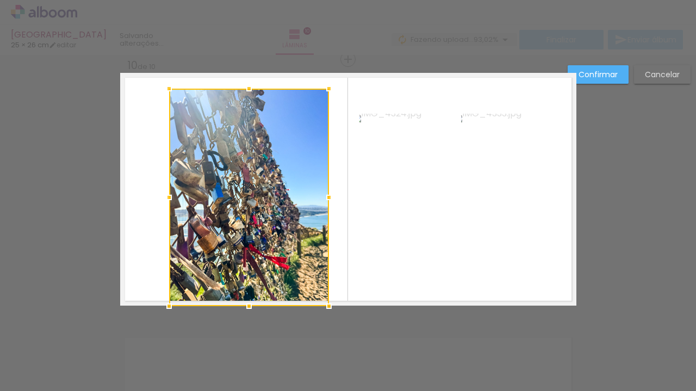
drag, startPoint x: 297, startPoint y: 289, endPoint x: 331, endPoint y: 328, distance: 51.7
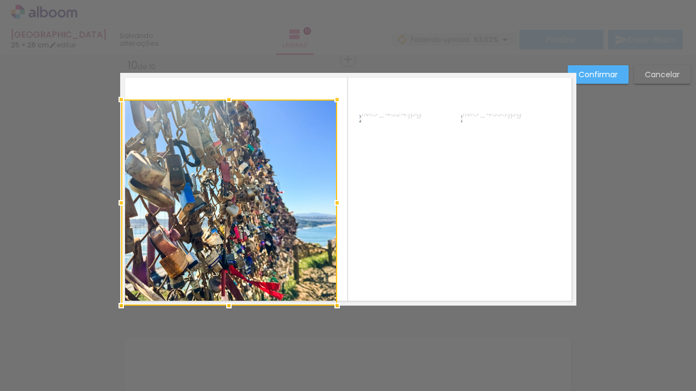
drag, startPoint x: 164, startPoint y: 85, endPoint x: 90, endPoint y: 71, distance: 75.3
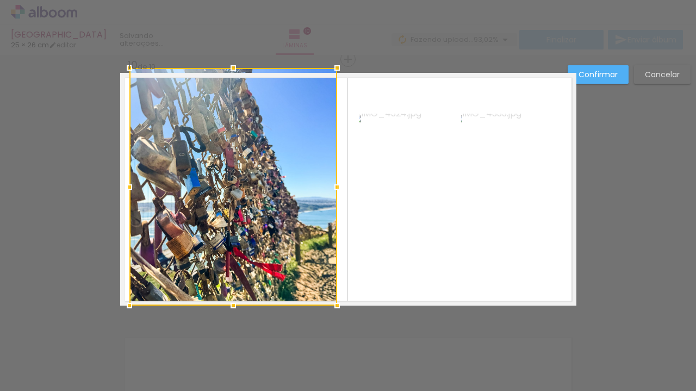
drag, startPoint x: 117, startPoint y: 103, endPoint x: 152, endPoint y: 43, distance: 68.9
click at [152, 0] on div "Las Vegas 25 × 26 cm editar [GEOGRAPHIC_DATA] 10 Finalizar Enviar álbum Inserir…" at bounding box center [348, 0] width 696 height 0
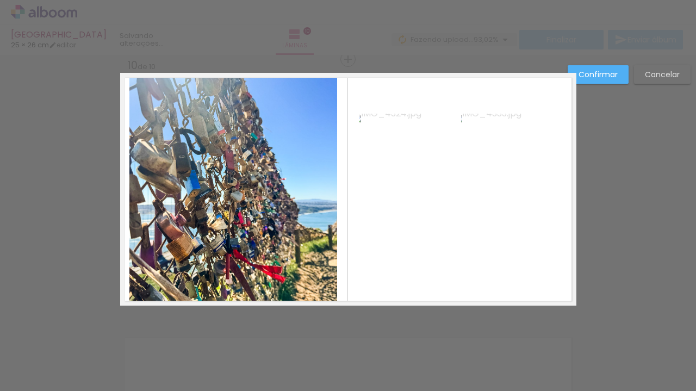
click at [0, 0] on slot "Confirmar" at bounding box center [0, 0] width 0 height 0
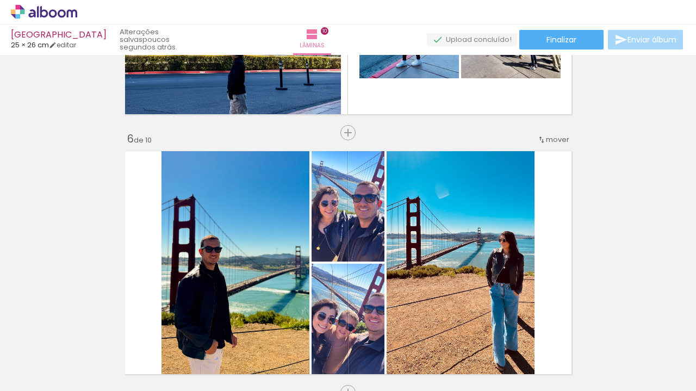
scroll to position [1283, 0]
